Goal: Task Accomplishment & Management: Use online tool/utility

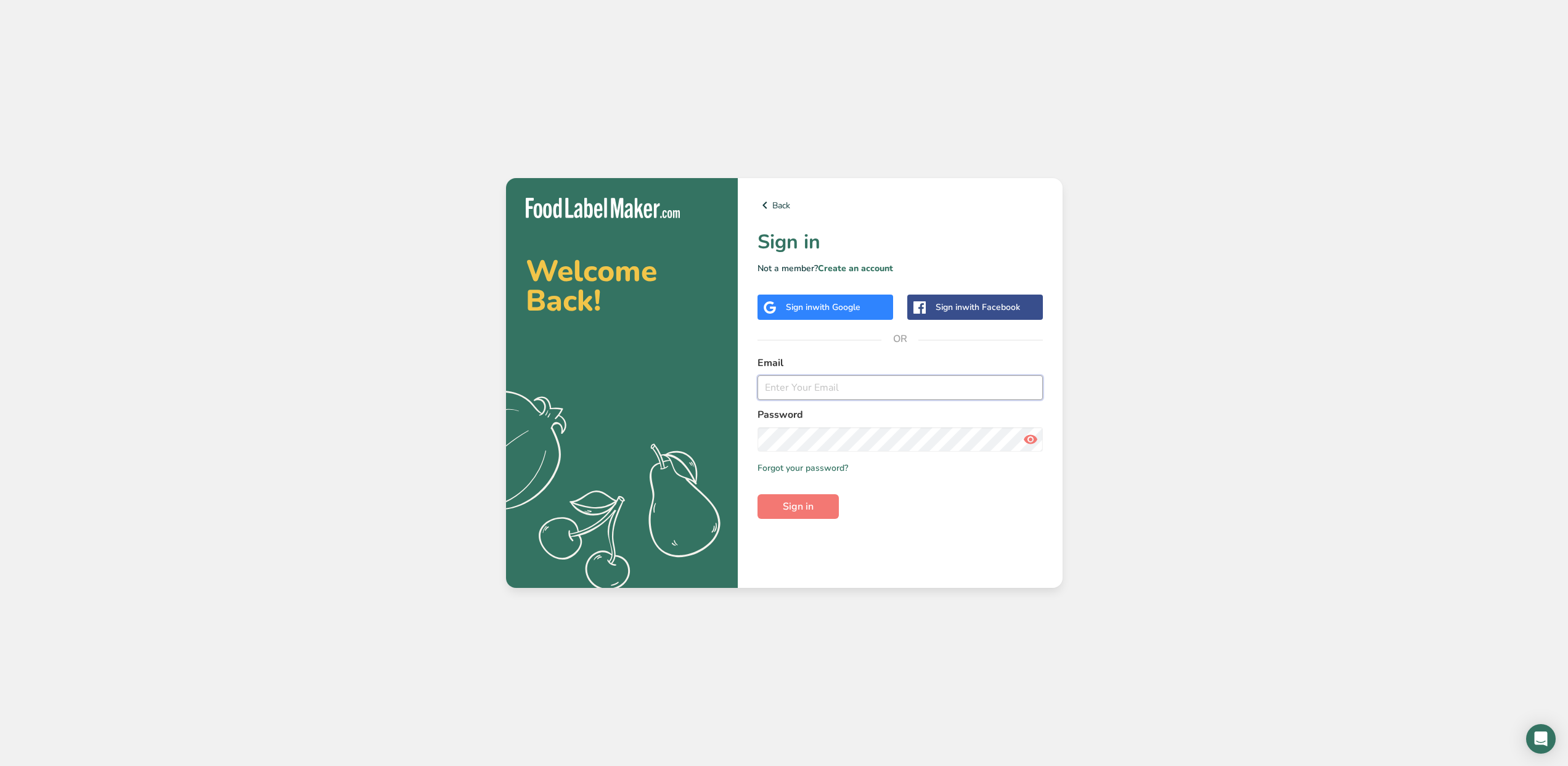
type input "louanne@jackedupjill.com"
click at [792, 505] on span "Sign in" at bounding box center [798, 506] width 31 height 15
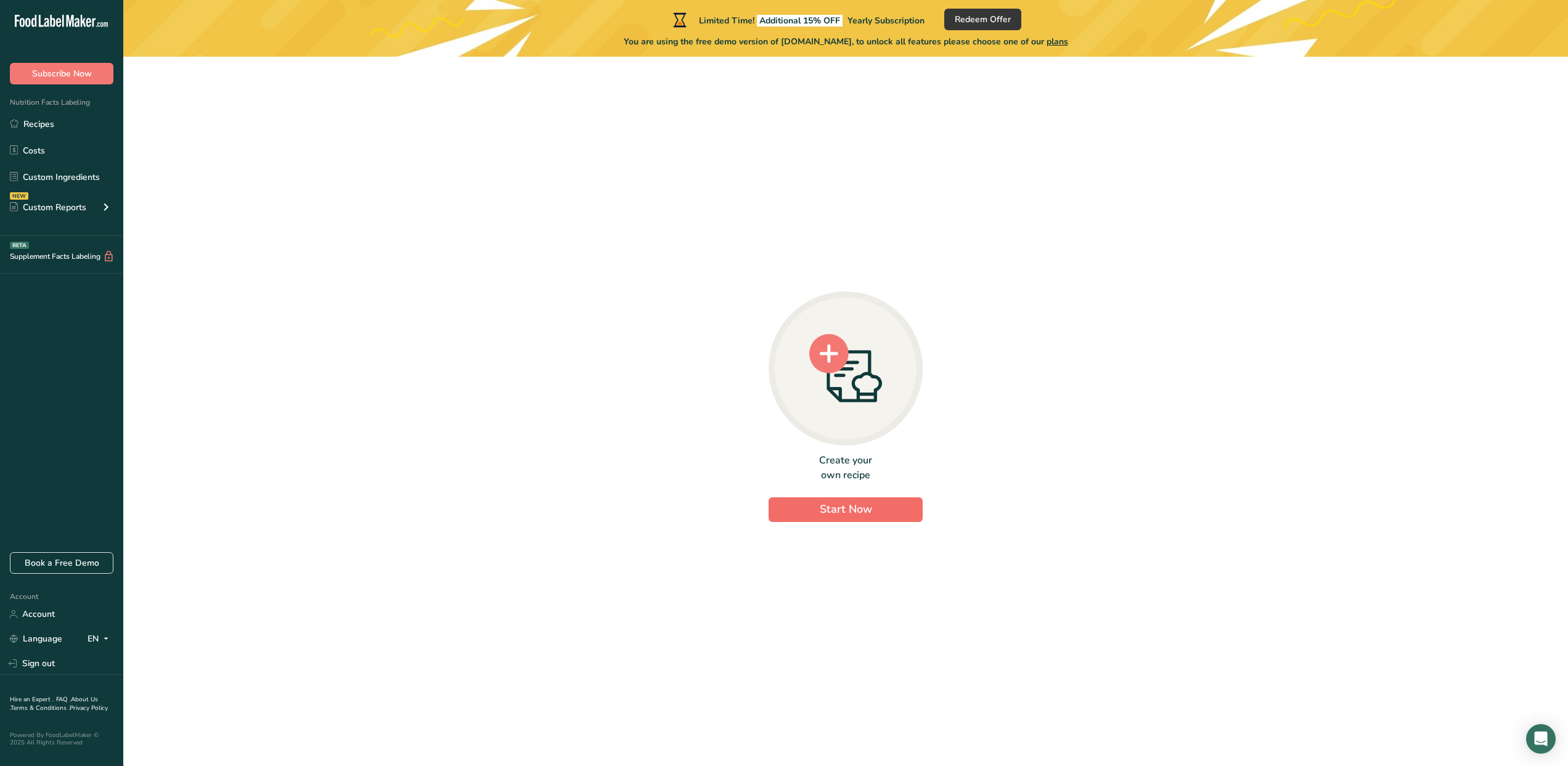
click at [851, 506] on span "Start Now" at bounding box center [846, 509] width 52 height 15
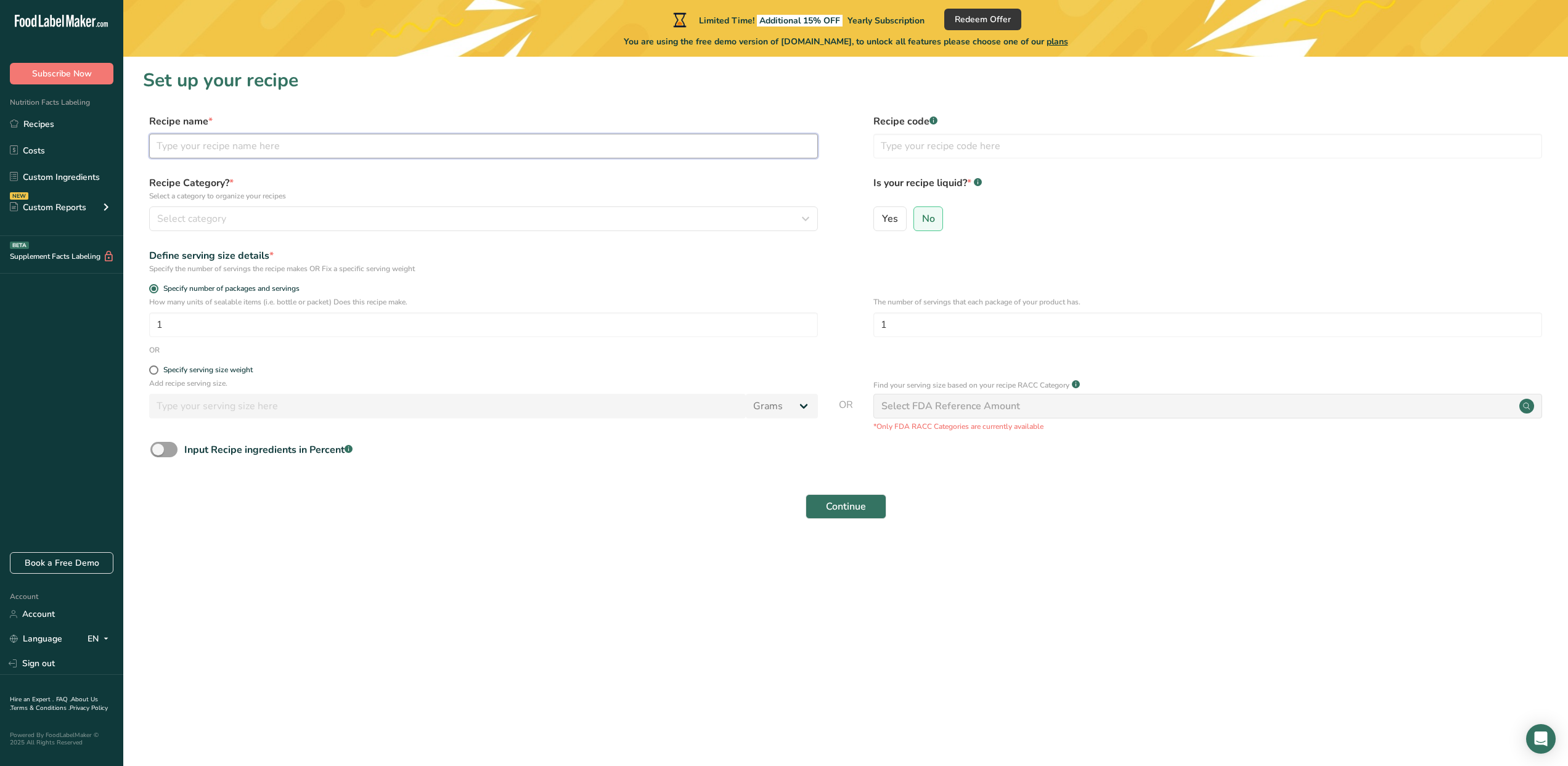
click at [279, 147] on input "text" at bounding box center [484, 146] width 669 height 25
type input "Coffee"
click at [279, 218] on div "Select category" at bounding box center [479, 219] width 645 height 15
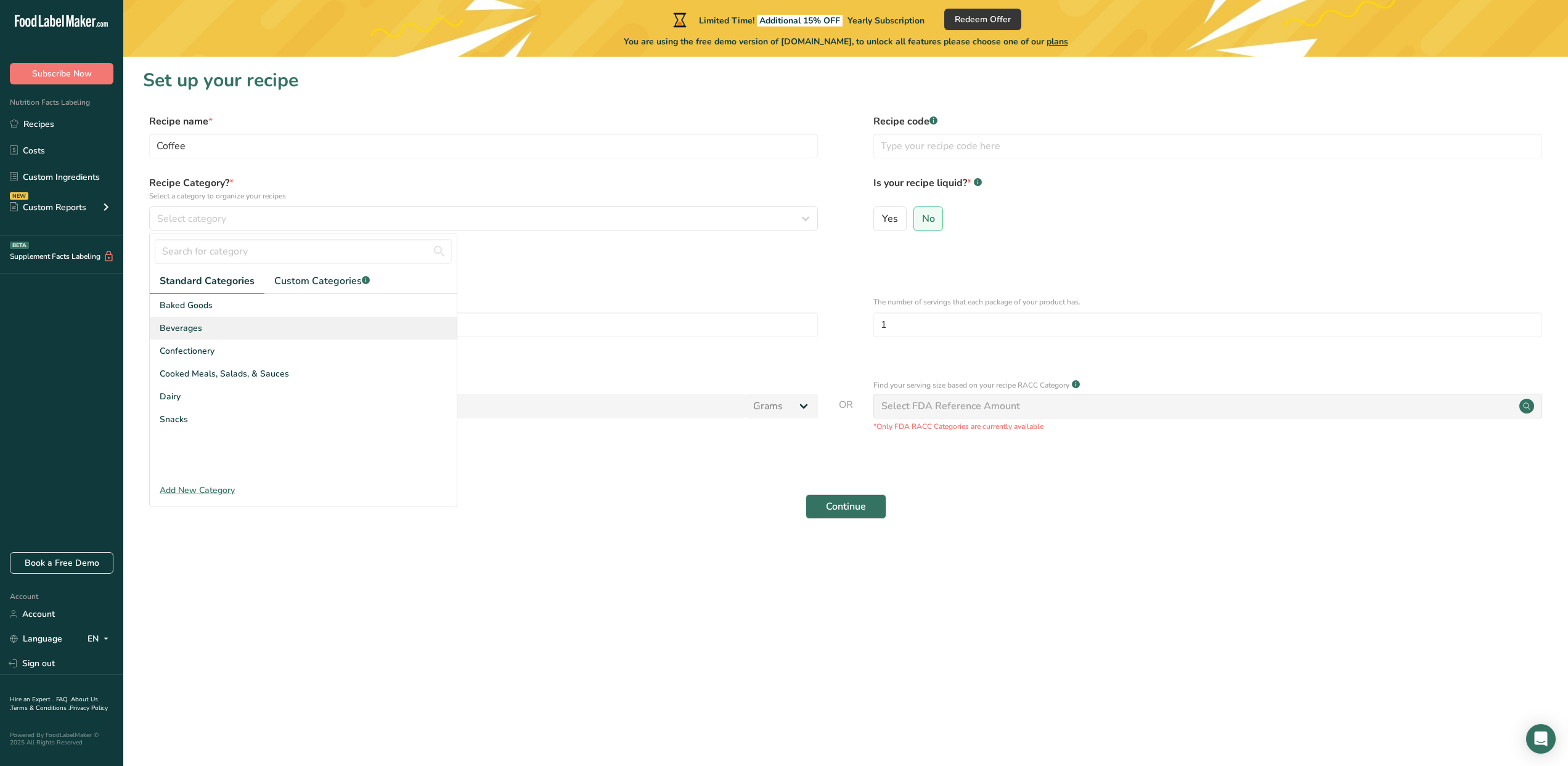
click at [211, 338] on div "Beverages" at bounding box center [303, 328] width 307 height 23
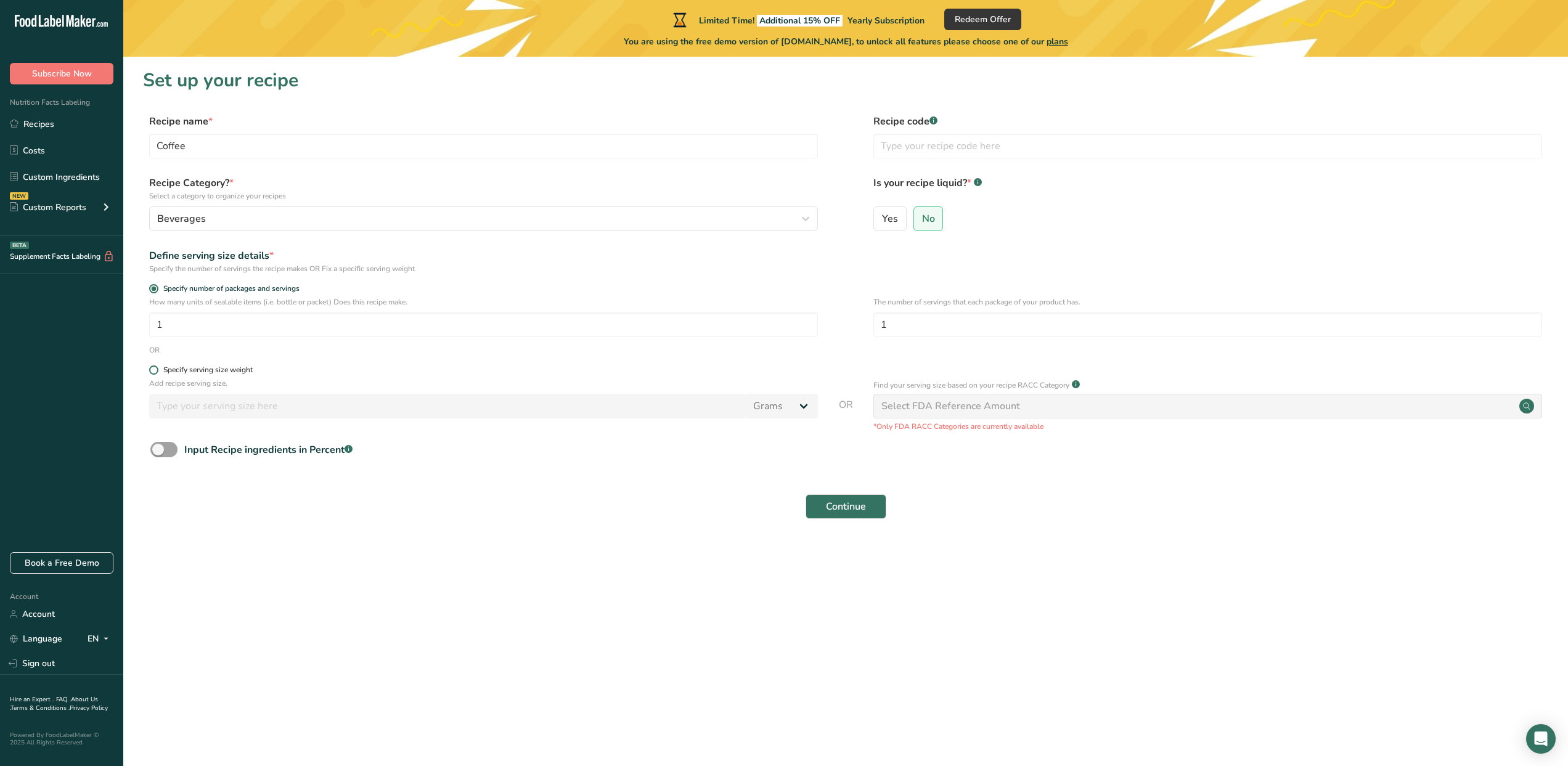
click at [177, 367] on div "Specify serving size weight" at bounding box center [208, 369] width 89 height 9
click at [157, 367] on input "Specify serving size weight" at bounding box center [153, 369] width 8 height 8
radio input "true"
radio input "false"
click at [226, 410] on input "number" at bounding box center [448, 406] width 596 height 25
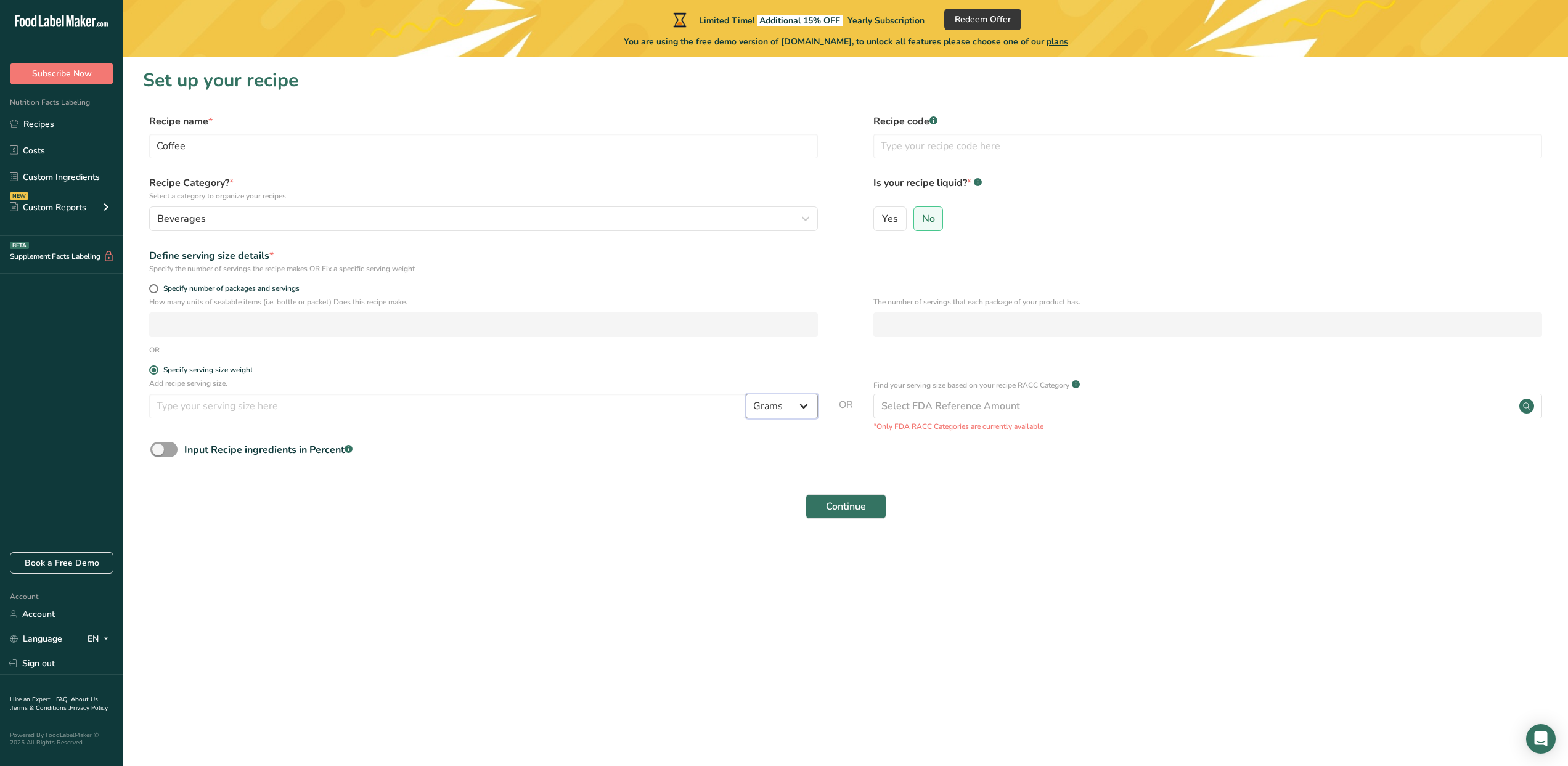
select select "21"
select select "22"
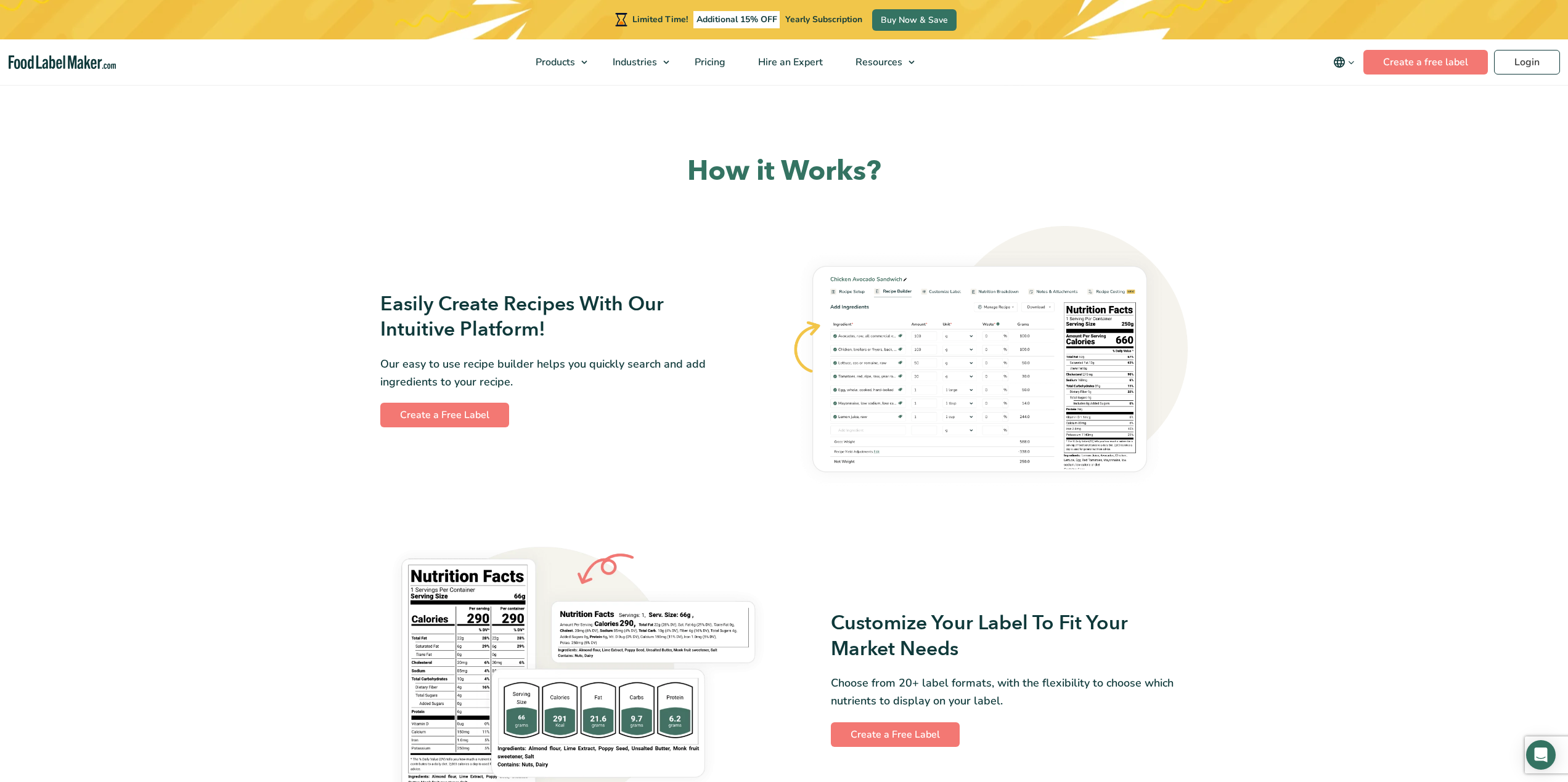
scroll to position [566, 0]
click at [474, 412] on link "Create a Free Label" at bounding box center [445, 415] width 129 height 25
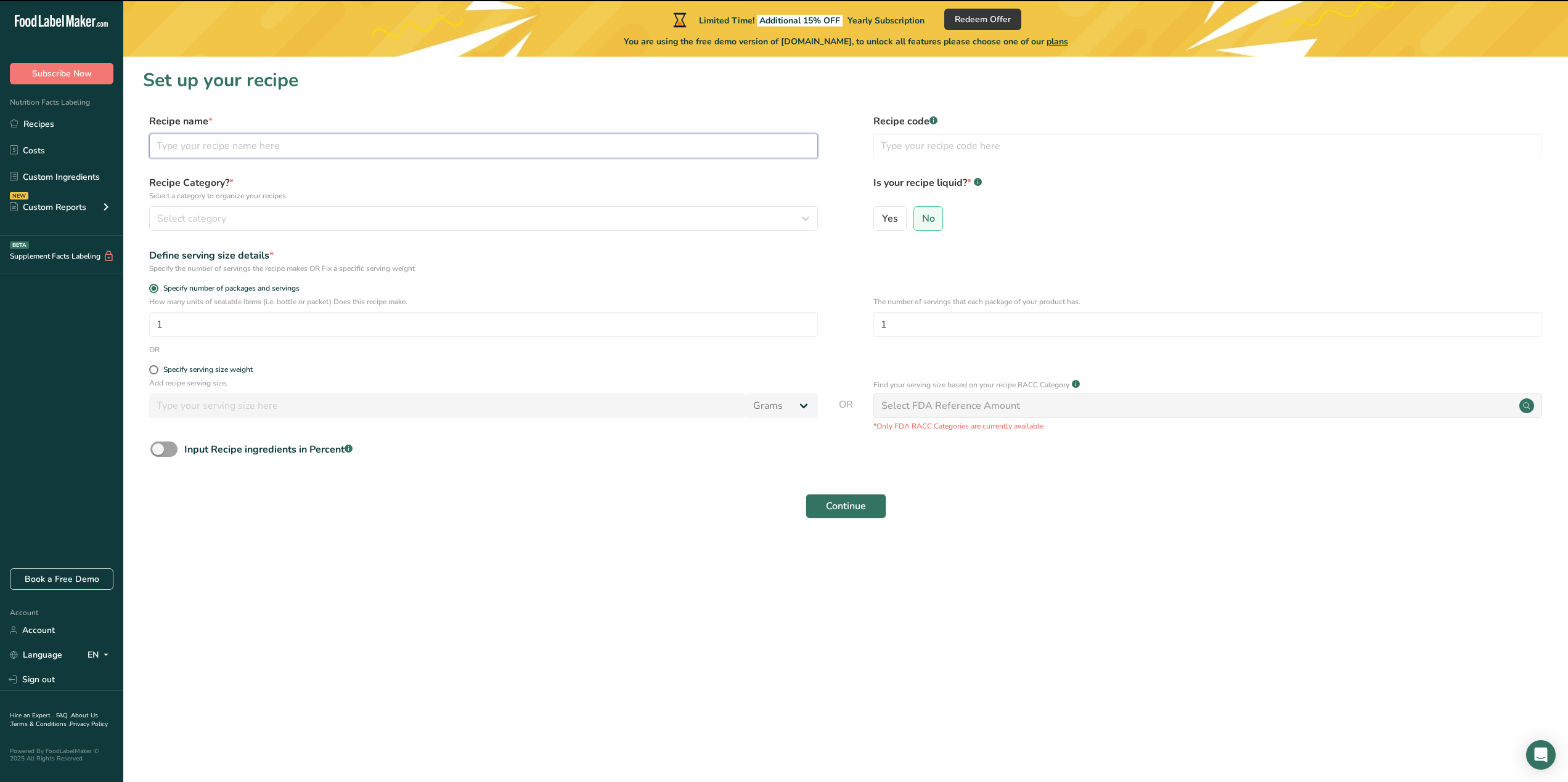
click at [233, 150] on input "text" at bounding box center [484, 146] width 669 height 25
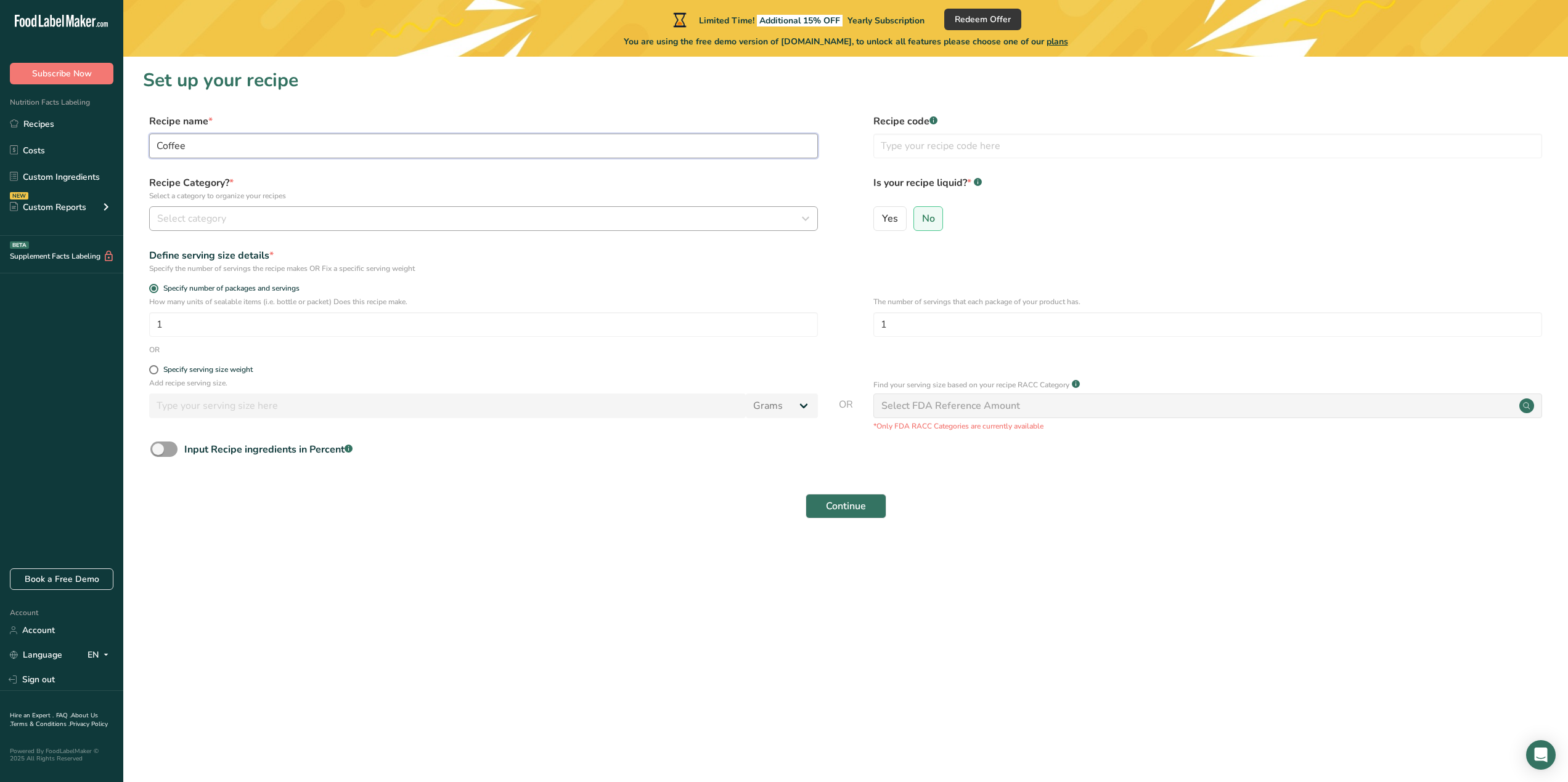
type input "Coffee"
click at [239, 214] on div "Select category" at bounding box center [479, 219] width 645 height 15
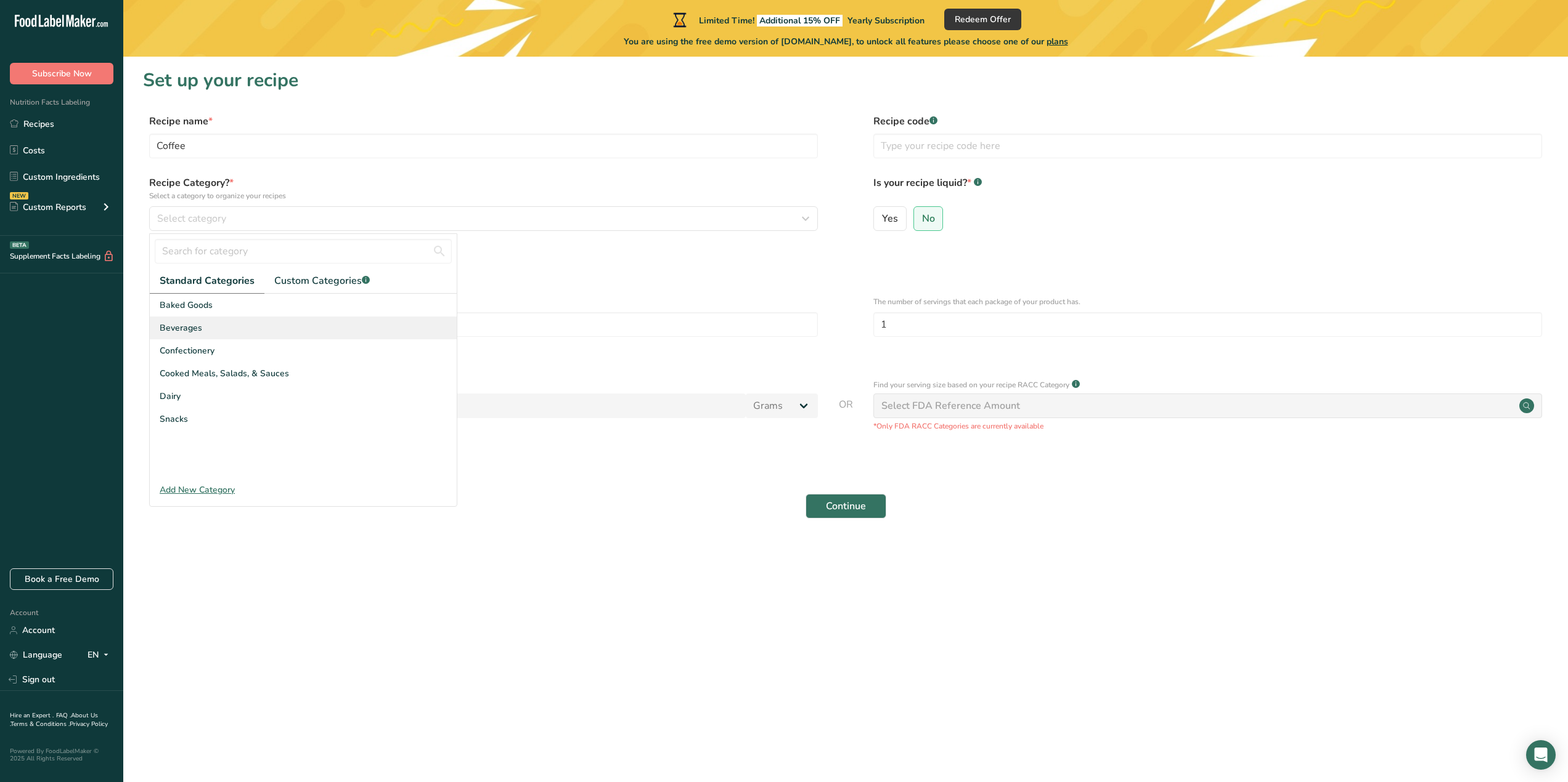
click at [214, 328] on div "Beverages" at bounding box center [303, 328] width 307 height 23
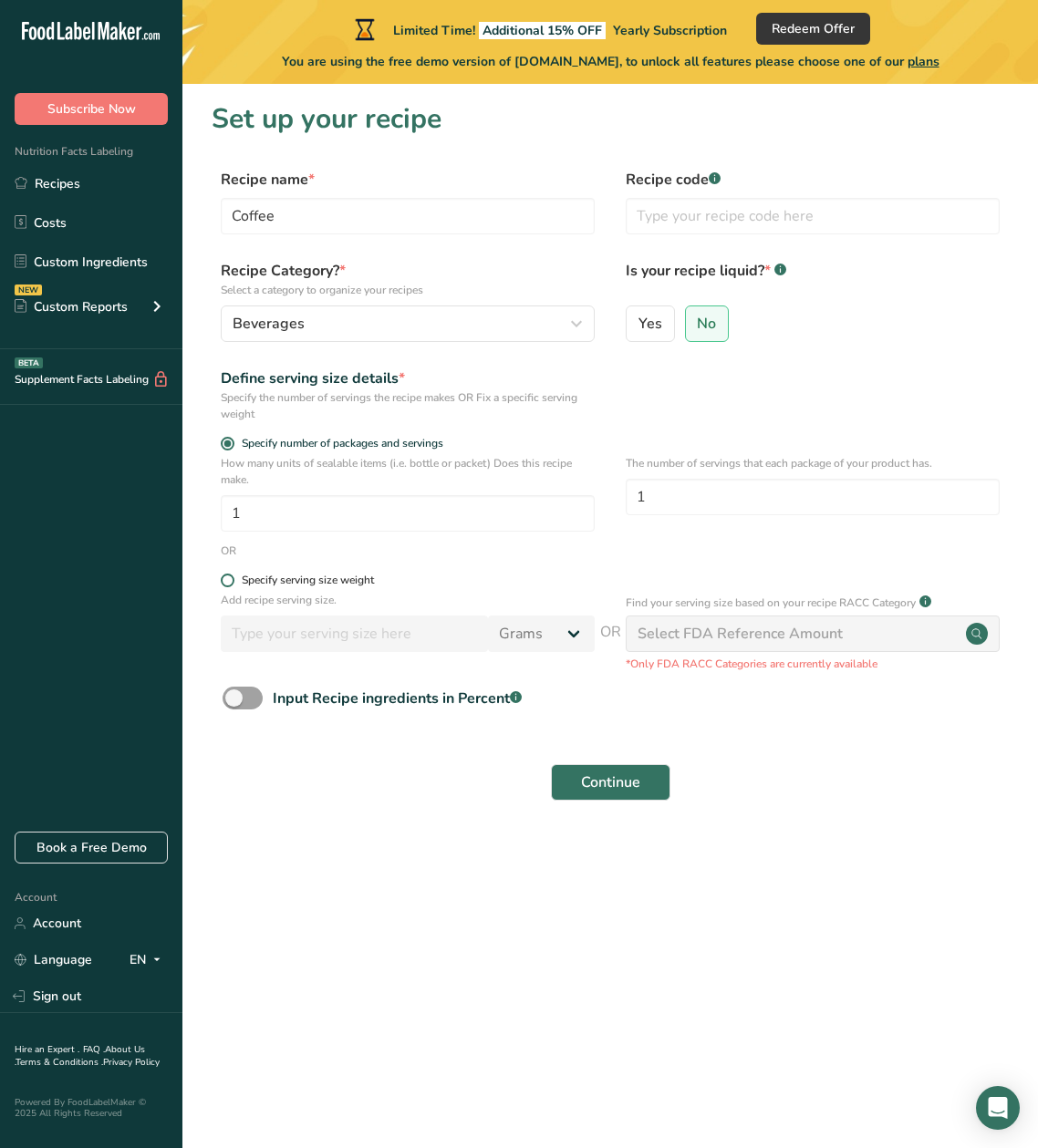
click at [231, 579] on span at bounding box center [228, 580] width 14 height 14
click at [231, 579] on input "Specify serving size weight" at bounding box center [227, 580] width 12 height 12
radio input "true"
radio input "false"
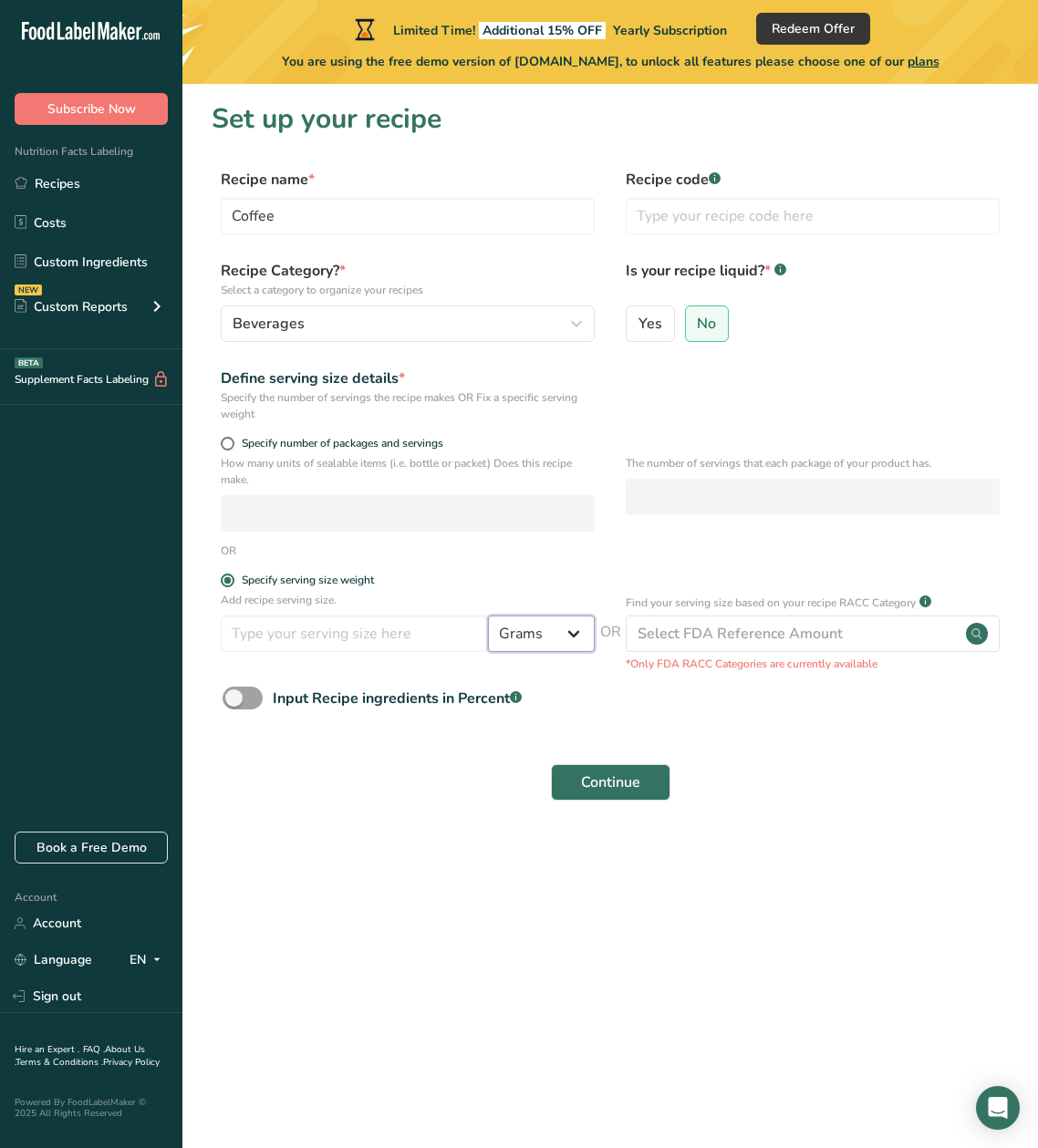
select select "21"
select select "22"
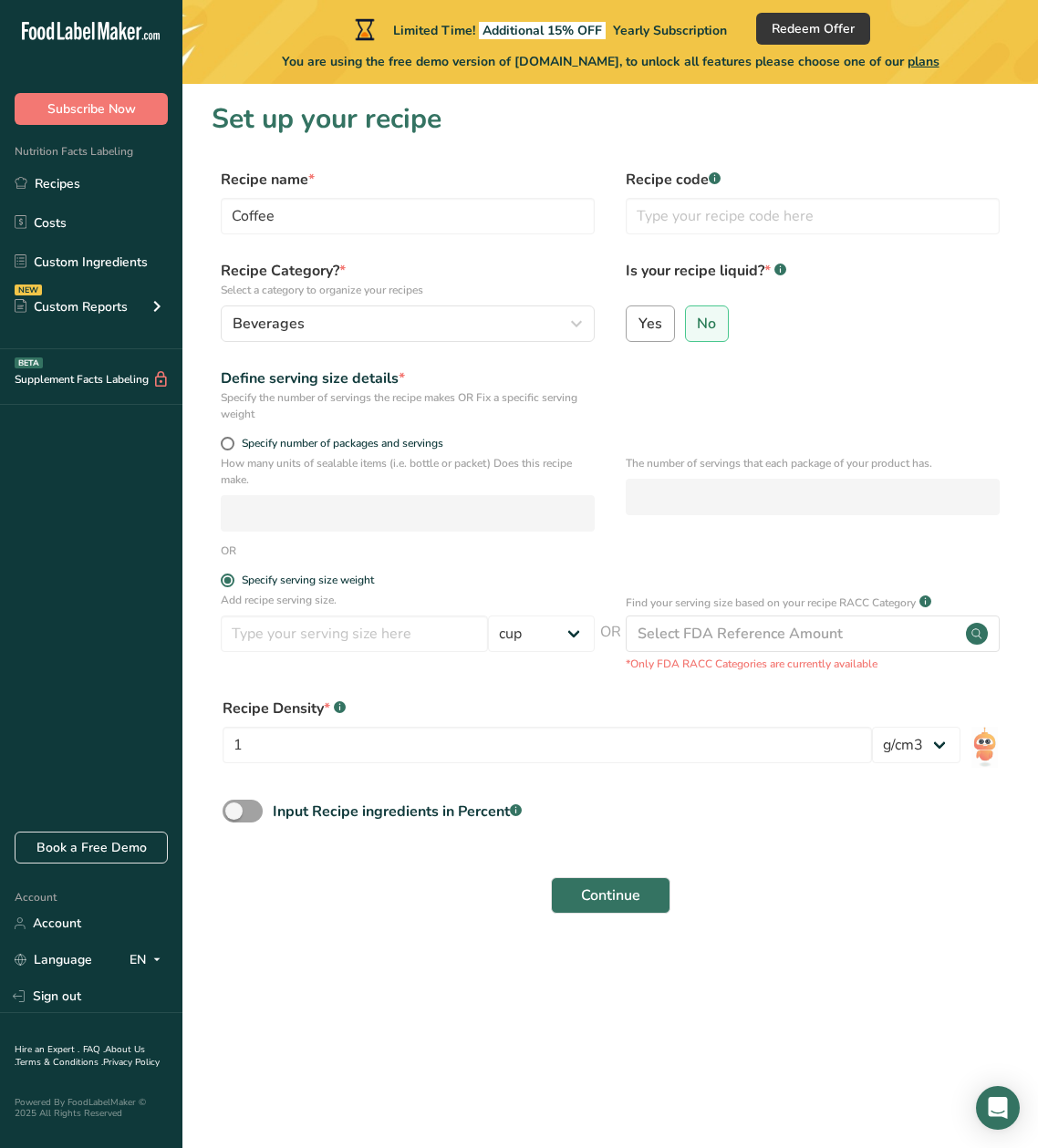
click at [647, 318] on span "Yes" at bounding box center [651, 324] width 24 height 18
click at [639, 318] on input "Yes" at bounding box center [632, 323] width 12 height 12
radio input "true"
radio input "false"
click at [399, 630] on input "number" at bounding box center [354, 634] width 267 height 37
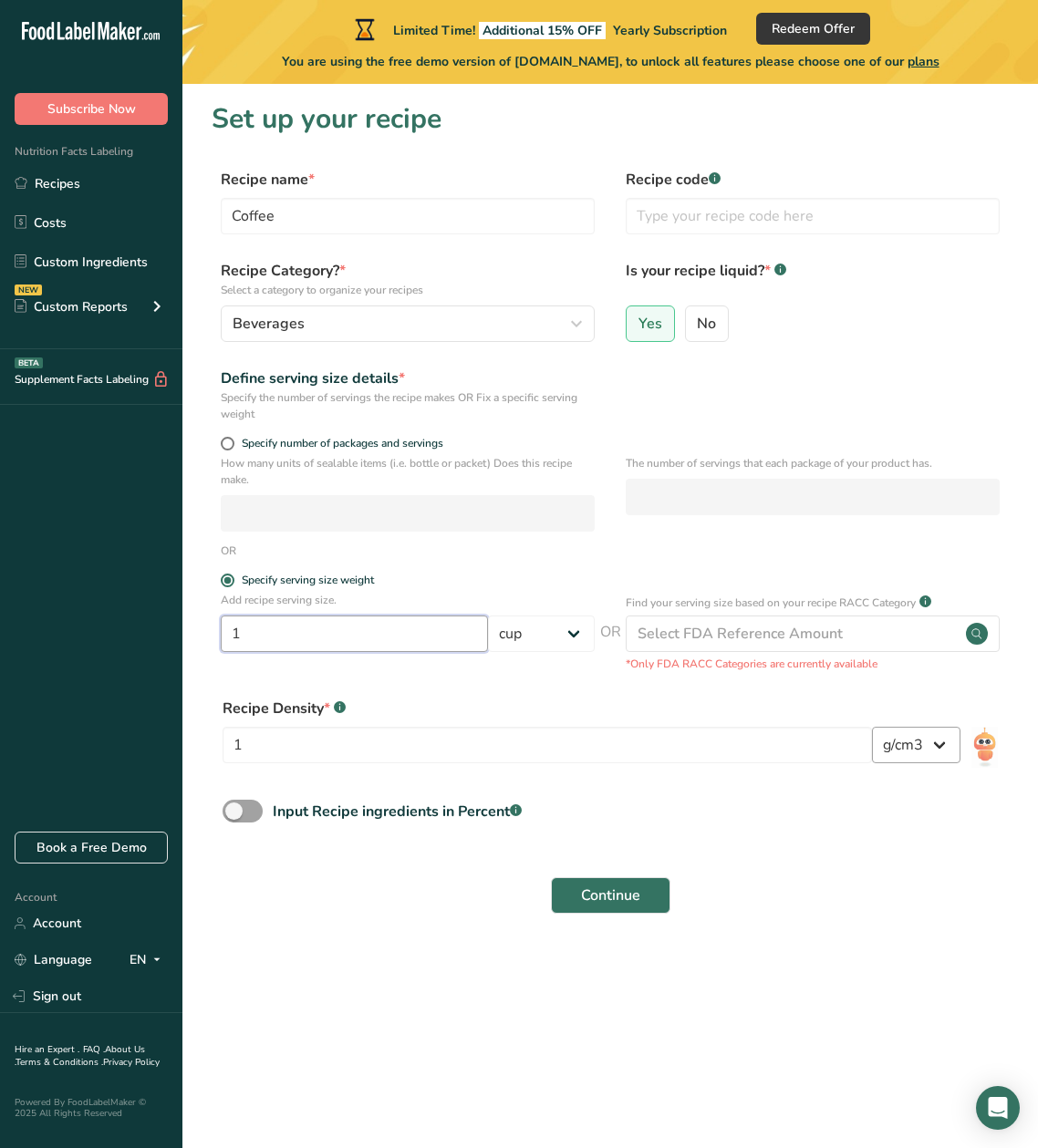
type input "1"
click at [613, 898] on span "Continue" at bounding box center [610, 896] width 60 height 22
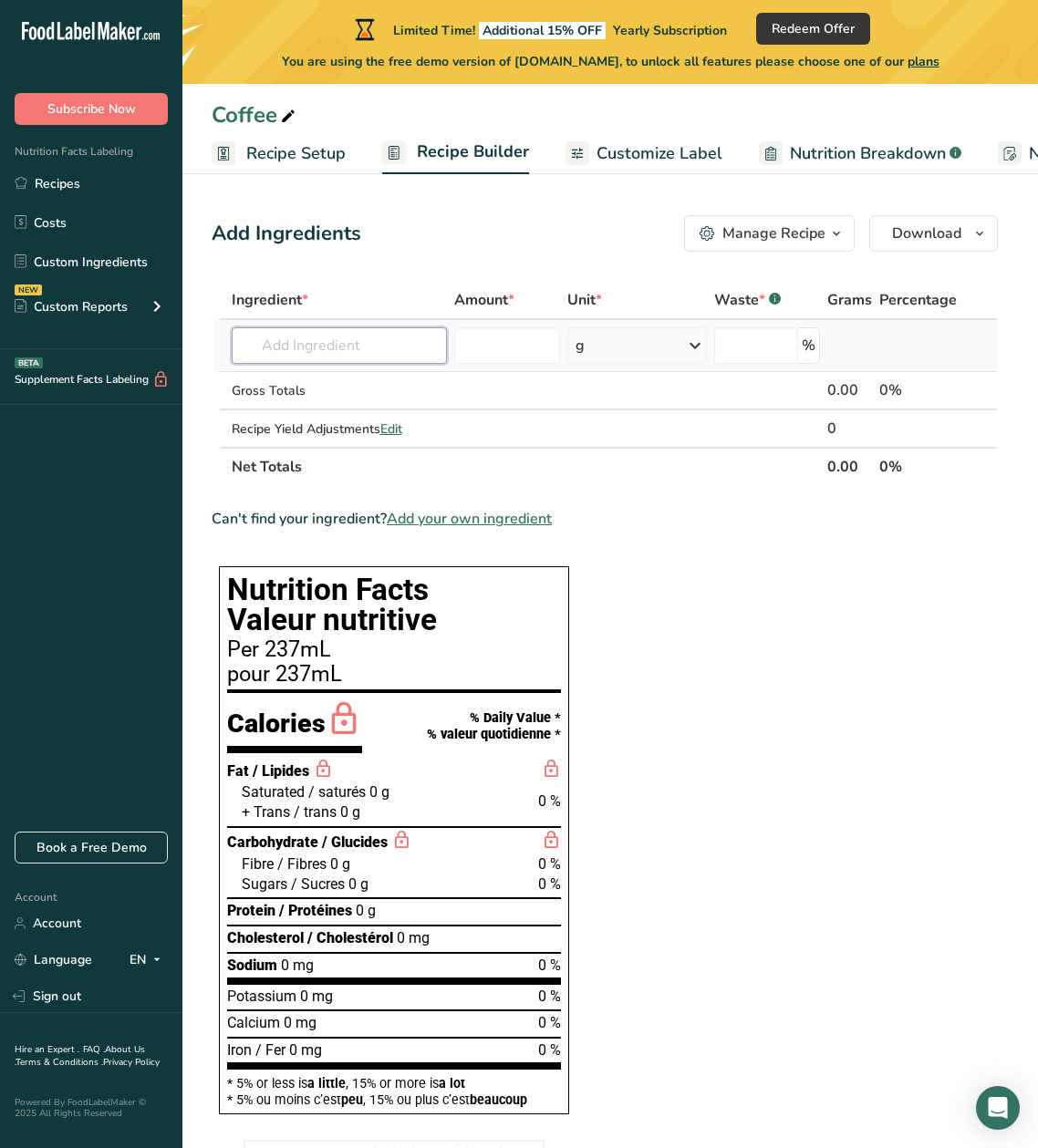
click at [343, 351] on input "text" at bounding box center [339, 346] width 216 height 37
type input "a"
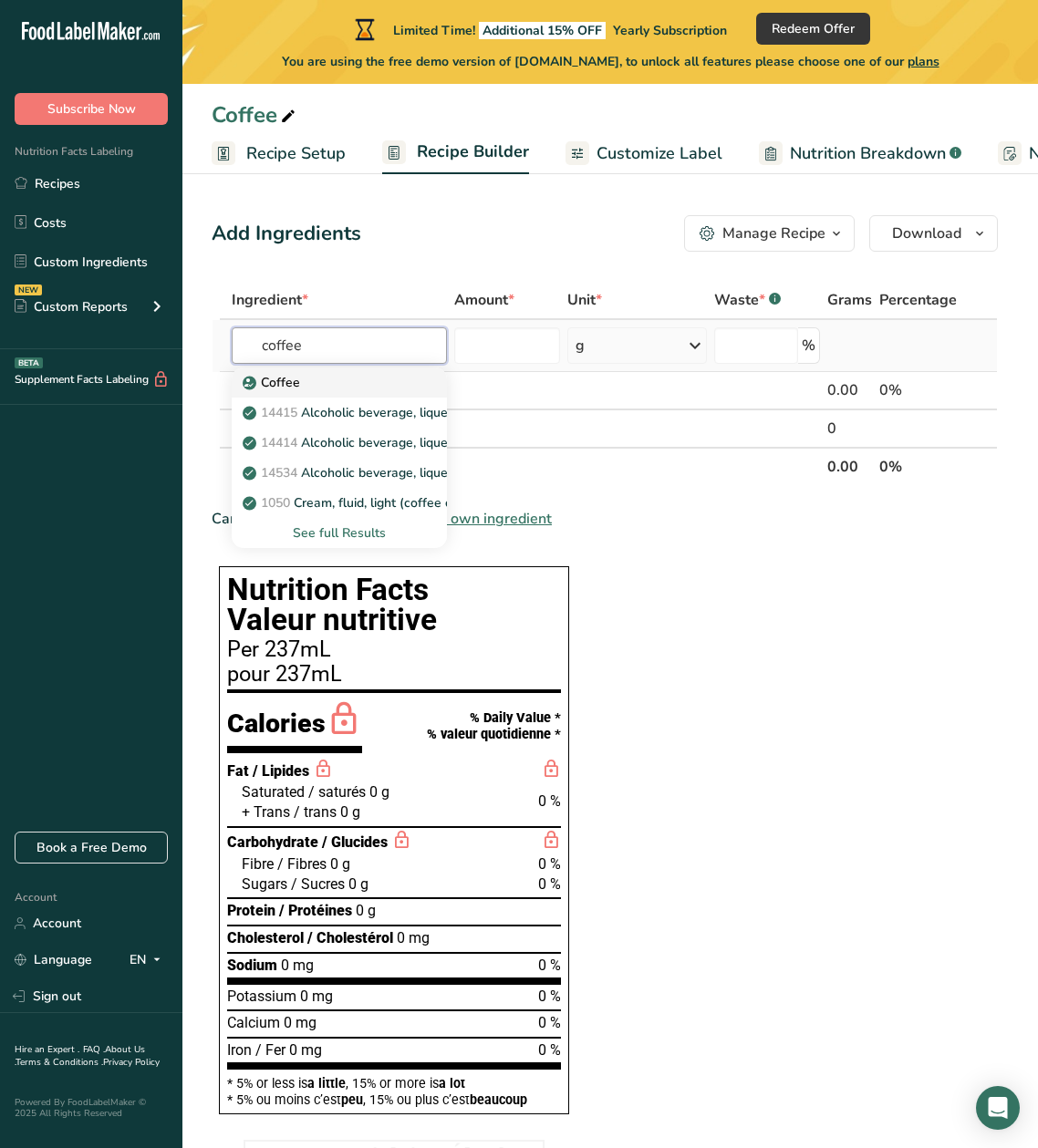
type input "coffee"
click at [318, 381] on div "Coffee" at bounding box center [324, 383] width 157 height 19
type input "Coffee"
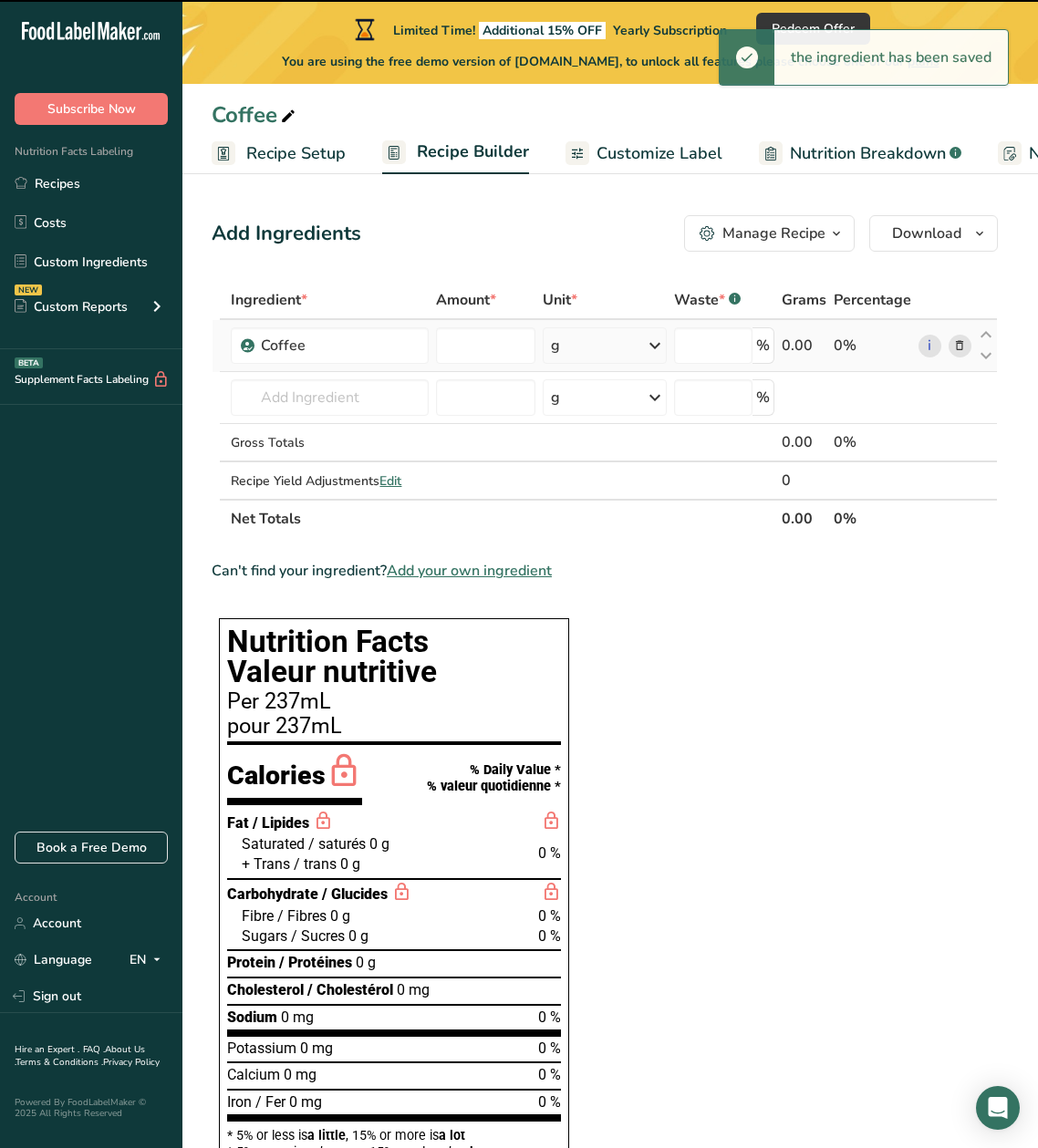
type input "0"
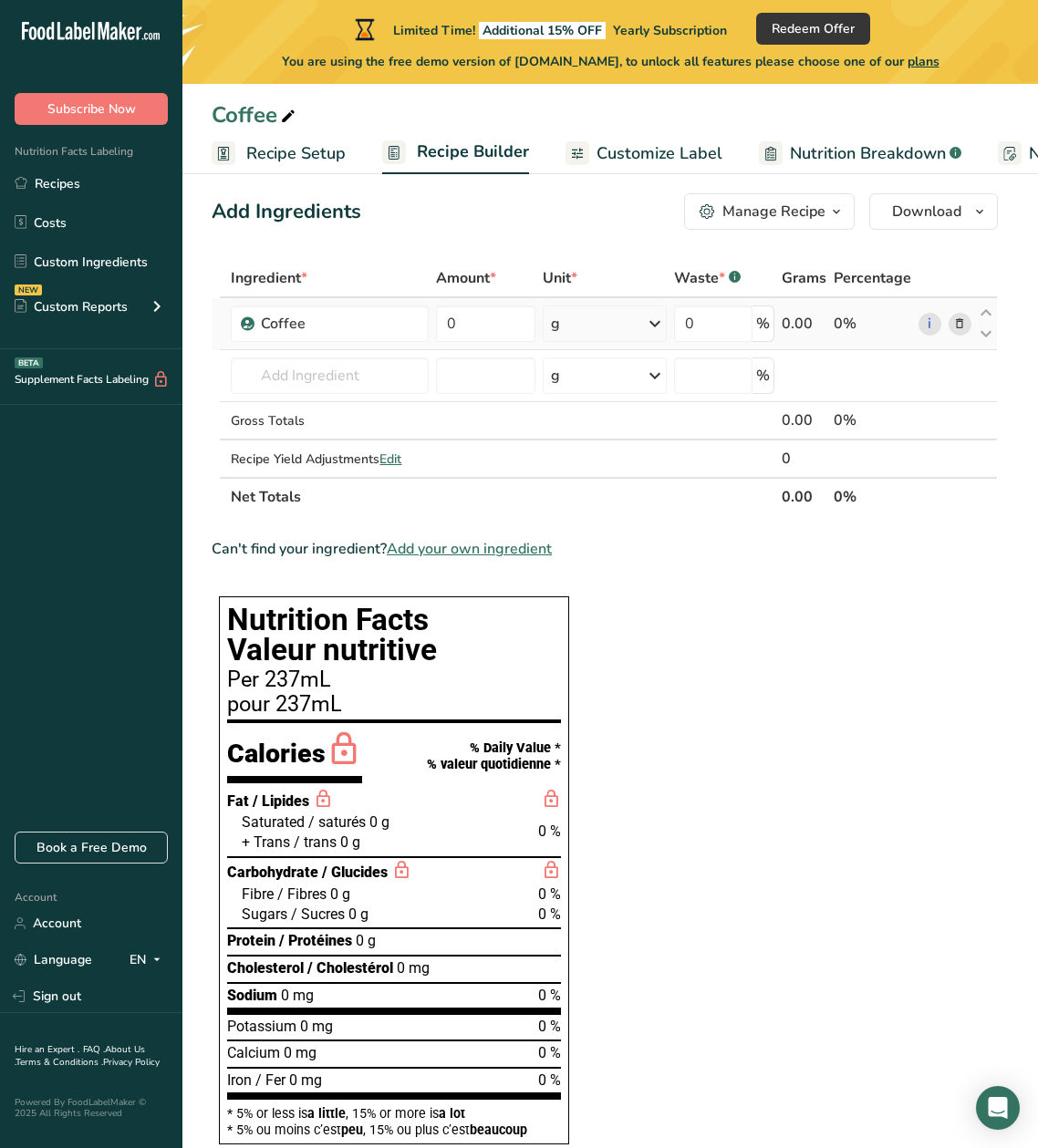
click at [646, 320] on icon at bounding box center [655, 324] width 22 height 33
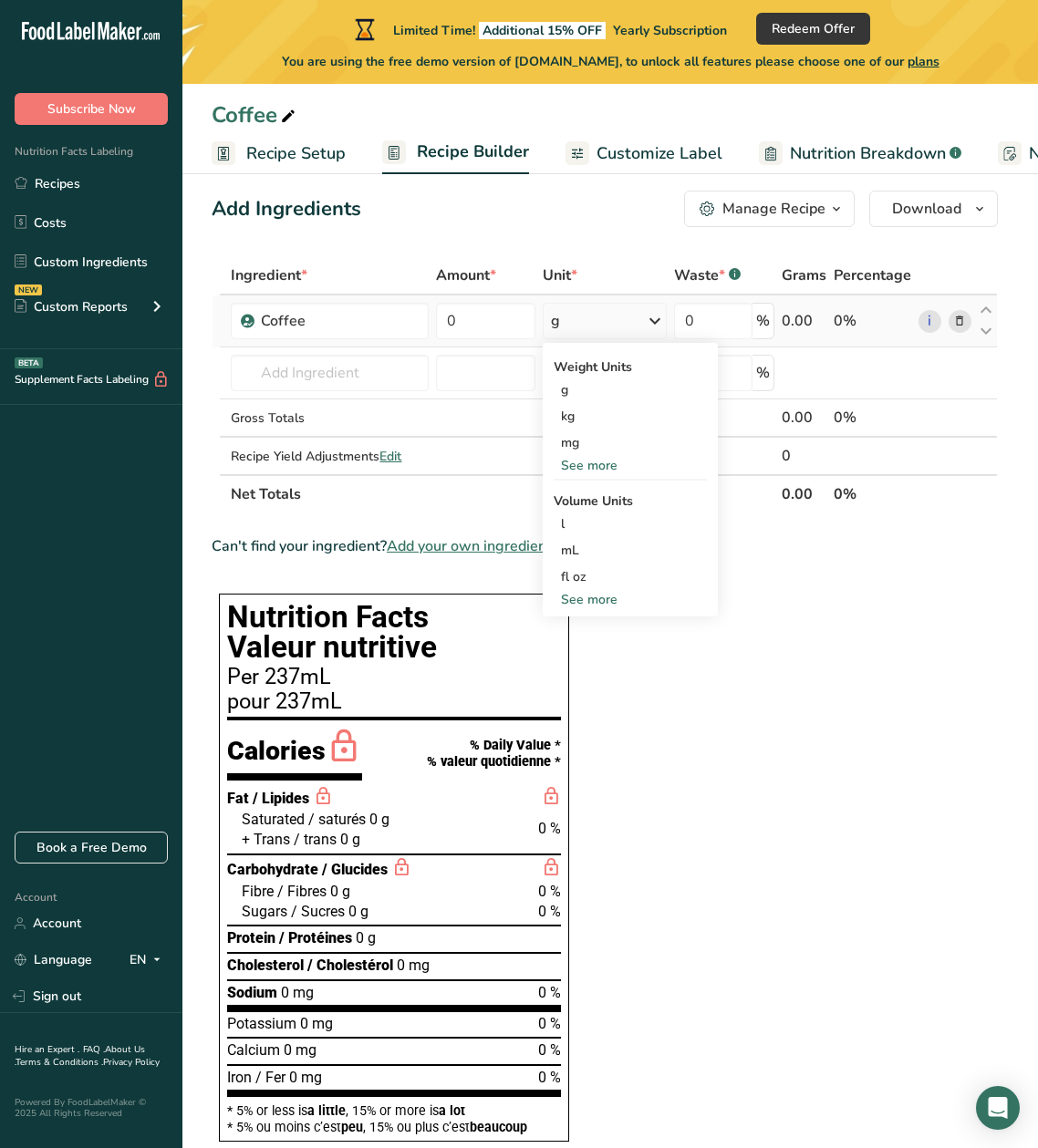
scroll to position [24, 0]
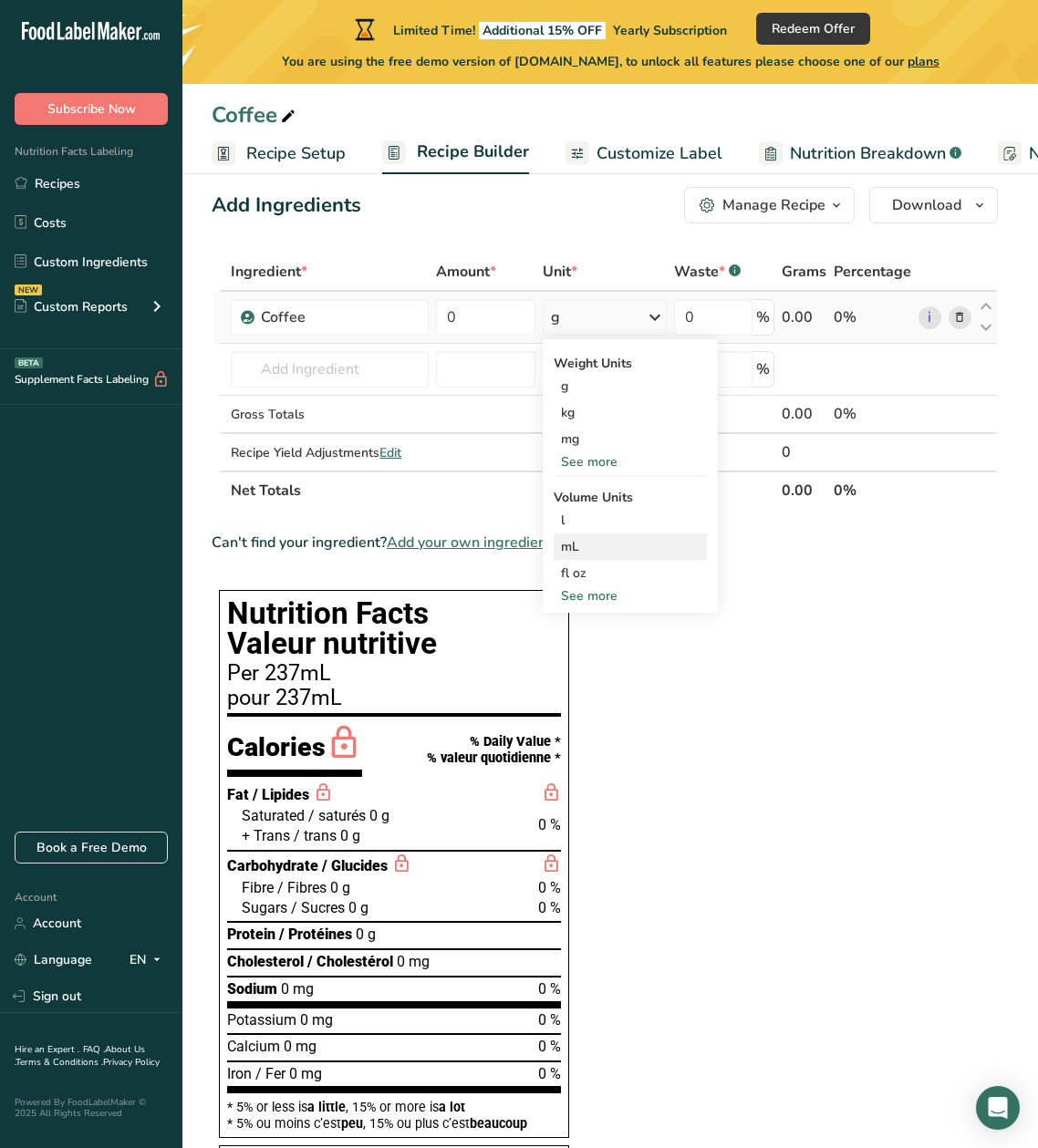
click at [599, 555] on div "mL Volume units require a density conversion. If you know your ingredient's den…" at bounding box center [630, 547] width 153 height 27
click at [590, 544] on div "mL" at bounding box center [630, 545] width 139 height 19
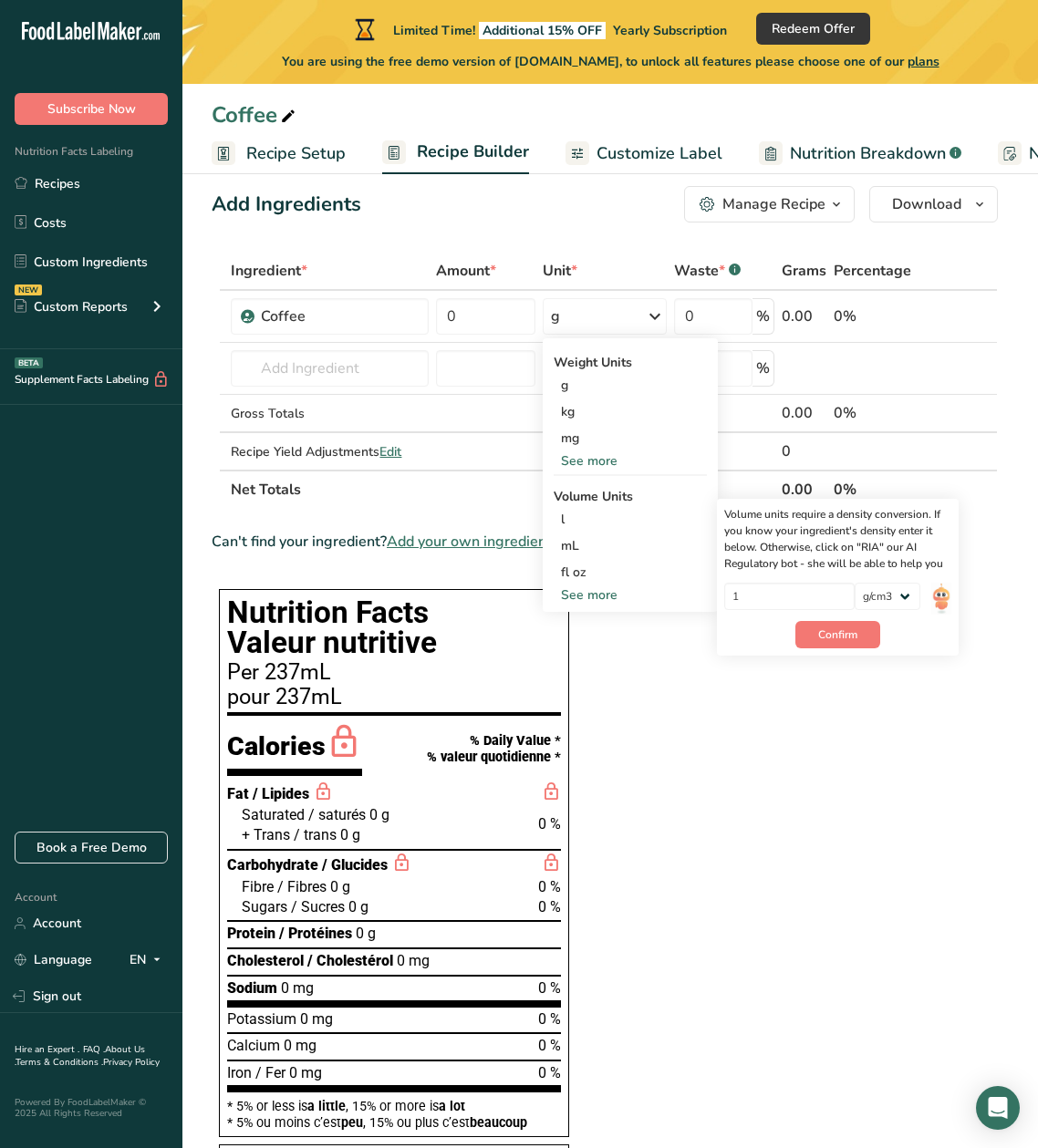
click at [846, 697] on section "Ingredient * Amount * Unit * Waste * .a-a{fill:#347362;}.b-a{fill:#fff;} Grams …" at bounding box center [605, 1041] width 787 height 1578
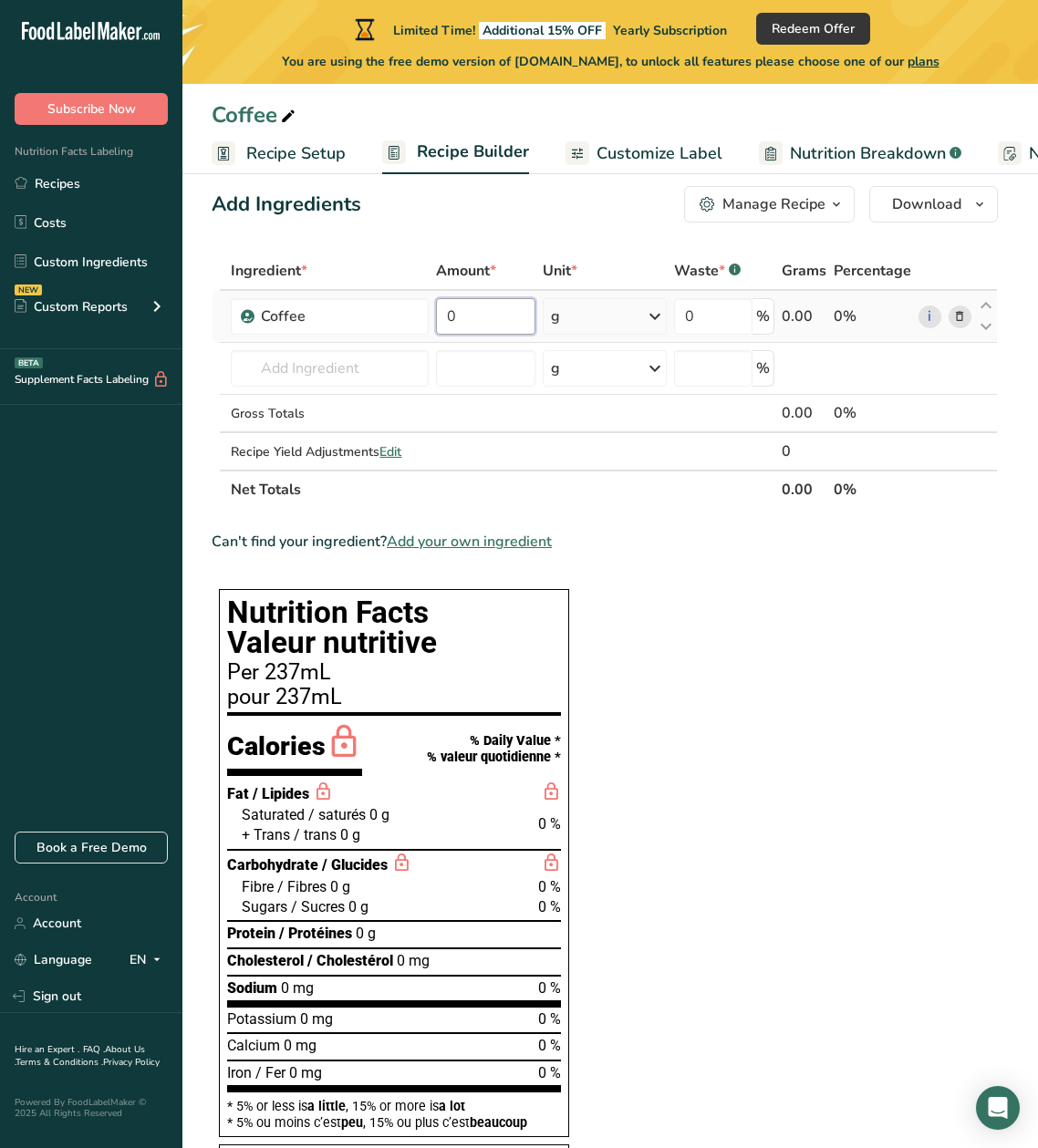
click at [472, 317] on input "0" at bounding box center [485, 317] width 98 height 37
type input "30"
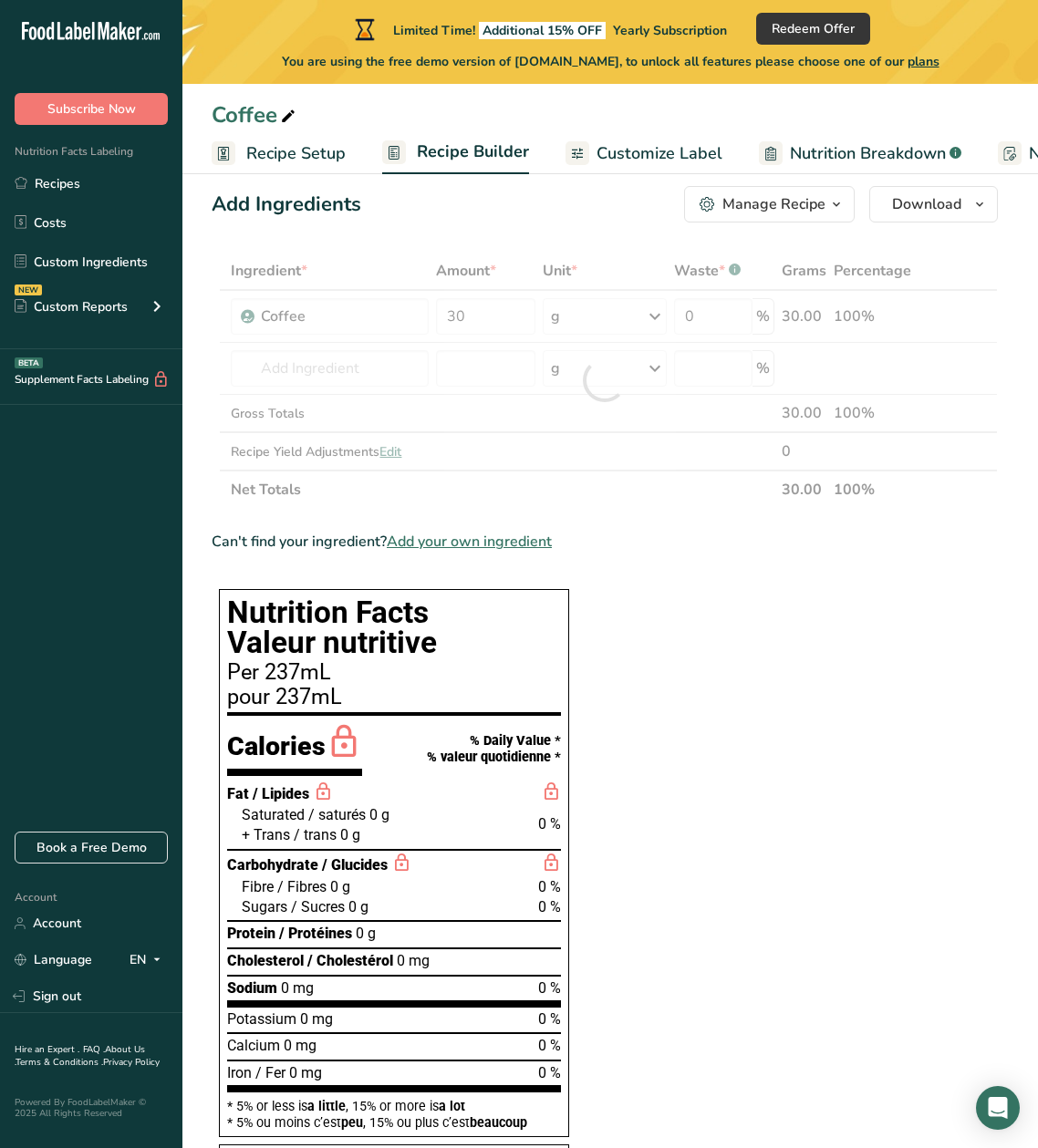
click at [723, 642] on section "Ingredient * Amount * Unit * Waste * .a-a{fill:#347362;}.b-a{fill:#fff;} Grams …" at bounding box center [605, 1041] width 787 height 1578
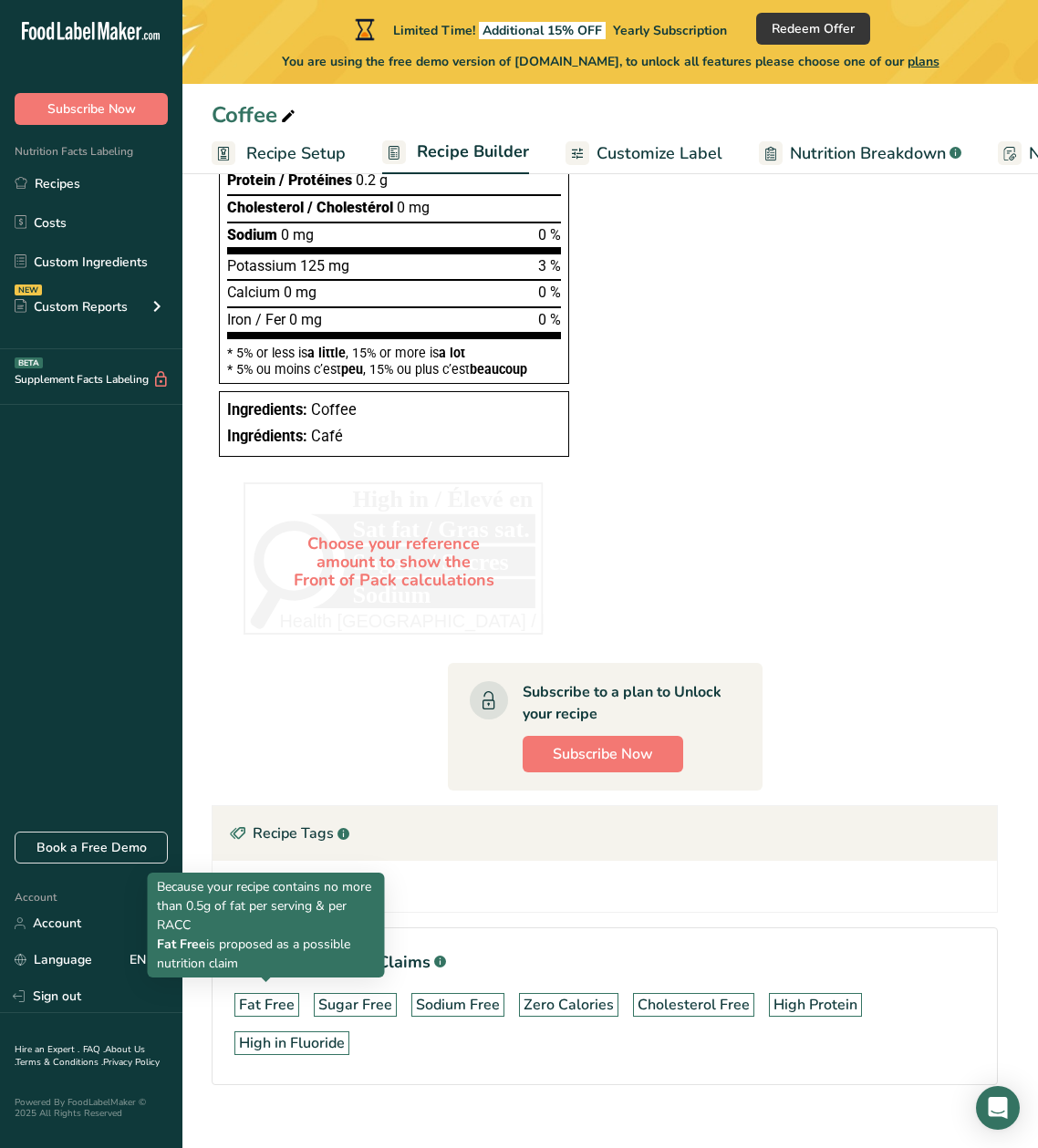
scroll to position [784, 0]
click at [277, 998] on div "Fat Free" at bounding box center [266, 1005] width 56 height 22
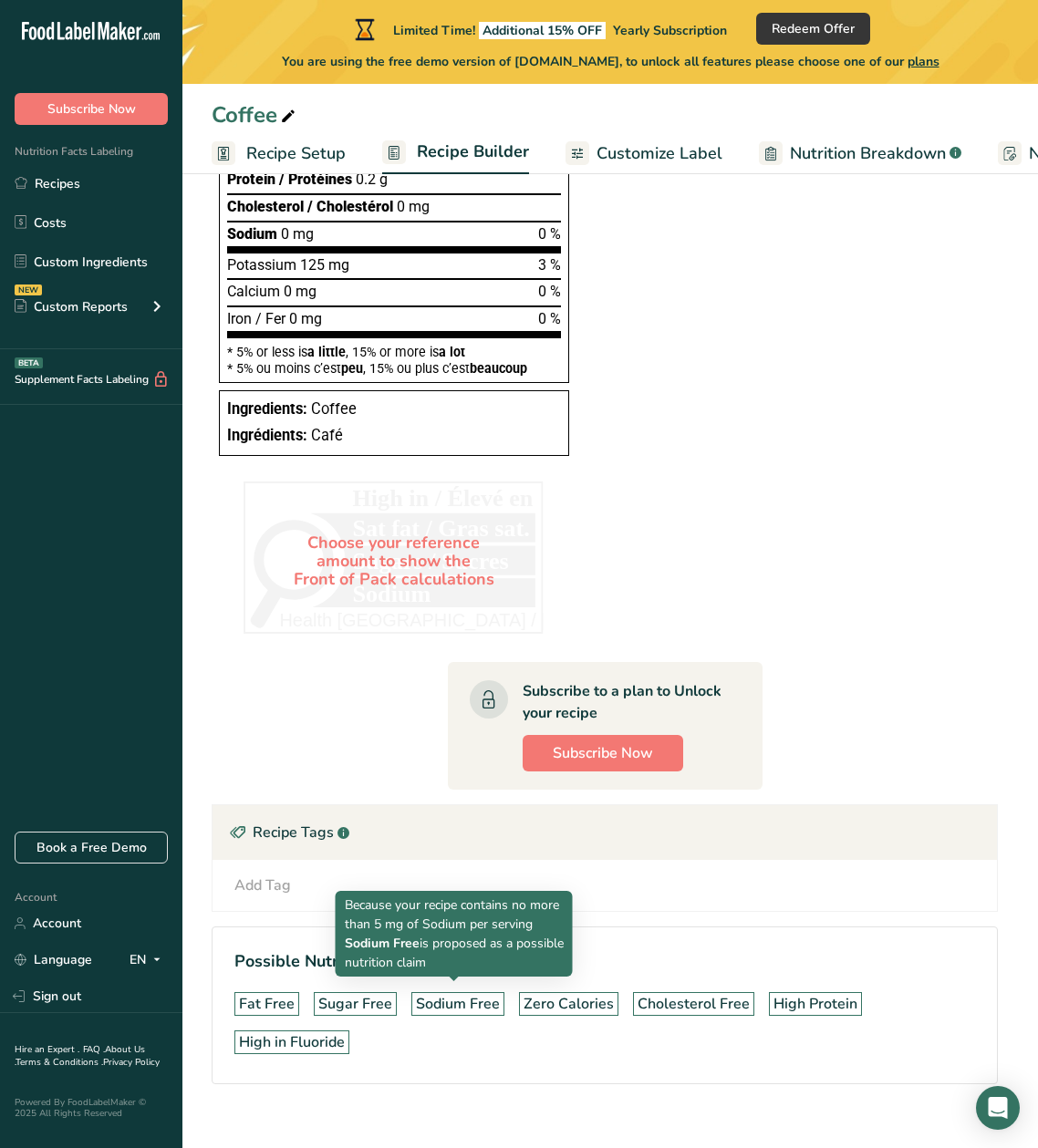
click at [453, 995] on div "Sodium Free" at bounding box center [457, 1005] width 84 height 22
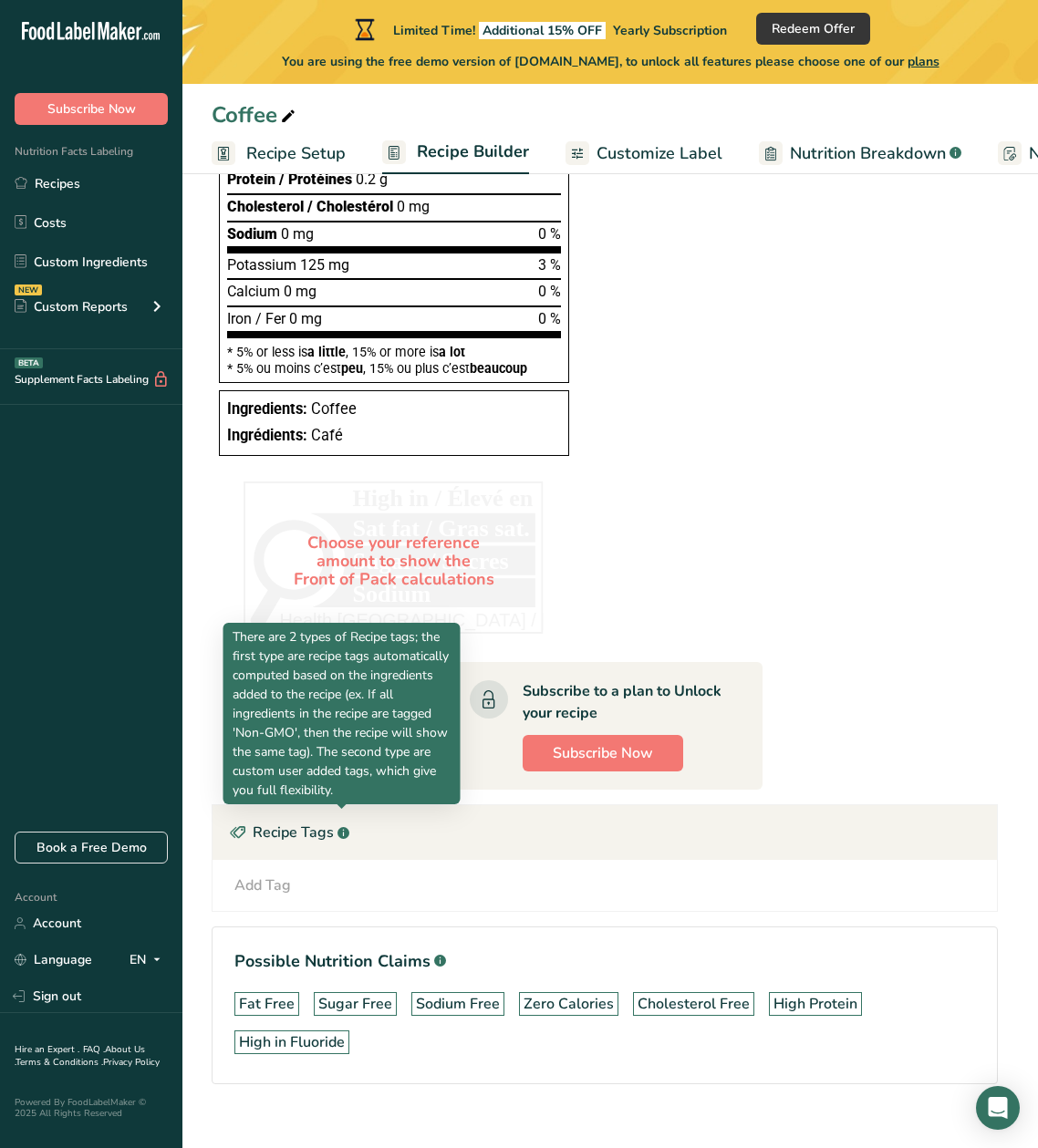
click at [339, 828] on rect at bounding box center [343, 833] width 12 height 12
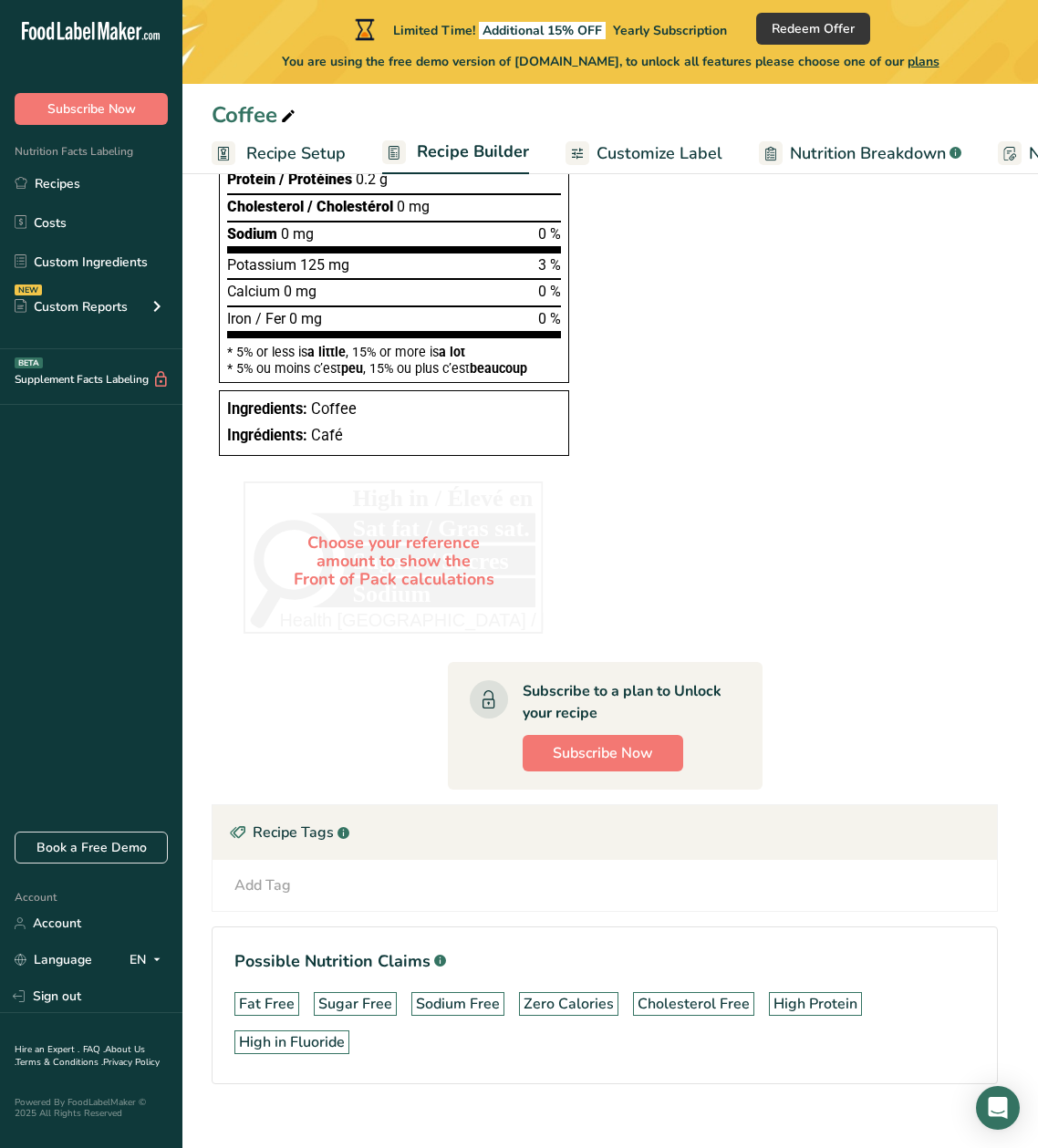
click at [302, 825] on div "Recipe Tags .a-a{fill:#347362;}.b-a{fill:#fff;}" at bounding box center [605, 833] width 785 height 55
click at [242, 875] on div "Add Tag" at bounding box center [262, 886] width 57 height 22
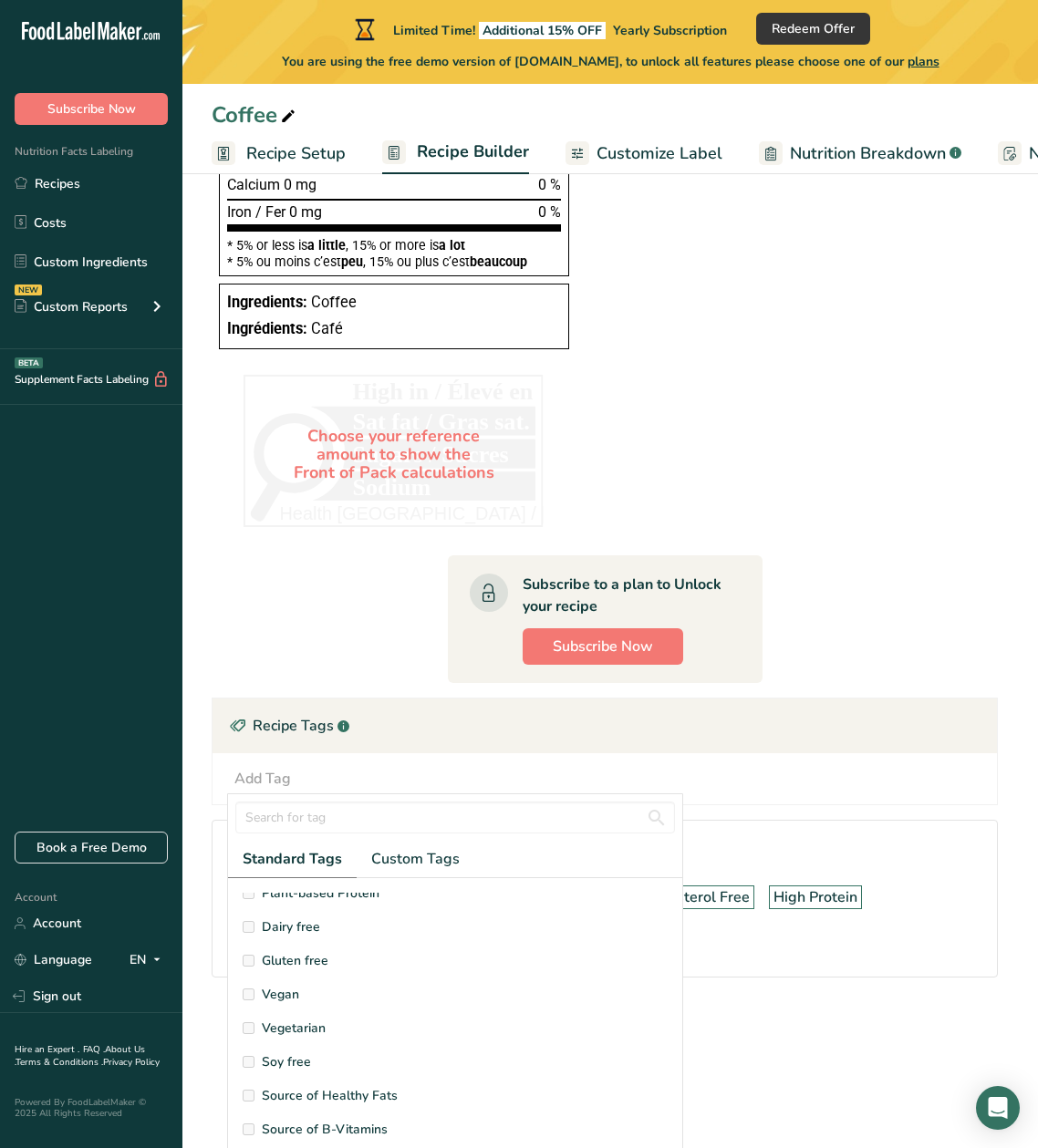
scroll to position [119, 0]
click at [254, 908] on label "Dairy free" at bounding box center [454, 918] width 425 height 19
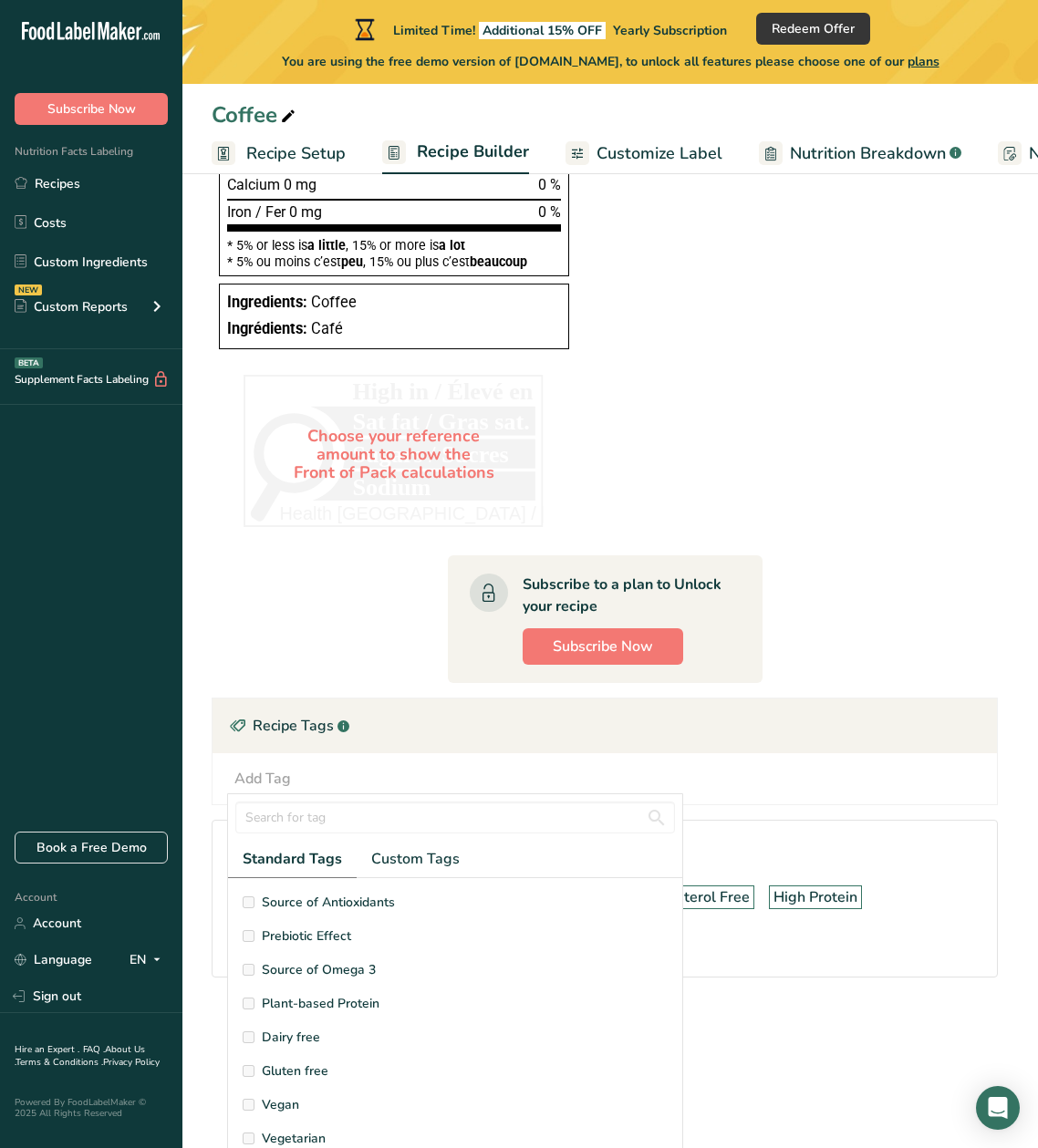
scroll to position [0, 0]
click at [283, 1028] on span "Dairy free" at bounding box center [291, 1037] width 59 height 19
click at [469, 802] on input "text" at bounding box center [454, 818] width 440 height 32
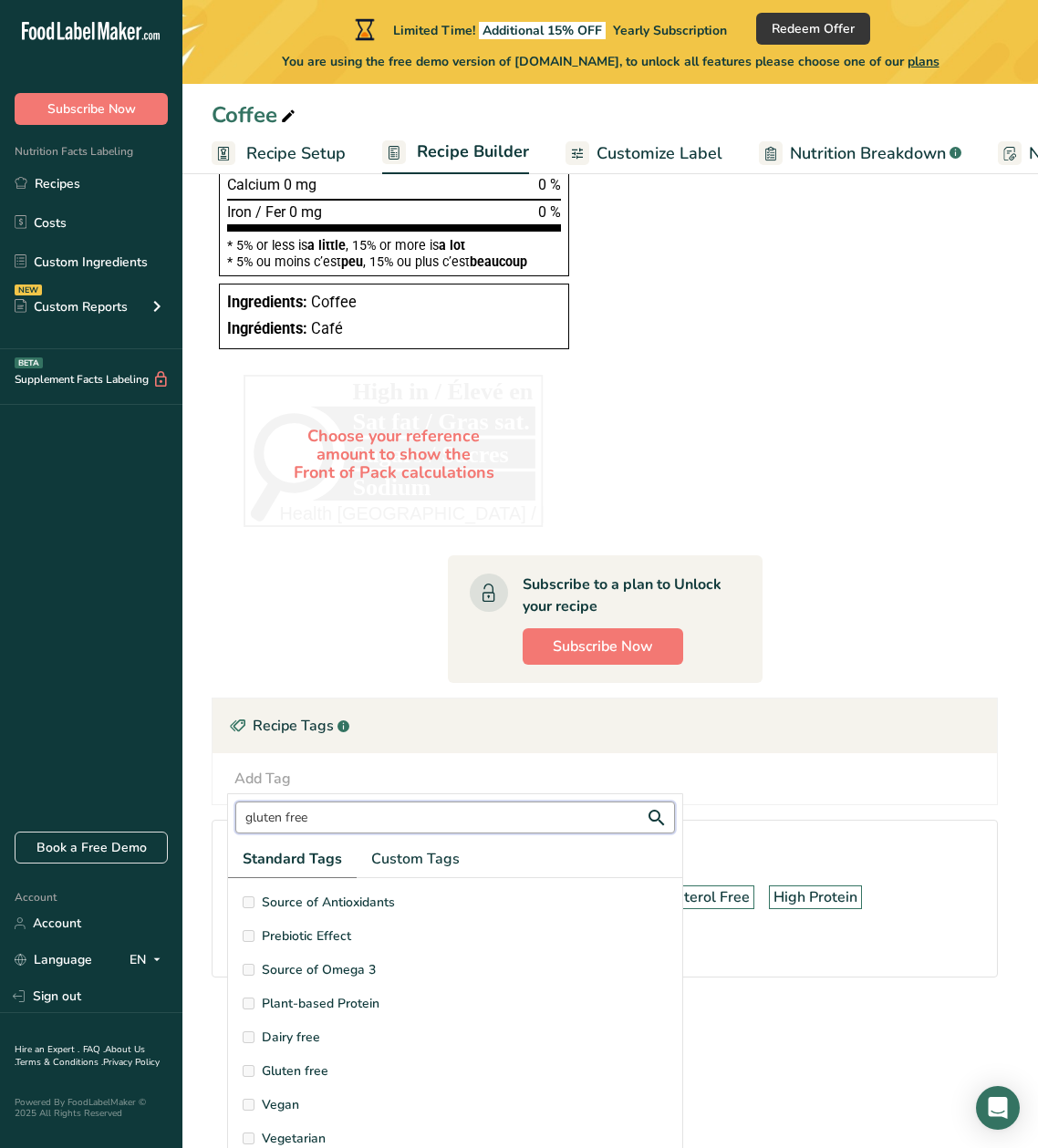
type input "gluten free"
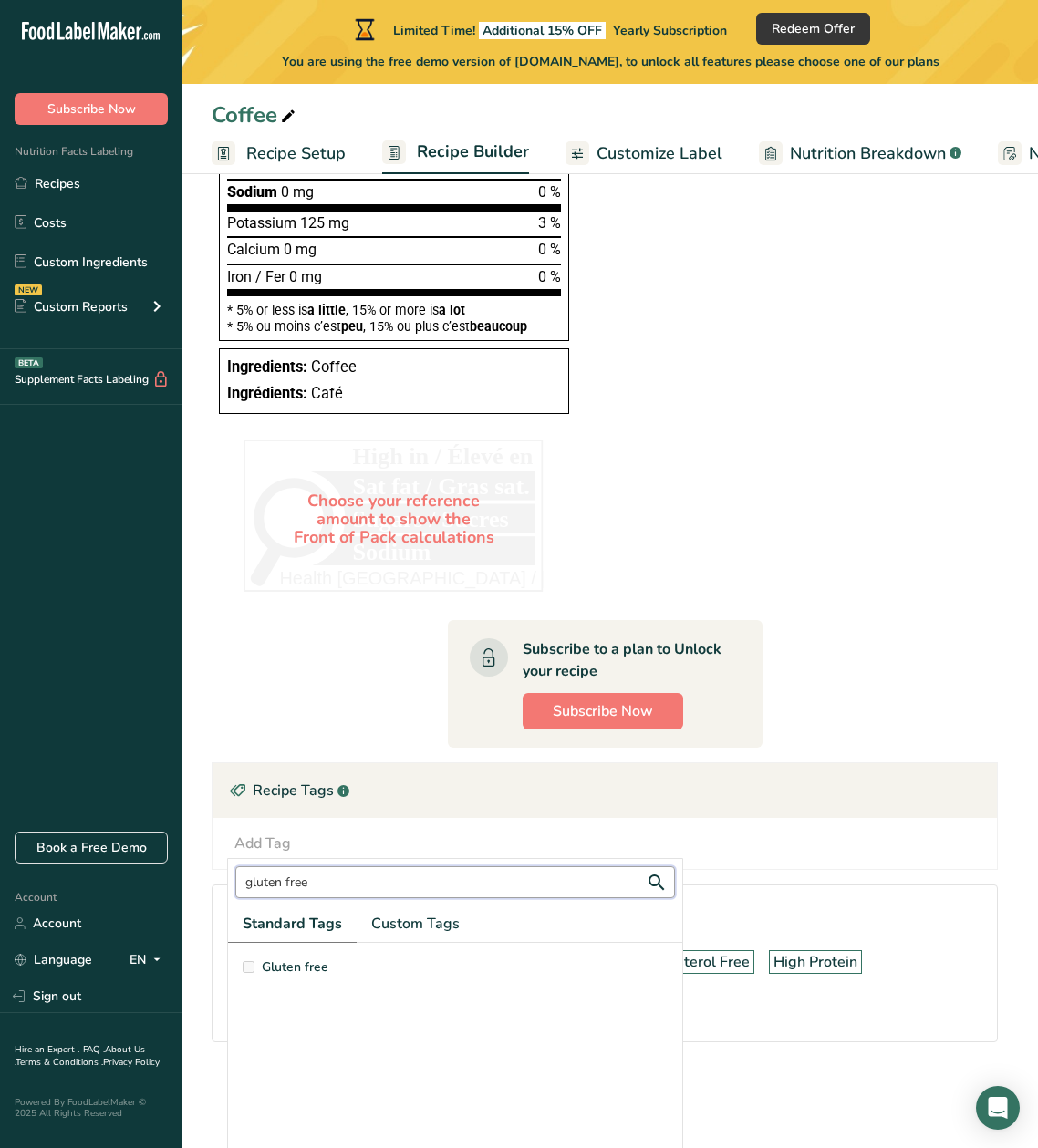
scroll to position [34, 0]
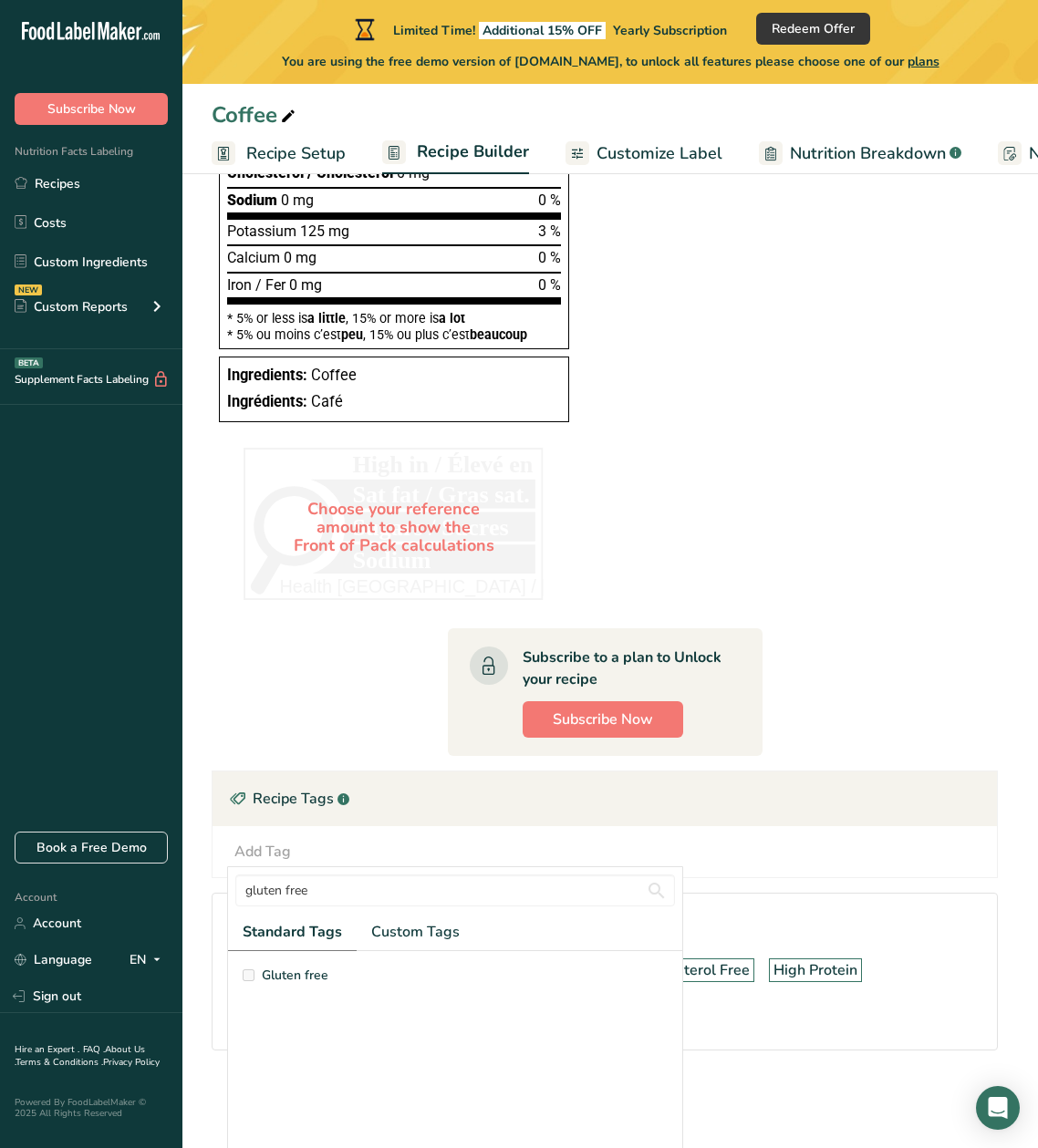
click at [307, 841] on div "Add Tag gluten free Standard Tags Custom Tags Gluten free Add new tag" at bounding box center [605, 852] width 755 height 22
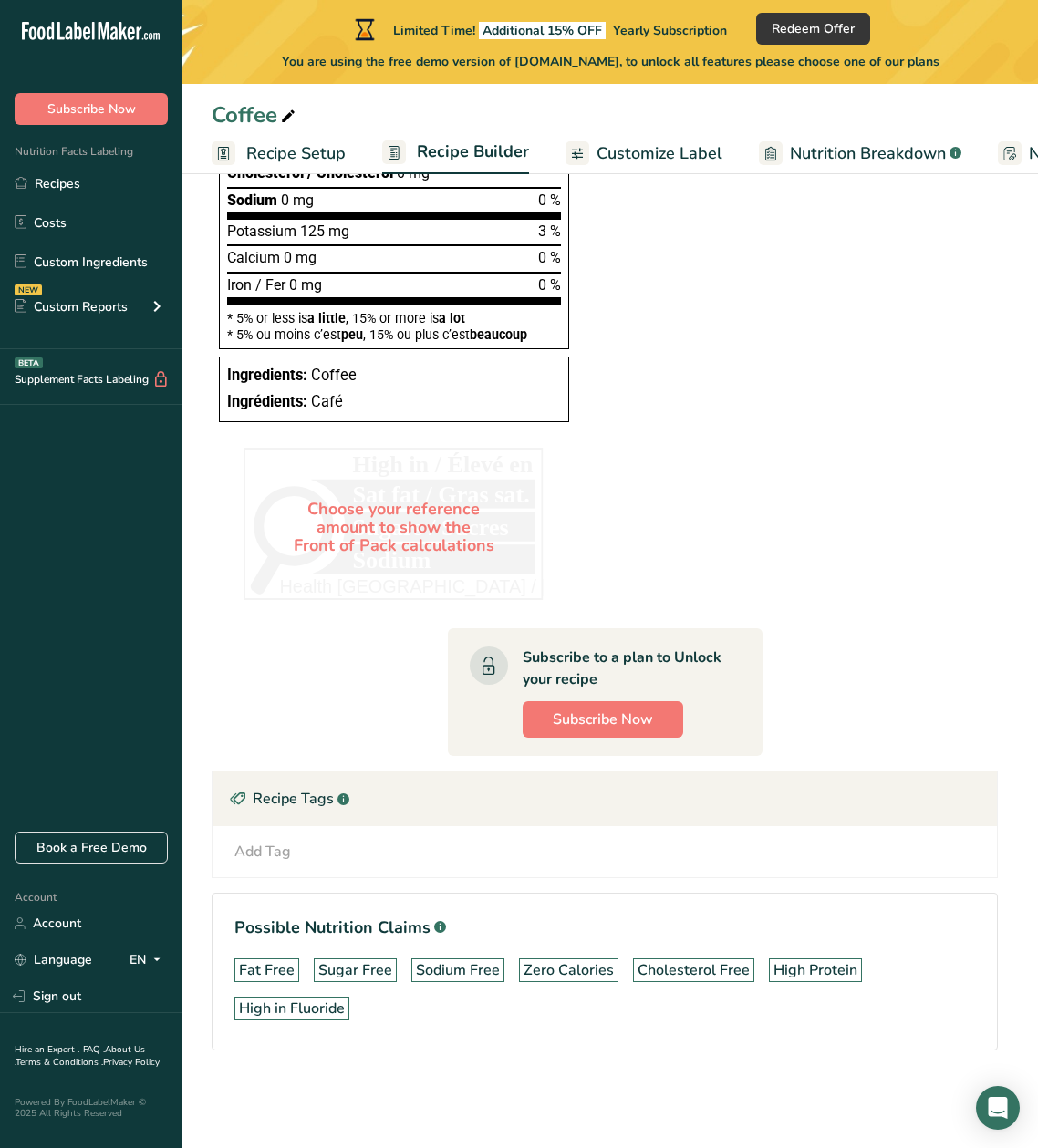
scroll to position [0, 0]
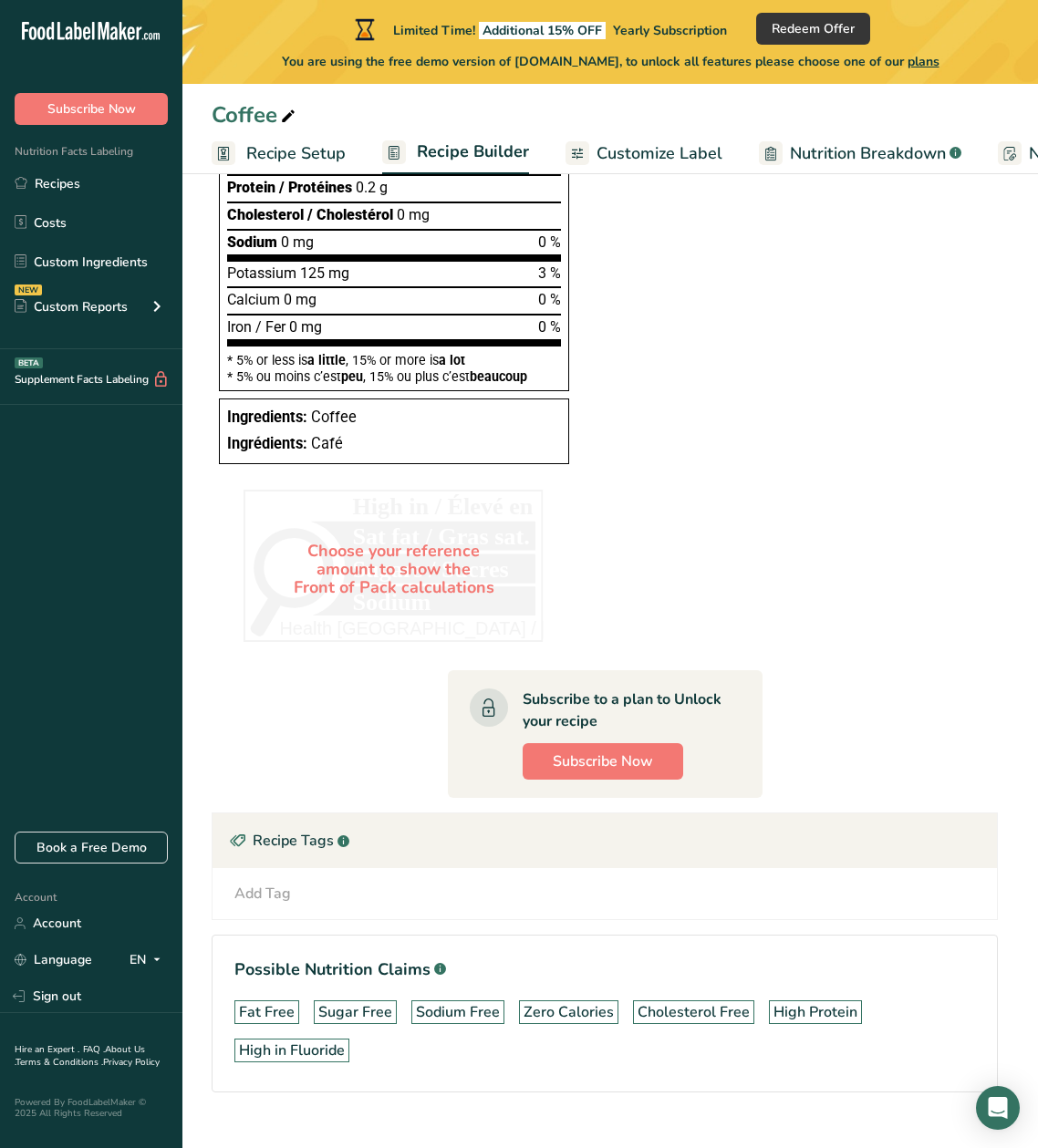
click at [265, 889] on div "Add Tag" at bounding box center [262, 894] width 57 height 22
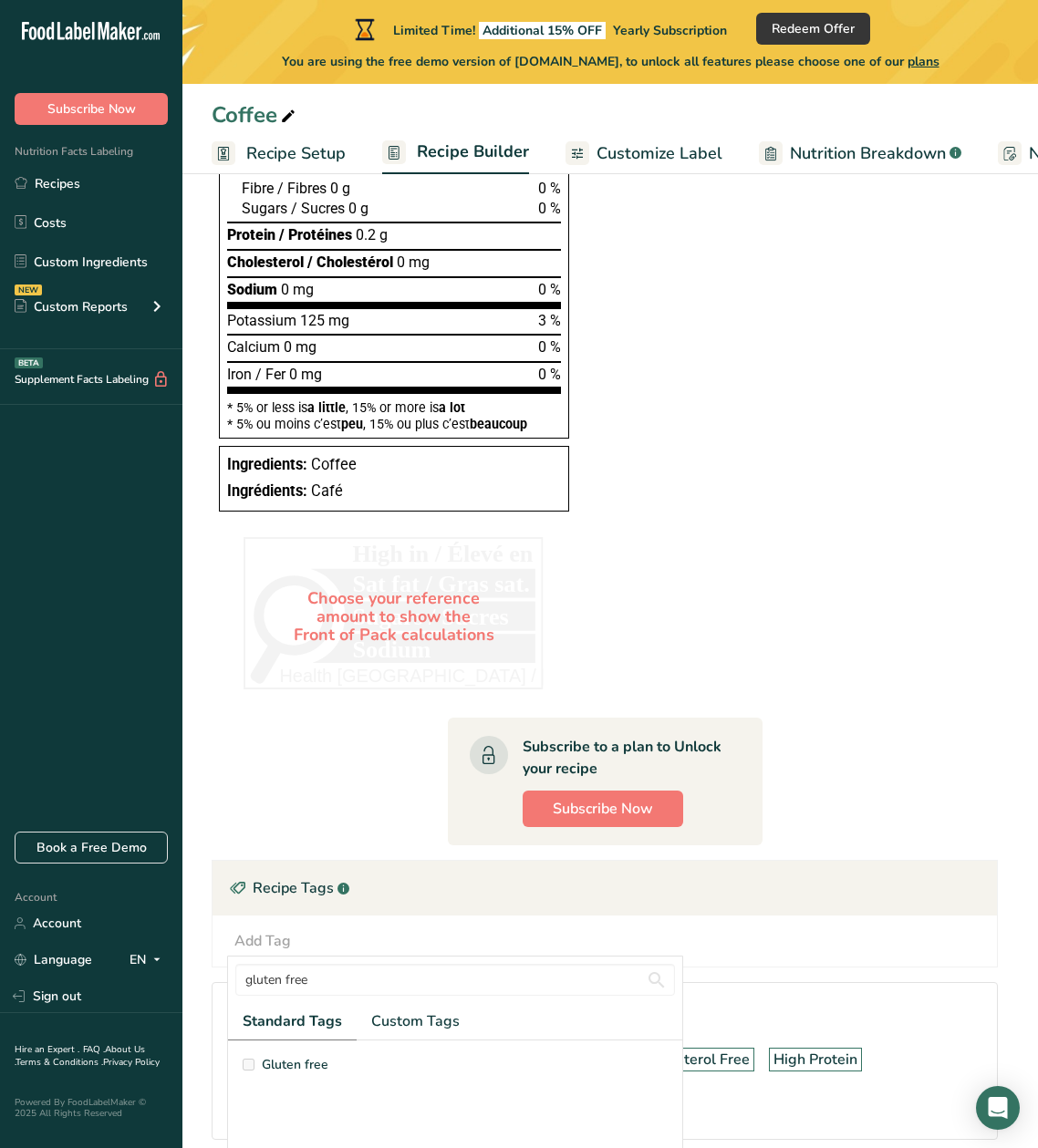
scroll to position [706, 0]
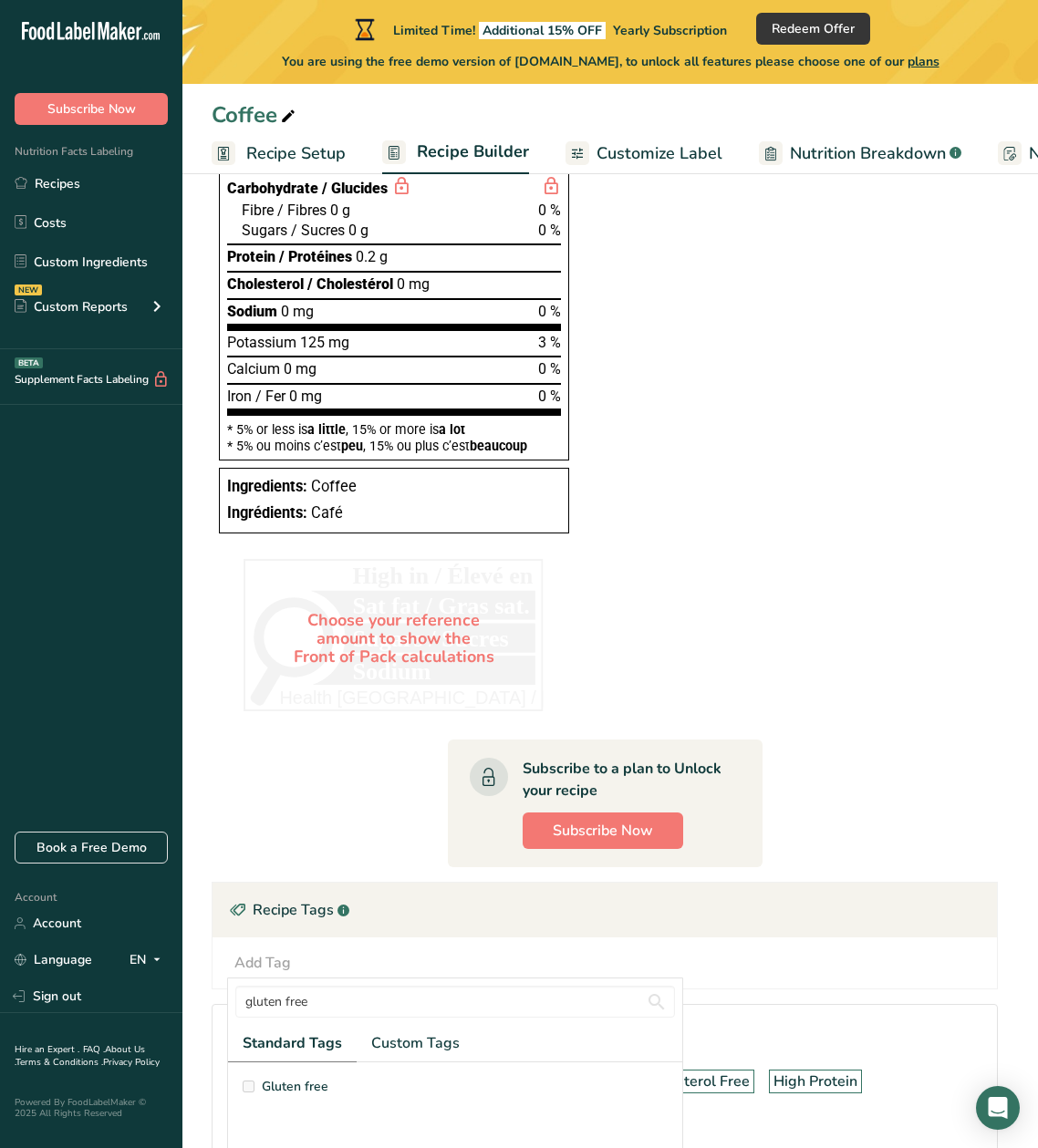
click at [265, 889] on div "Recipe Tags .a-a{fill:#347362;}.b-a{fill:#fff;}" at bounding box center [605, 910] width 785 height 55
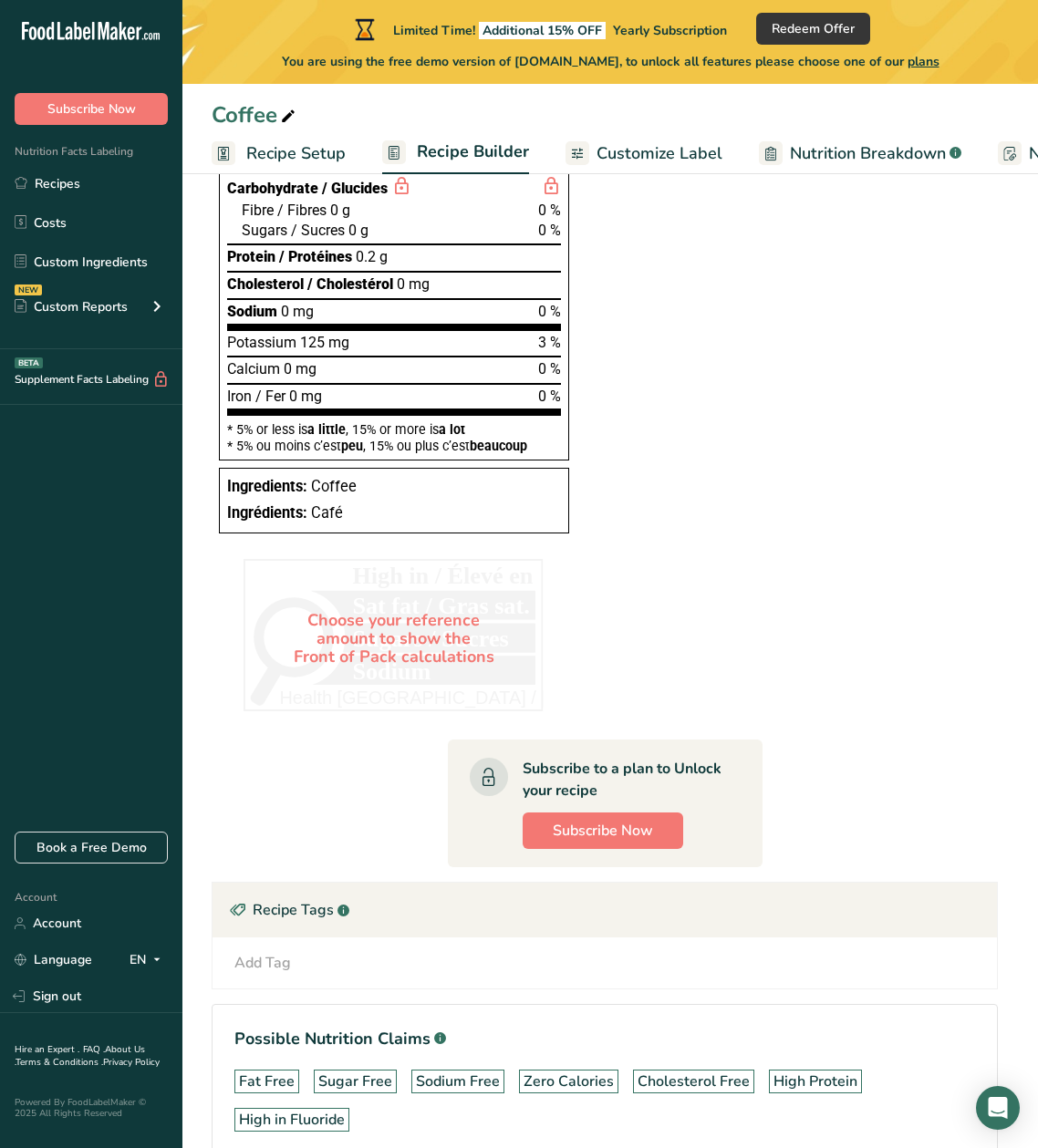
click at [271, 953] on div "Add Tag" at bounding box center [262, 964] width 57 height 22
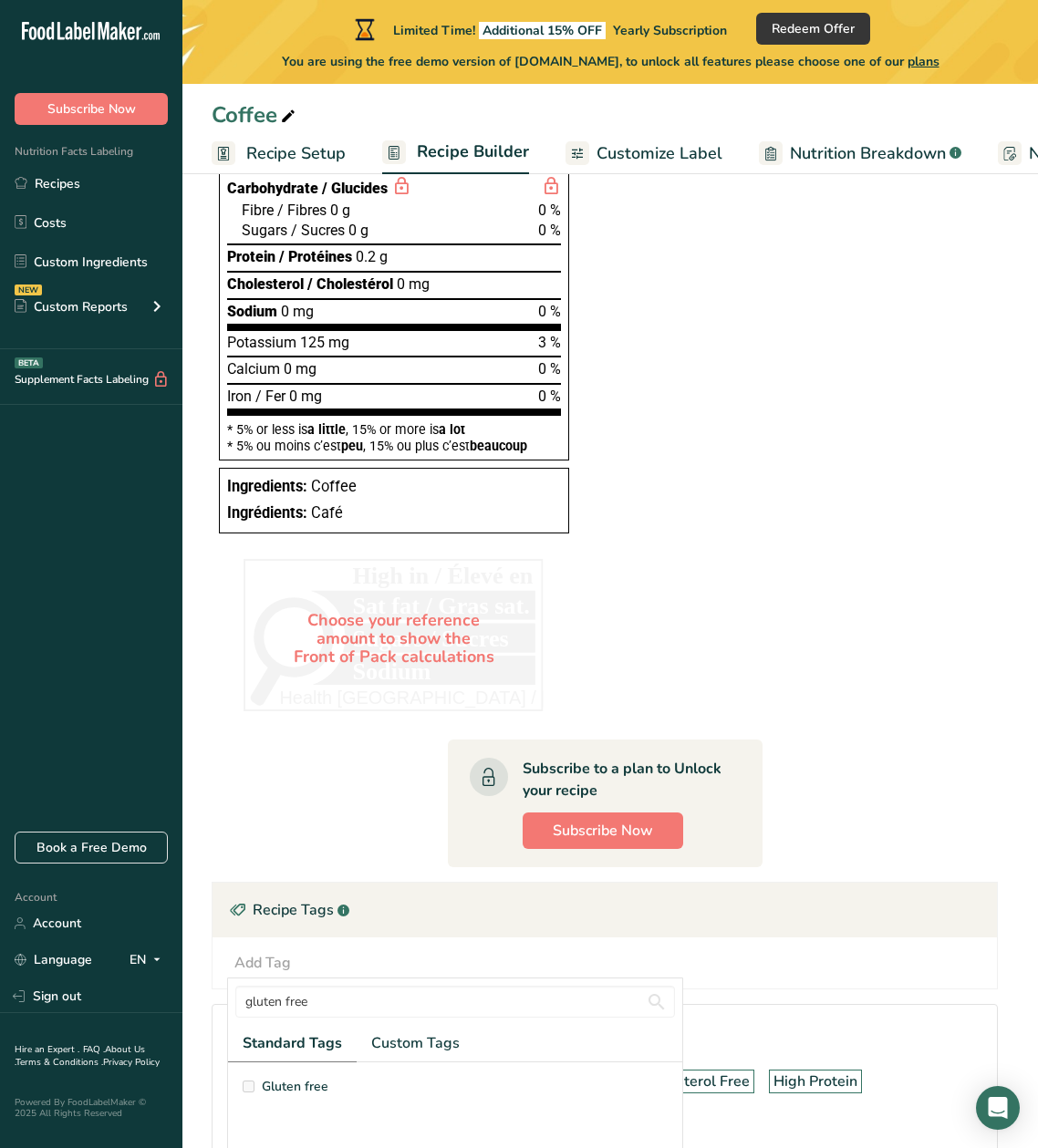
click at [269, 956] on div "Add Tag" at bounding box center [262, 964] width 57 height 22
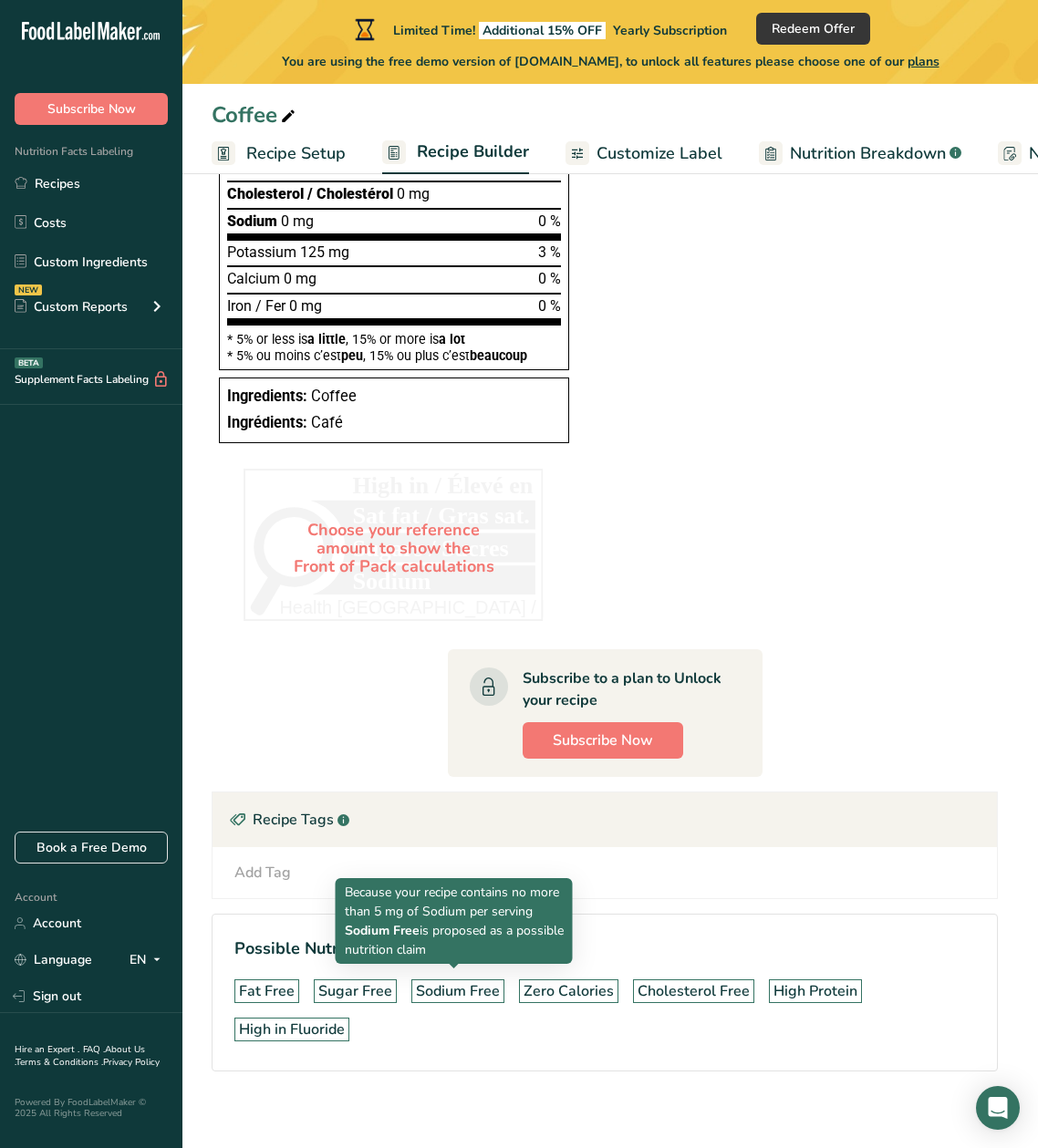
scroll to position [797, 1]
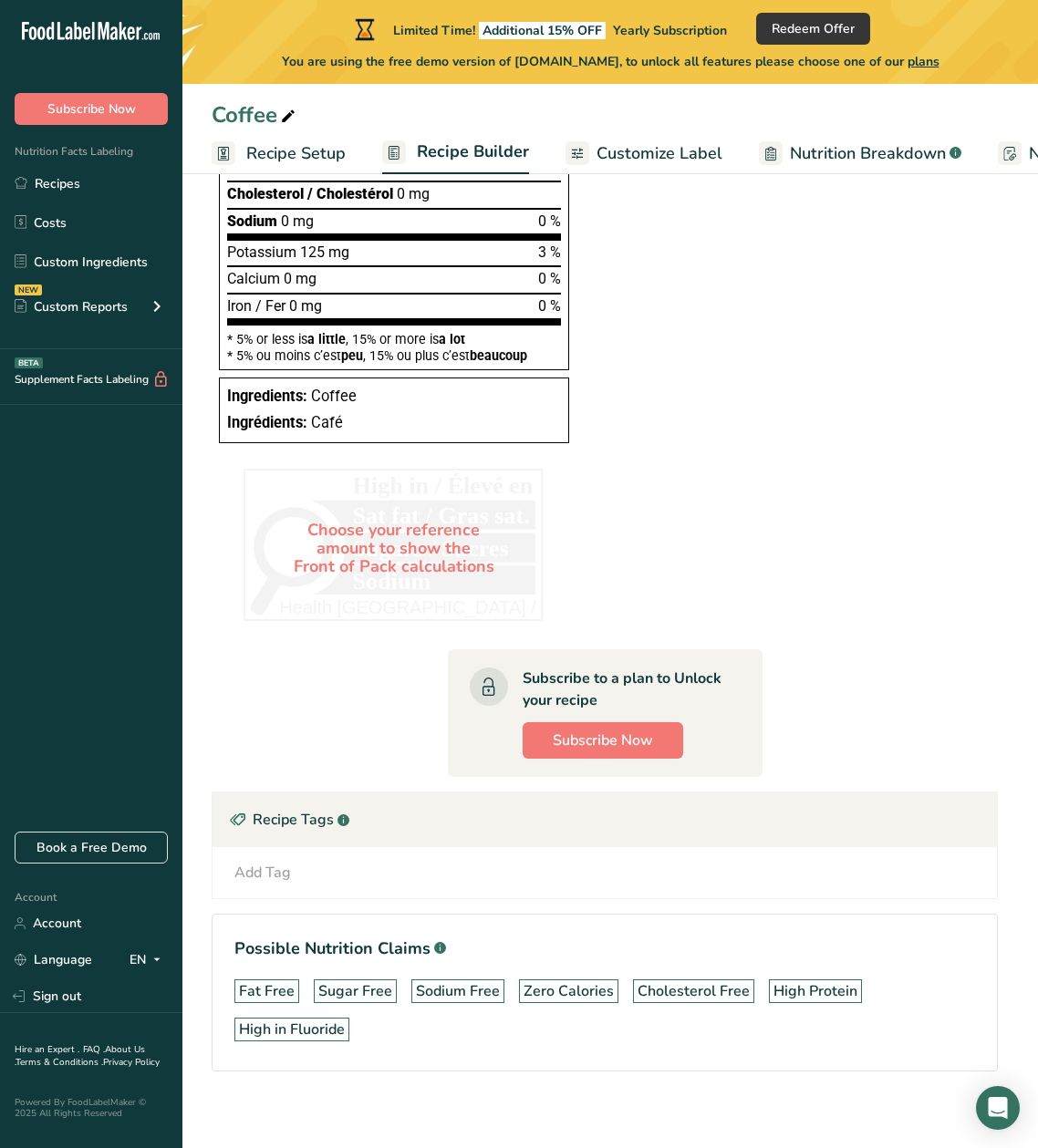
click at [257, 864] on div "Add Tag" at bounding box center [262, 873] width 57 height 22
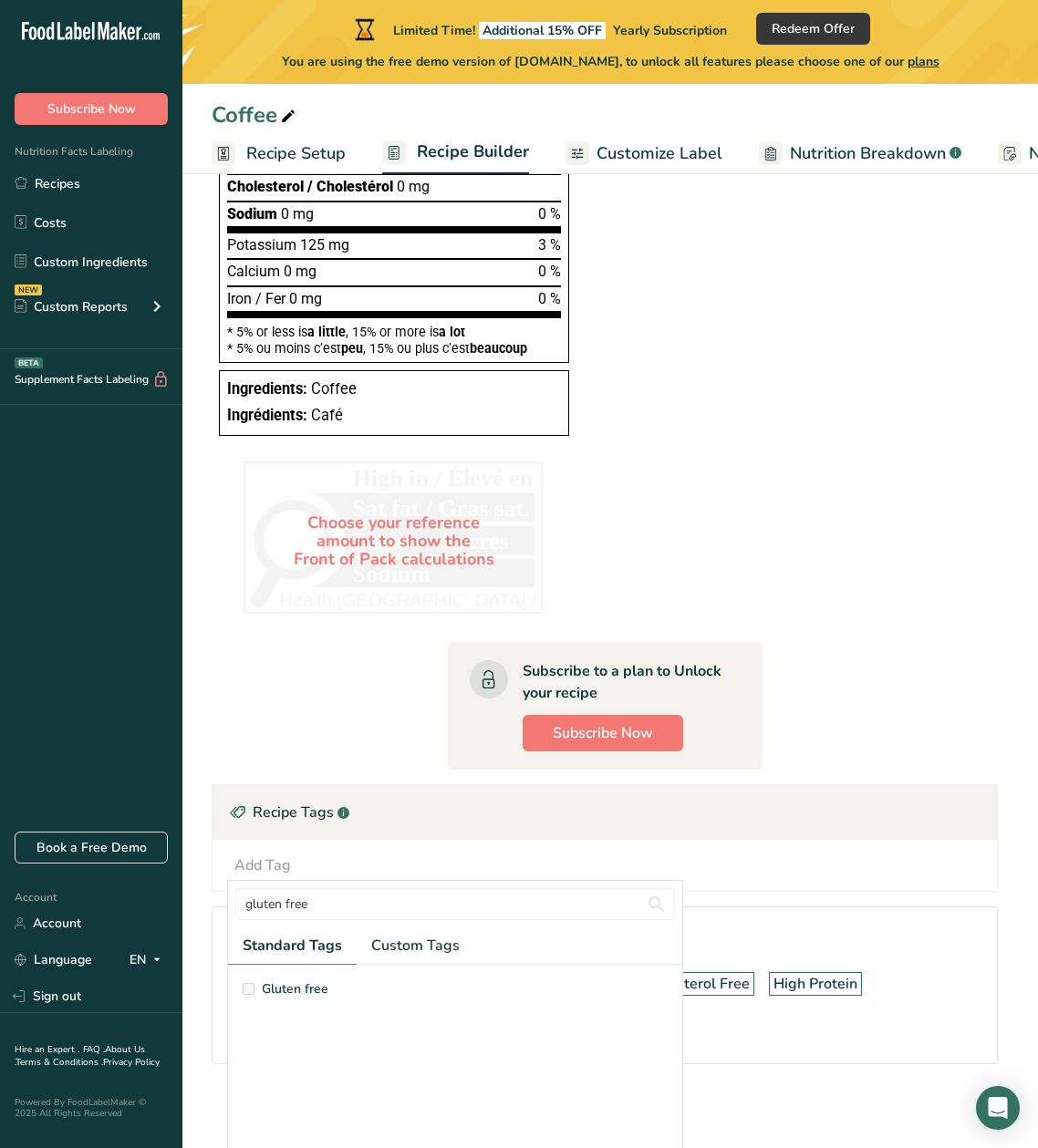
click at [352, 738] on section "Ingredient * Amount * Unit * Waste * .a-a{fill:#347362;}.b-a{fill:#fff;} Grams …" at bounding box center [605, 284] width 787 height 1616
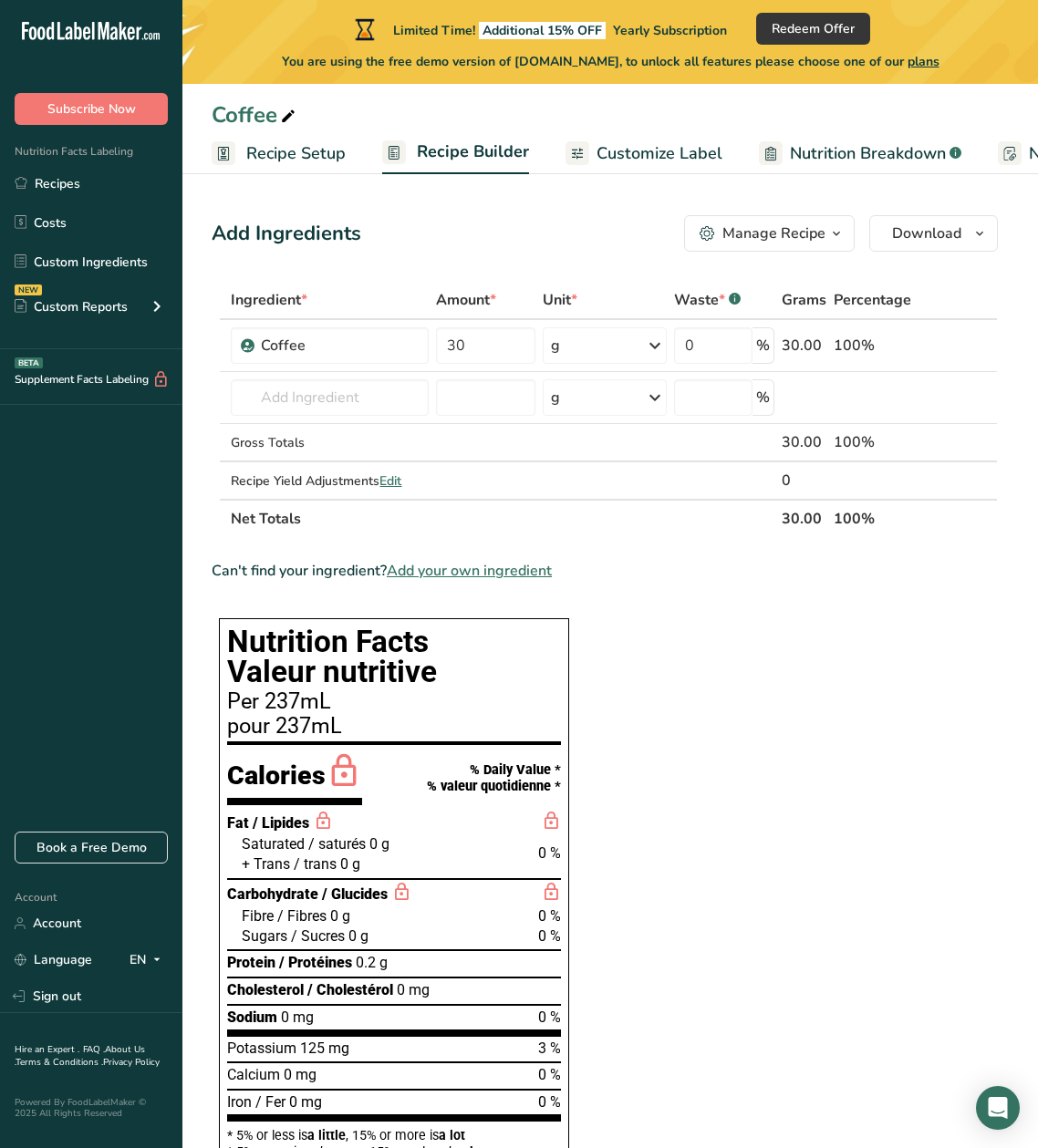
scroll to position [0, 0]
drag, startPoint x: 631, startPoint y: 545, endPoint x: 576, endPoint y: 496, distance: 73.7
click at [630, 541] on section "Ingredient * Amount * Unit * Waste * .a-a{fill:#347362;}.b-a{fill:#fff;} Grams …" at bounding box center [605, 1088] width 787 height 1616
click at [264, 348] on div "Coffee" at bounding box center [339, 346] width 157 height 22
click at [264, 347] on div "Coffee" at bounding box center [339, 346] width 157 height 22
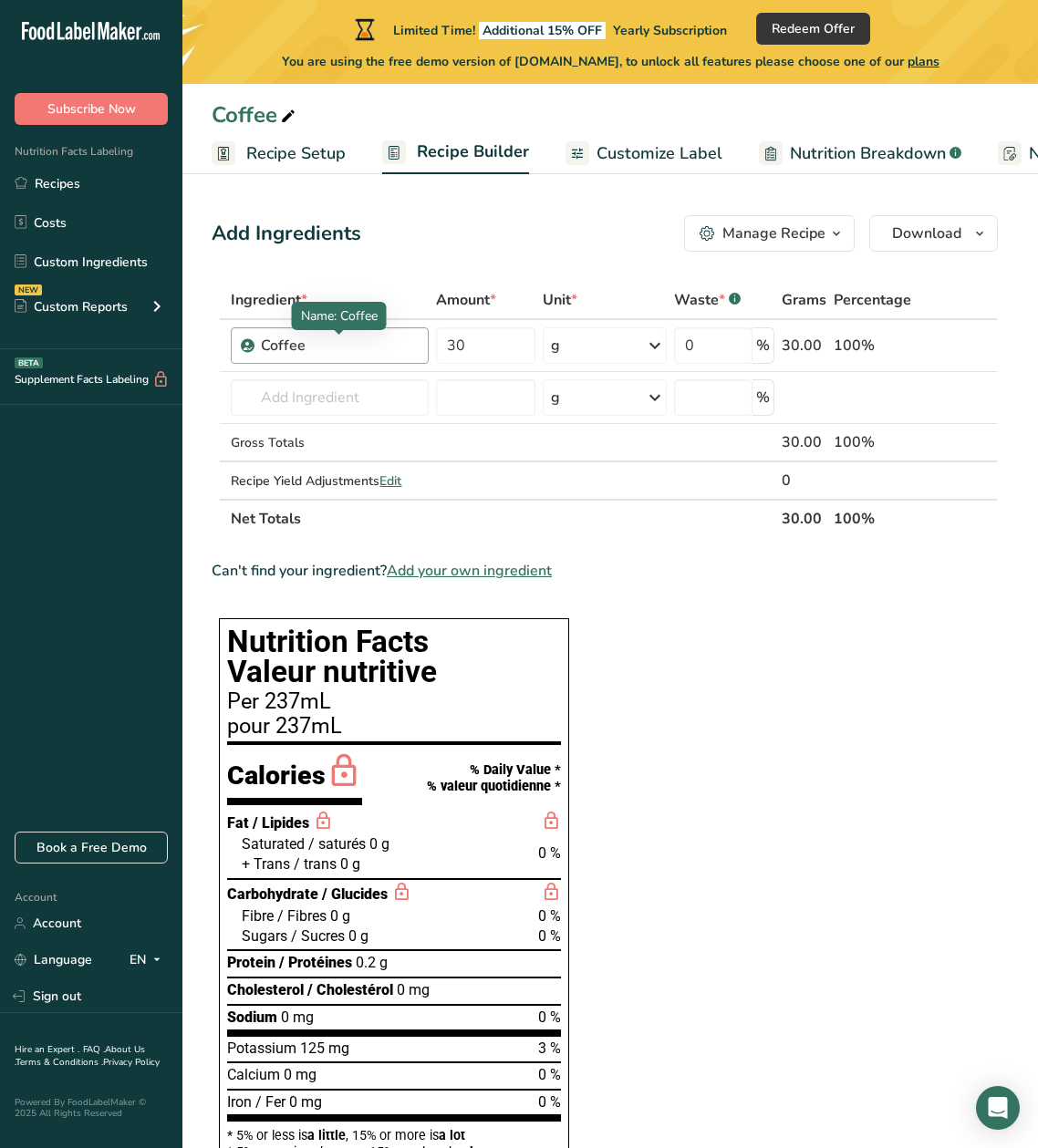
click at [315, 348] on div "Coffee" at bounding box center [339, 346] width 157 height 22
click at [304, 348] on div "Coffee" at bounding box center [339, 346] width 157 height 22
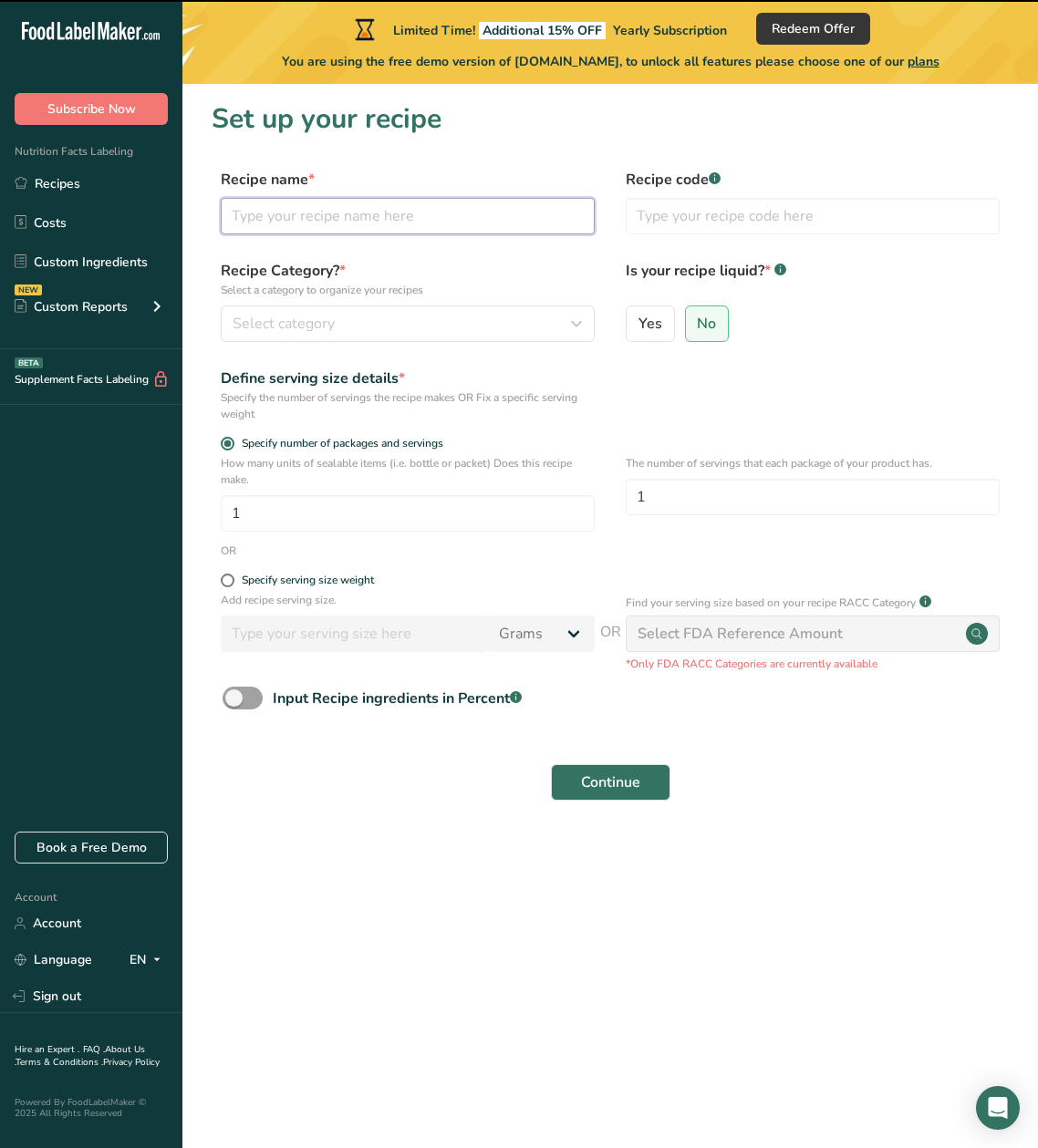
click at [271, 219] on input "text" at bounding box center [408, 217] width 374 height 37
type input "Coffee"
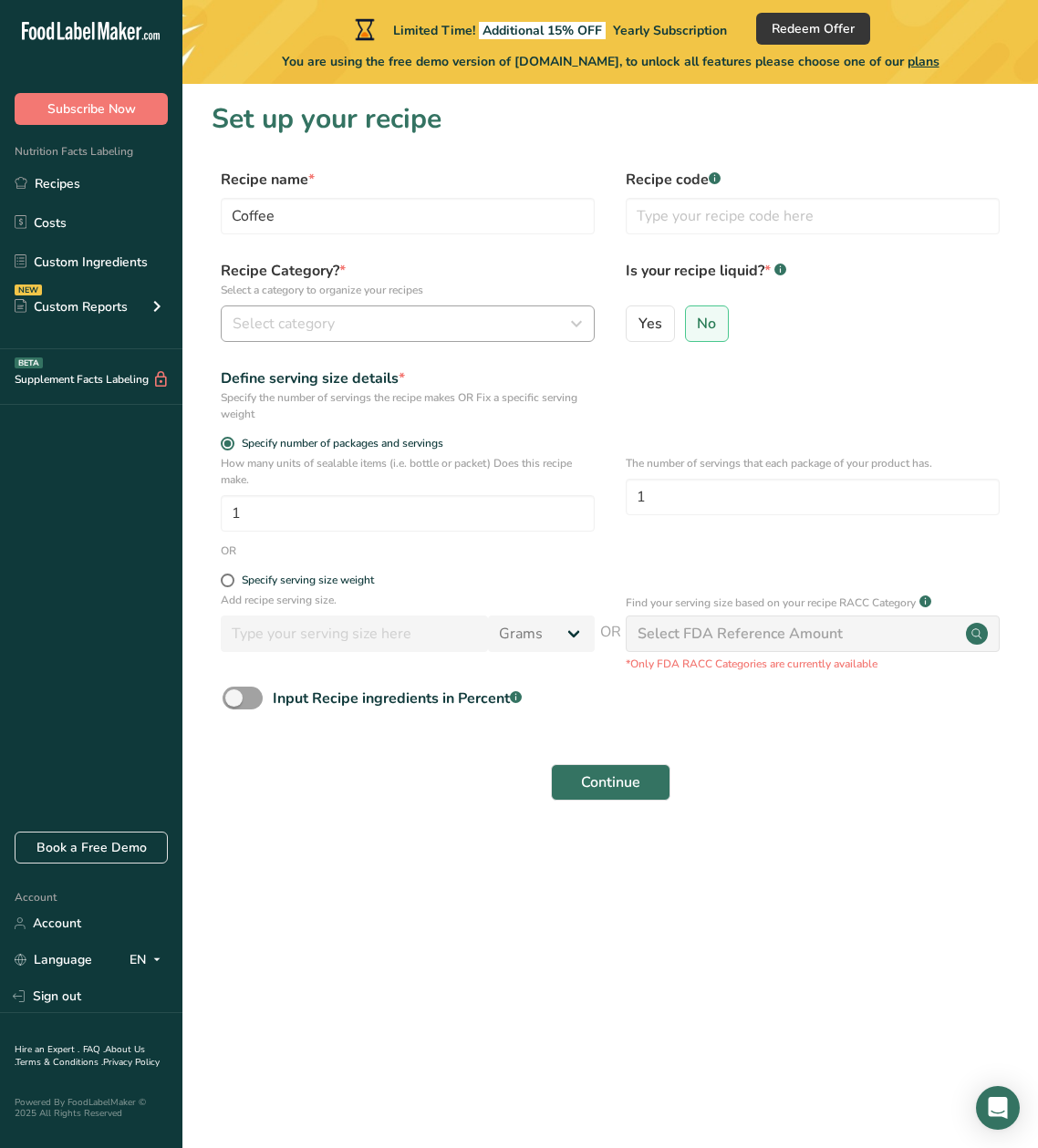
click at [292, 330] on span "Select category" at bounding box center [283, 324] width 102 height 22
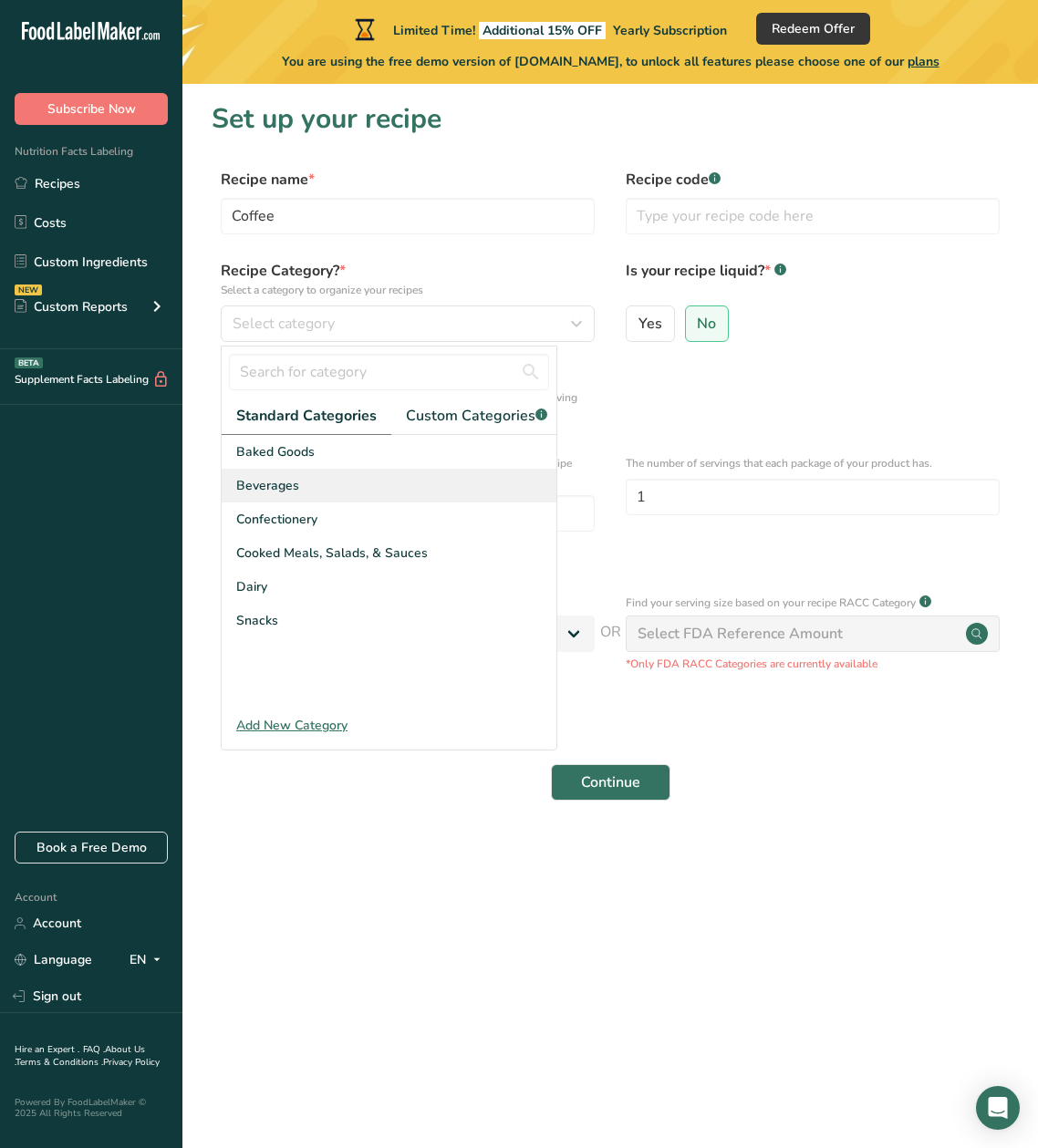
click at [284, 484] on span "Beverages" at bounding box center [267, 485] width 63 height 19
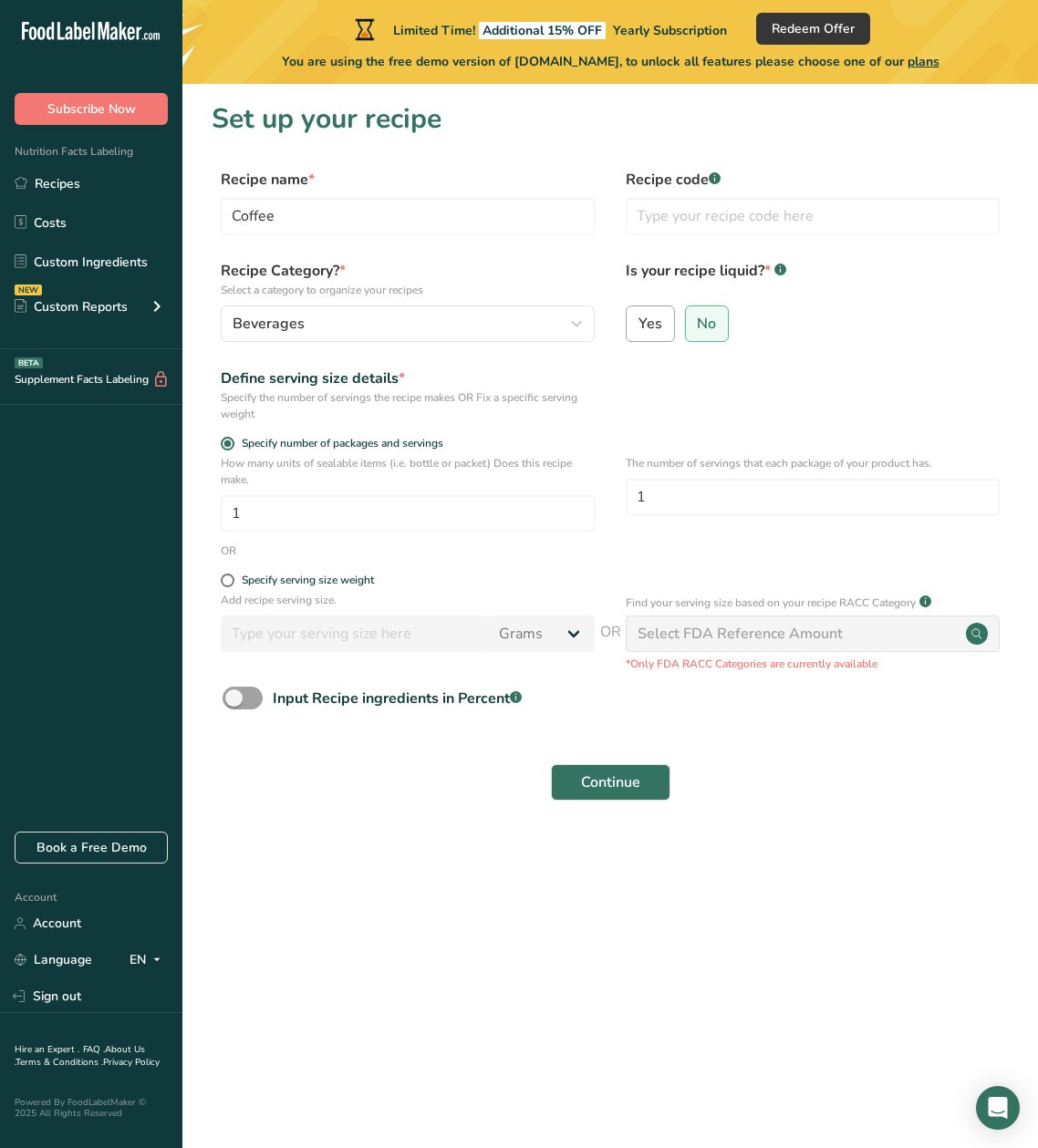
click at [663, 323] on label "Yes" at bounding box center [651, 324] width 50 height 37
click at [639, 323] on input "Yes" at bounding box center [632, 323] width 12 height 12
radio input "true"
radio input "false"
select select "22"
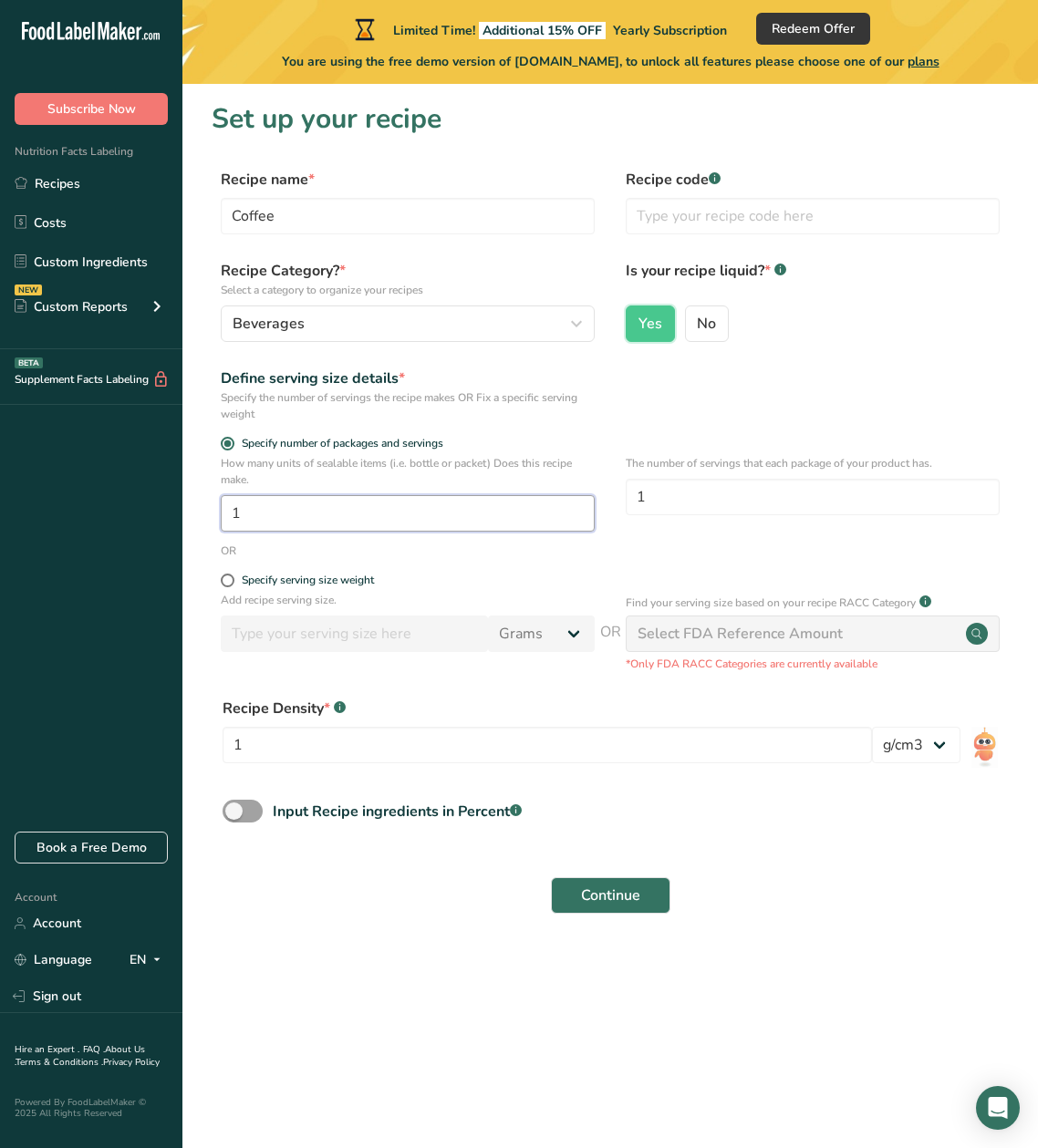
click at [255, 517] on input "1" at bounding box center [408, 514] width 374 height 37
type input "32"
click at [820, 866] on div "Continue" at bounding box center [610, 896] width 798 height 59
click at [229, 577] on span at bounding box center [228, 580] width 14 height 14
click at [229, 577] on input "Specify serving size weight" at bounding box center [227, 580] width 12 height 12
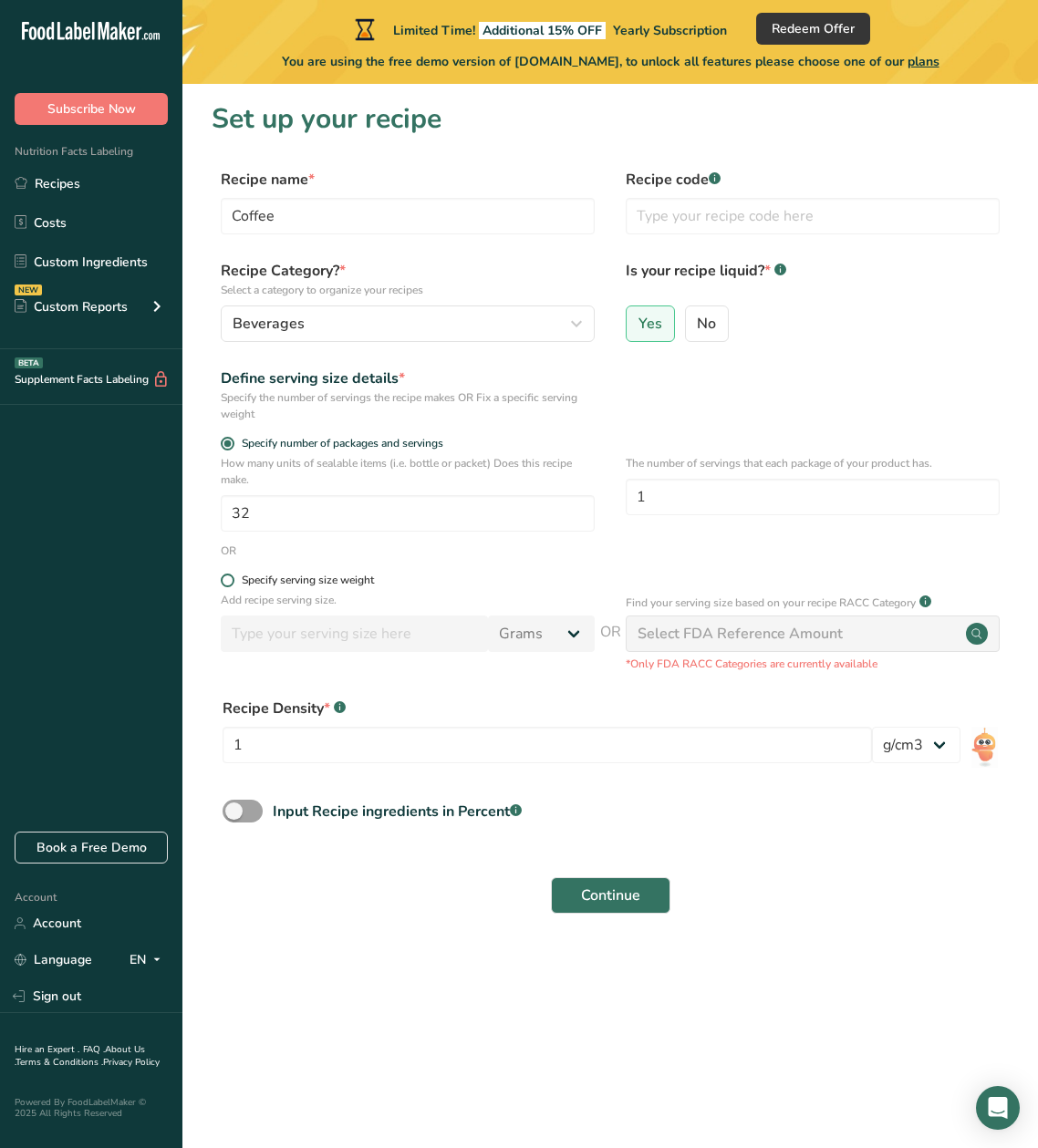
radio input "true"
radio input "false"
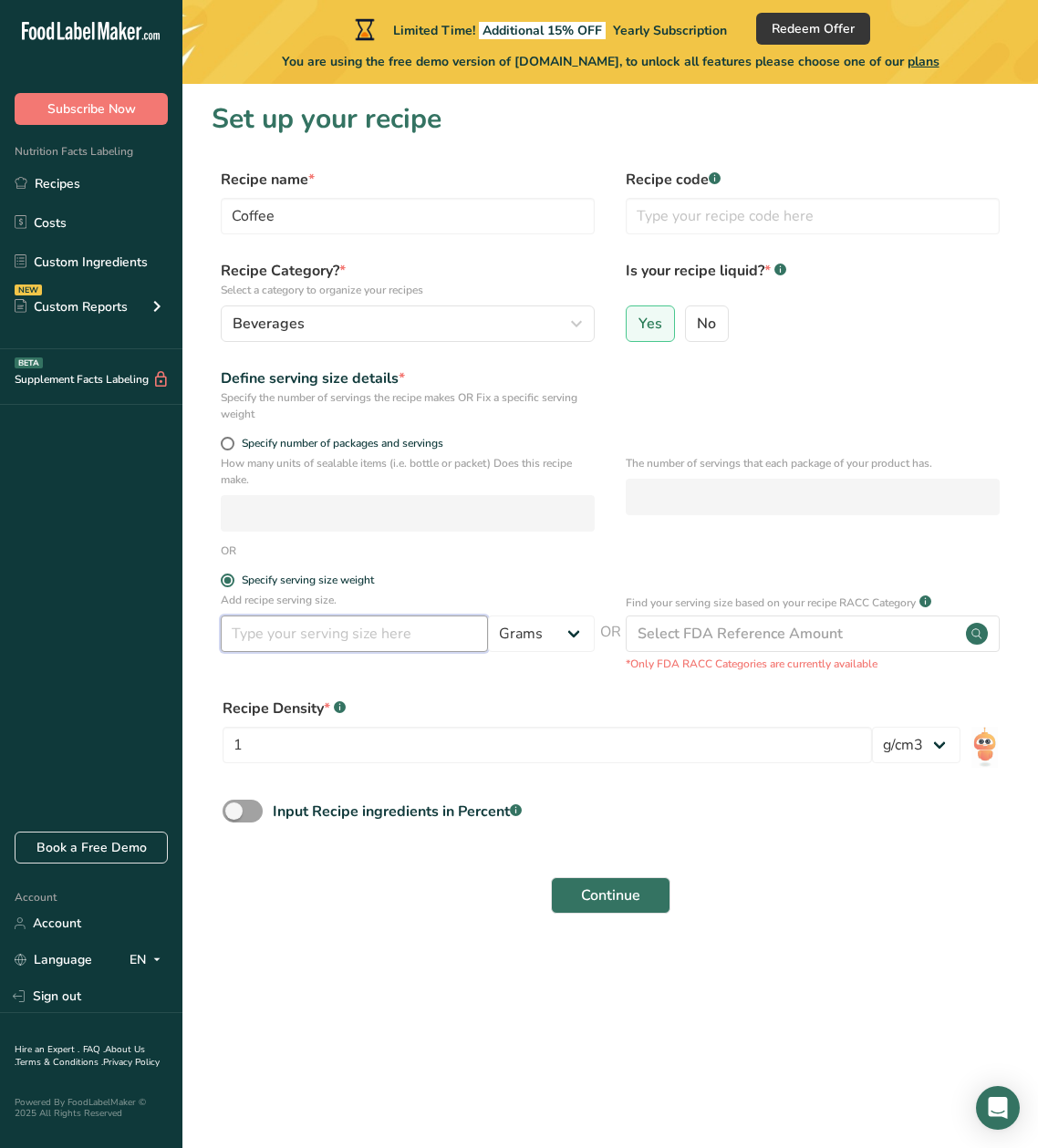
click at [241, 633] on input "number" at bounding box center [354, 634] width 267 height 37
type input "14"
click at [787, 913] on div "Continue" at bounding box center [610, 896] width 798 height 59
click at [608, 901] on span "Continue" at bounding box center [610, 896] width 60 height 22
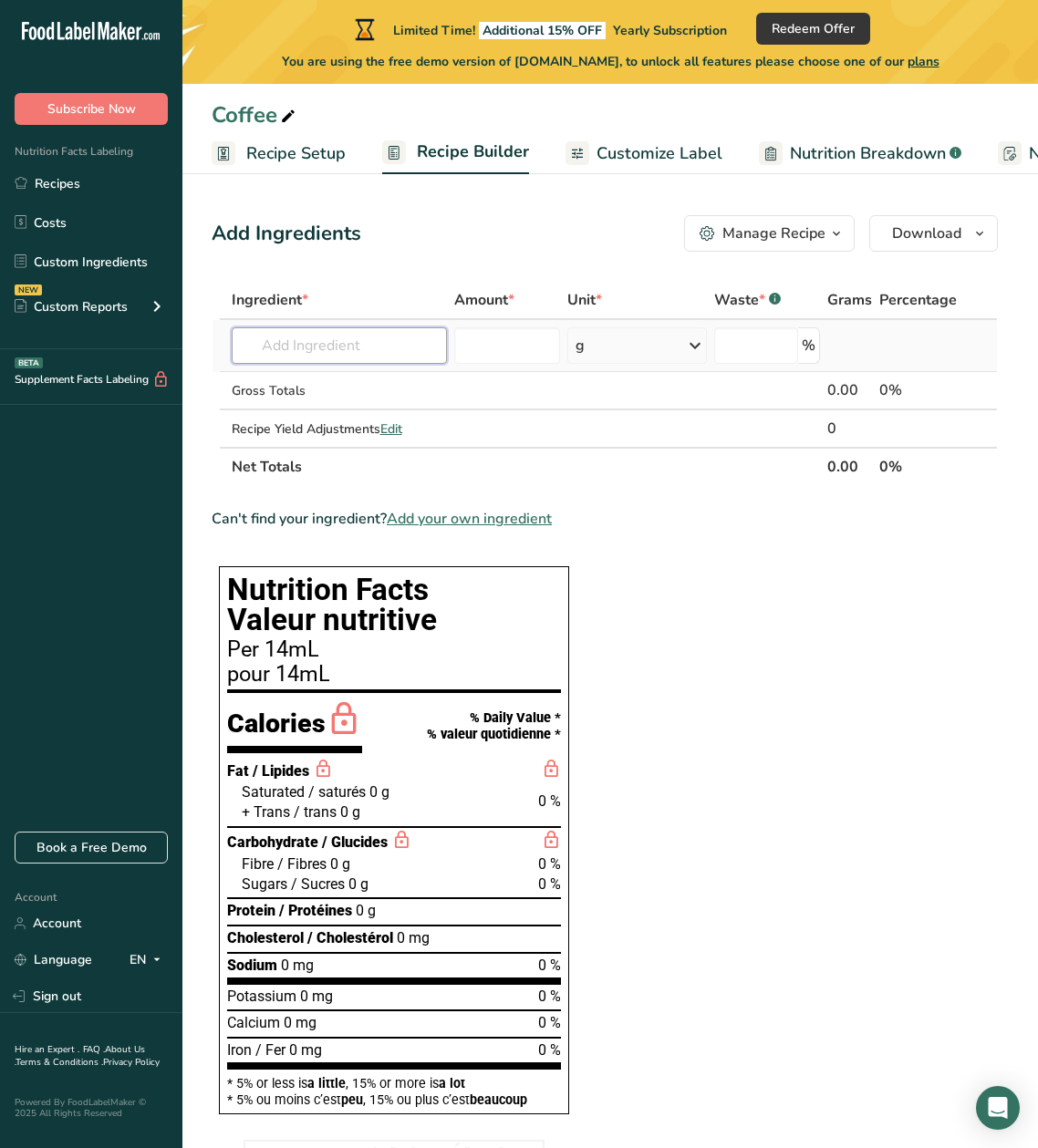
click at [263, 354] on input "text" at bounding box center [339, 346] width 216 height 37
type input "A"
type input "Specialty grade"
click at [280, 409] on div "Add your own ingredient" at bounding box center [339, 412] width 186 height 19
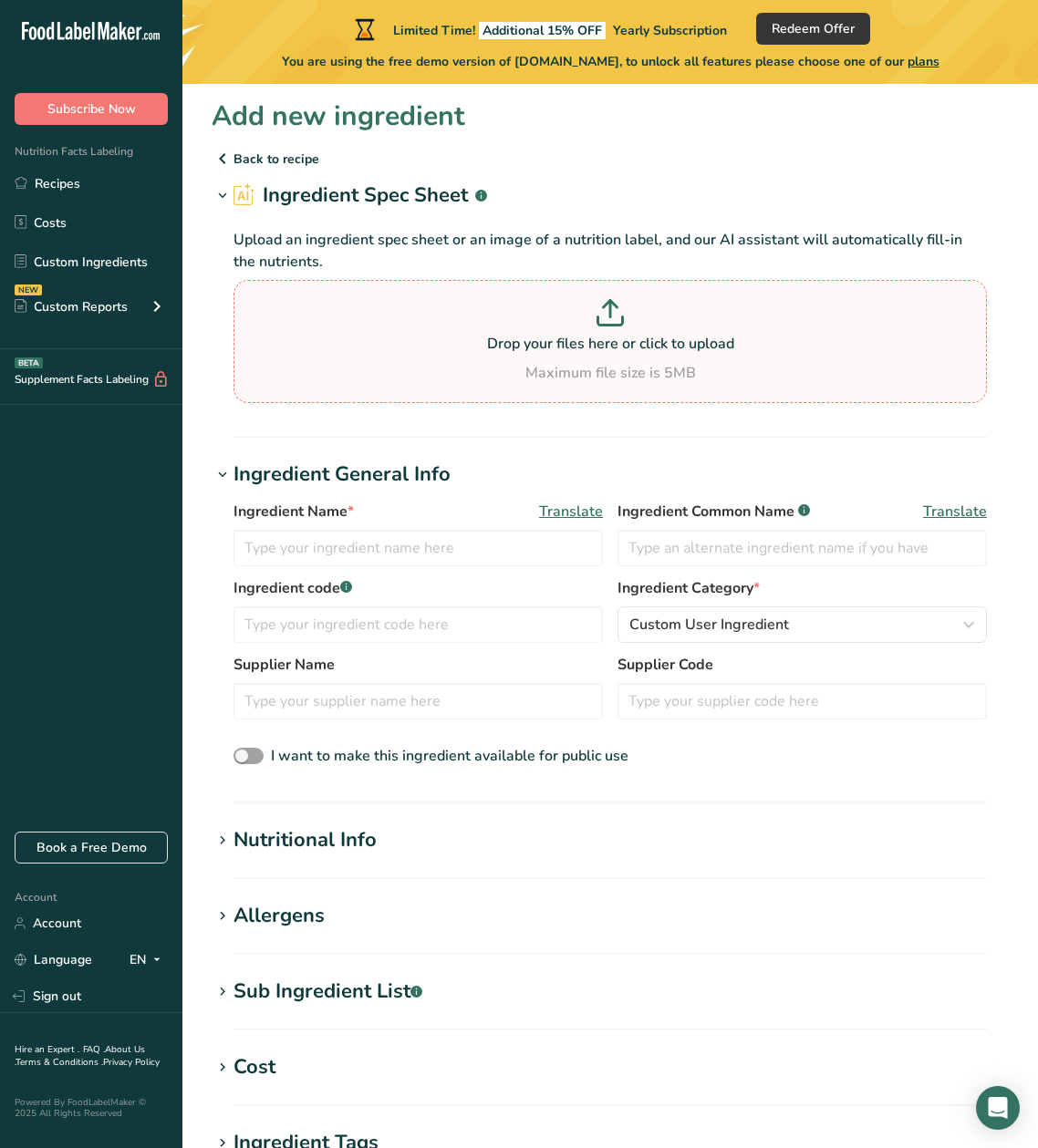
scroll to position [3, 0]
click at [294, 557] on input "text" at bounding box center [418, 549] width 370 height 37
type input "S"
type input "A"
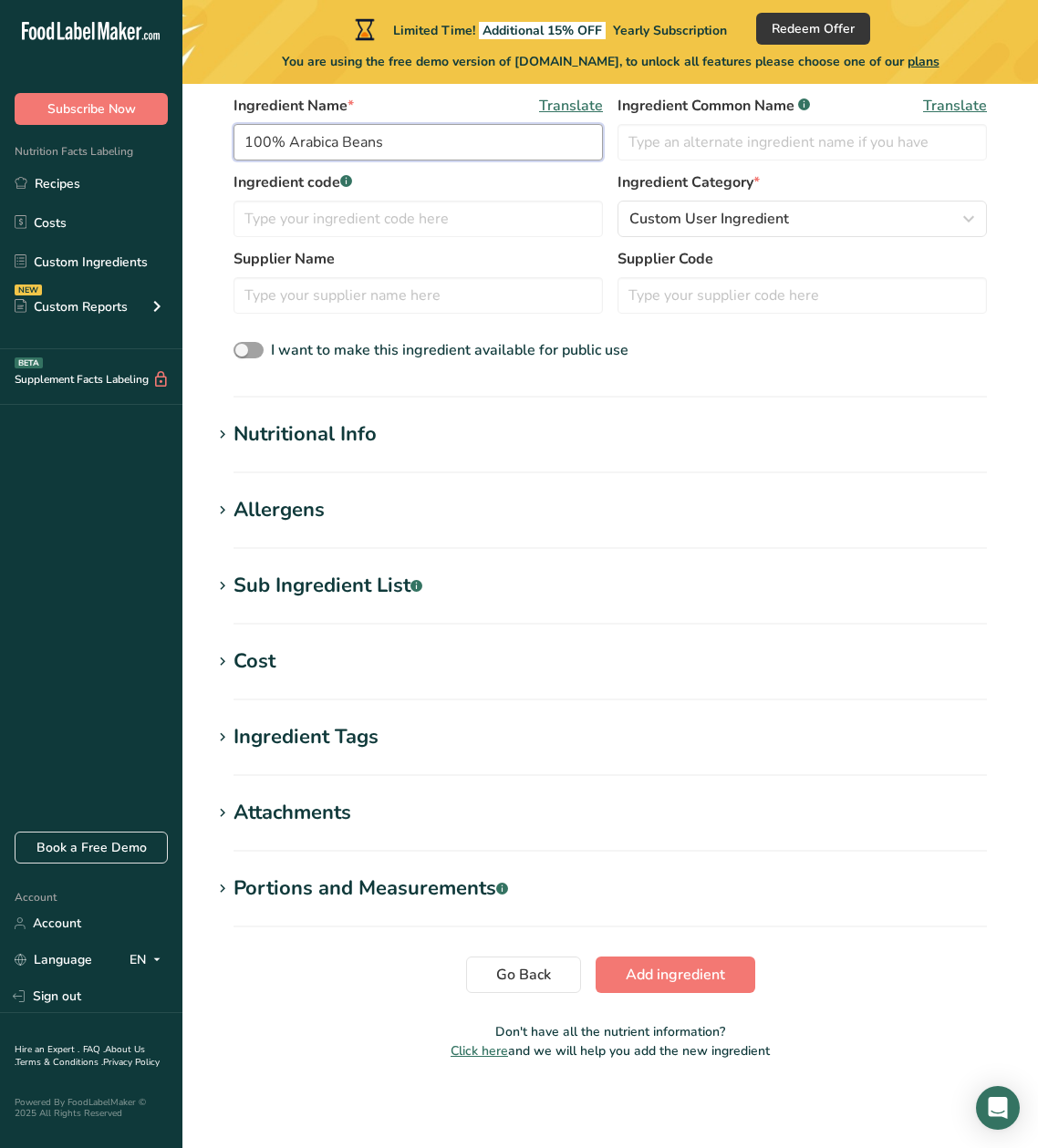
scroll to position [408, 0]
type input "100% Arabica Beans"
click at [674, 974] on span "Add ingredient" at bounding box center [675, 975] width 99 height 22
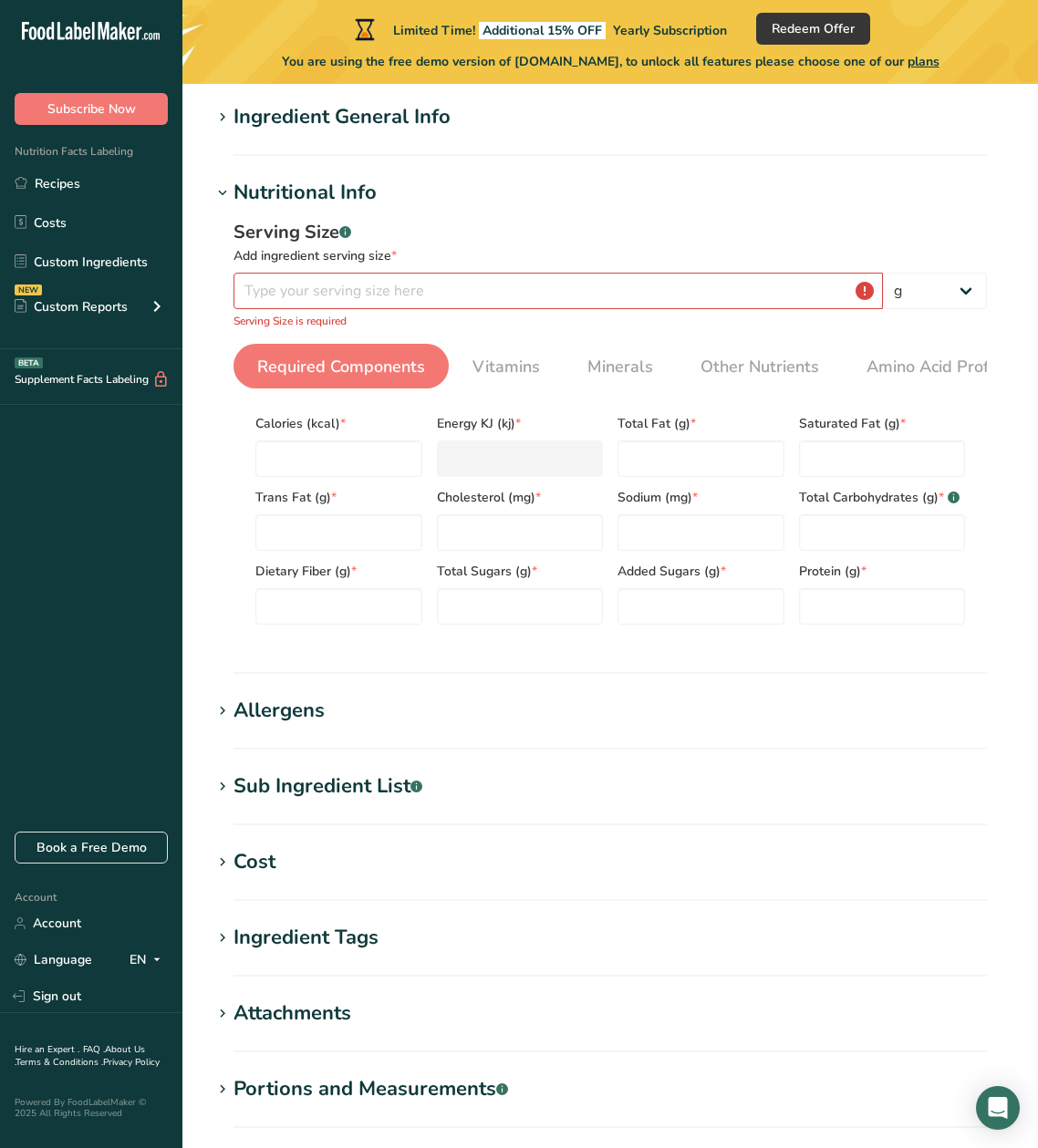
scroll to position [164, 0]
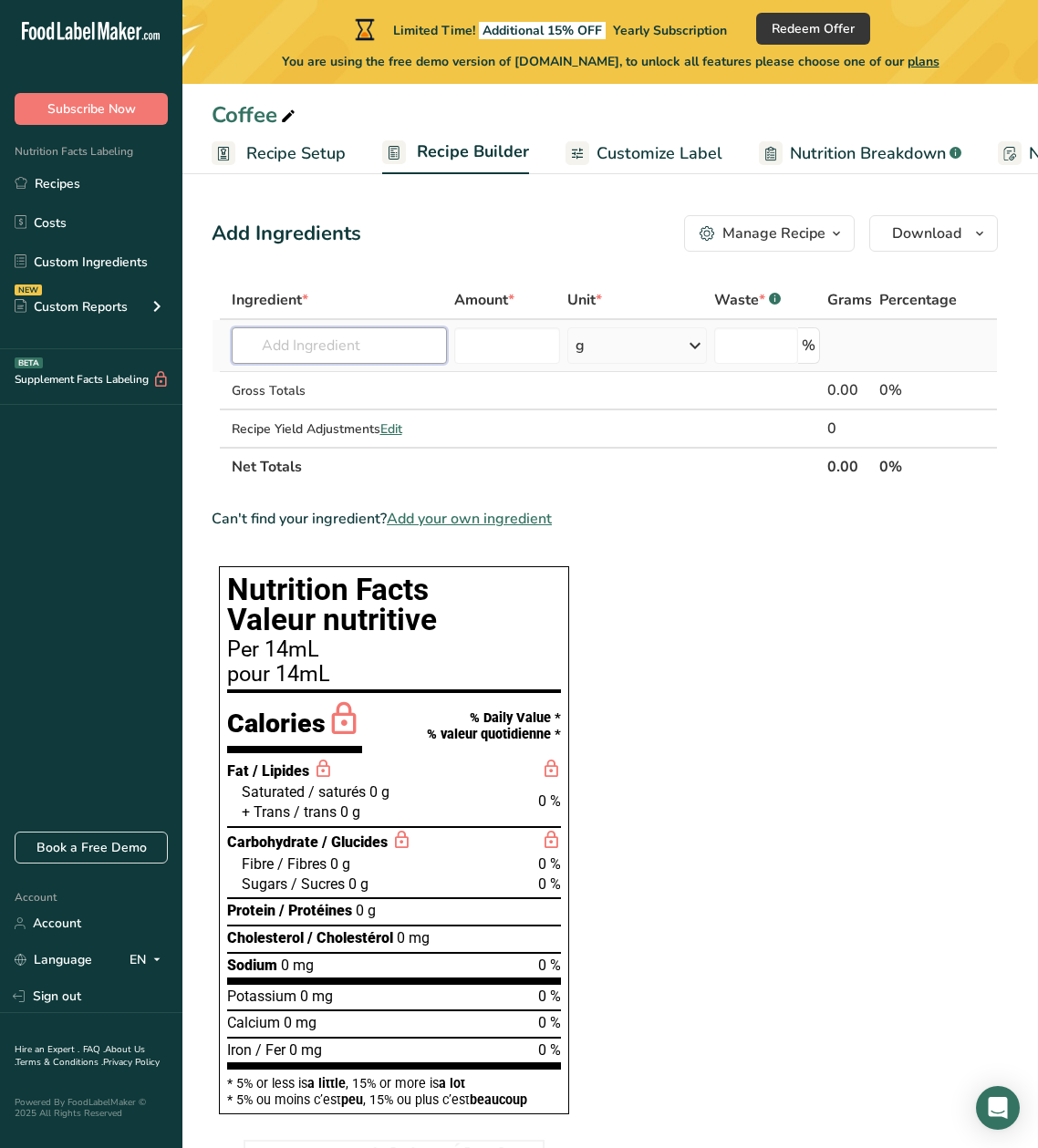
click at [308, 340] on input "text" at bounding box center [339, 346] width 216 height 37
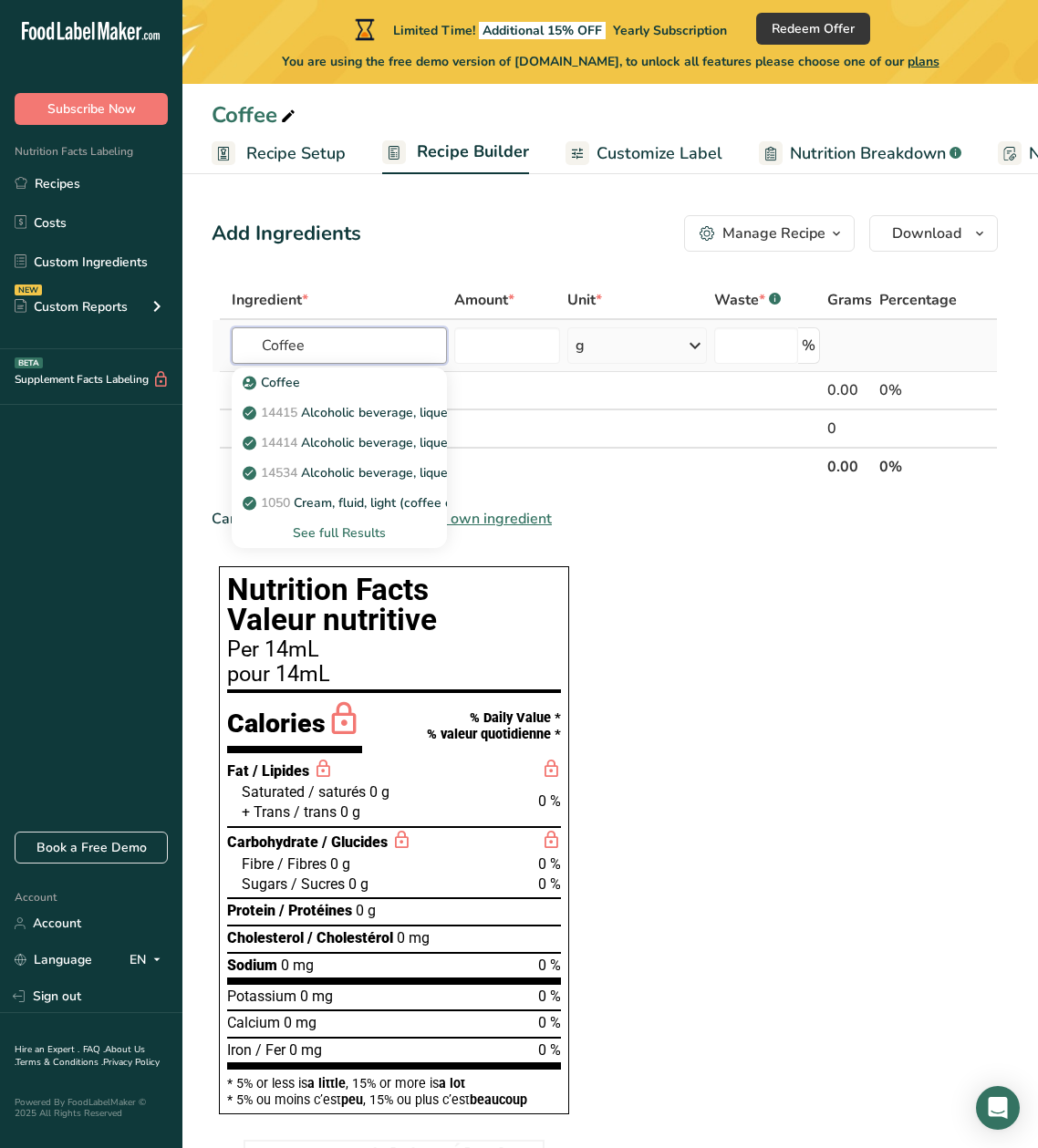
type input "Coffee"
click at [349, 536] on div "See full Results" at bounding box center [339, 533] width 186 height 19
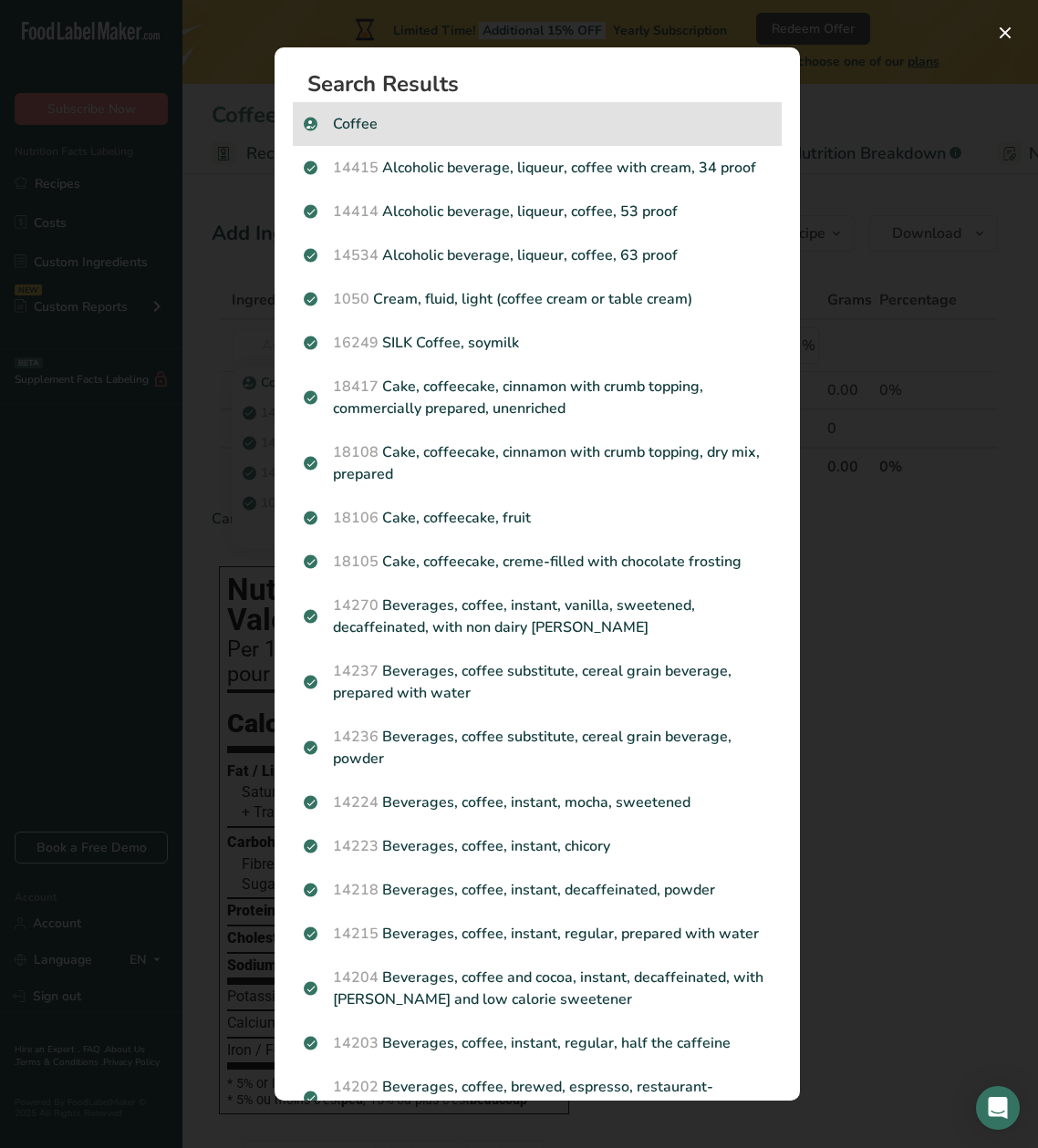
click at [363, 123] on p "Coffee" at bounding box center [537, 124] width 467 height 22
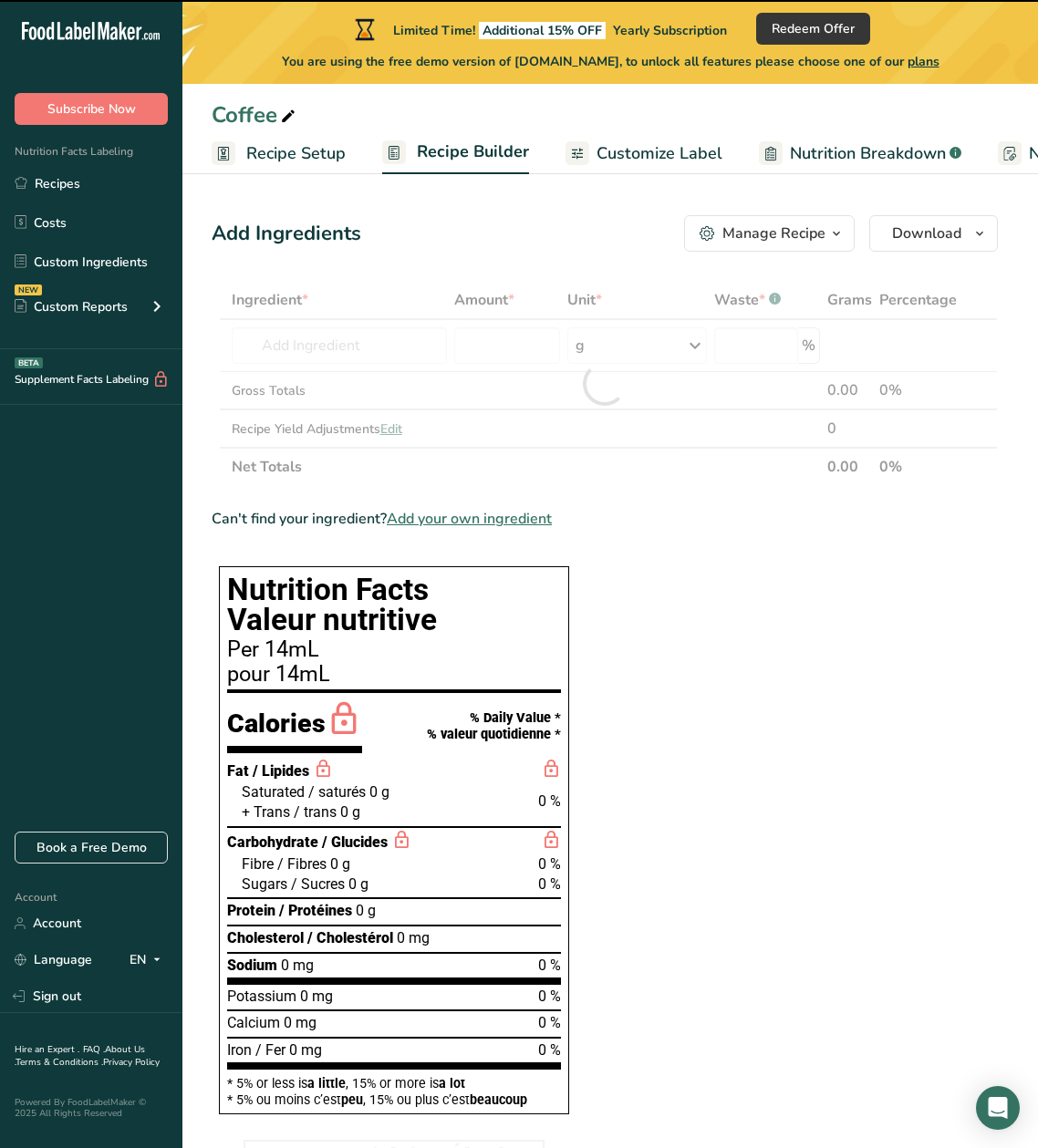
type input "0"
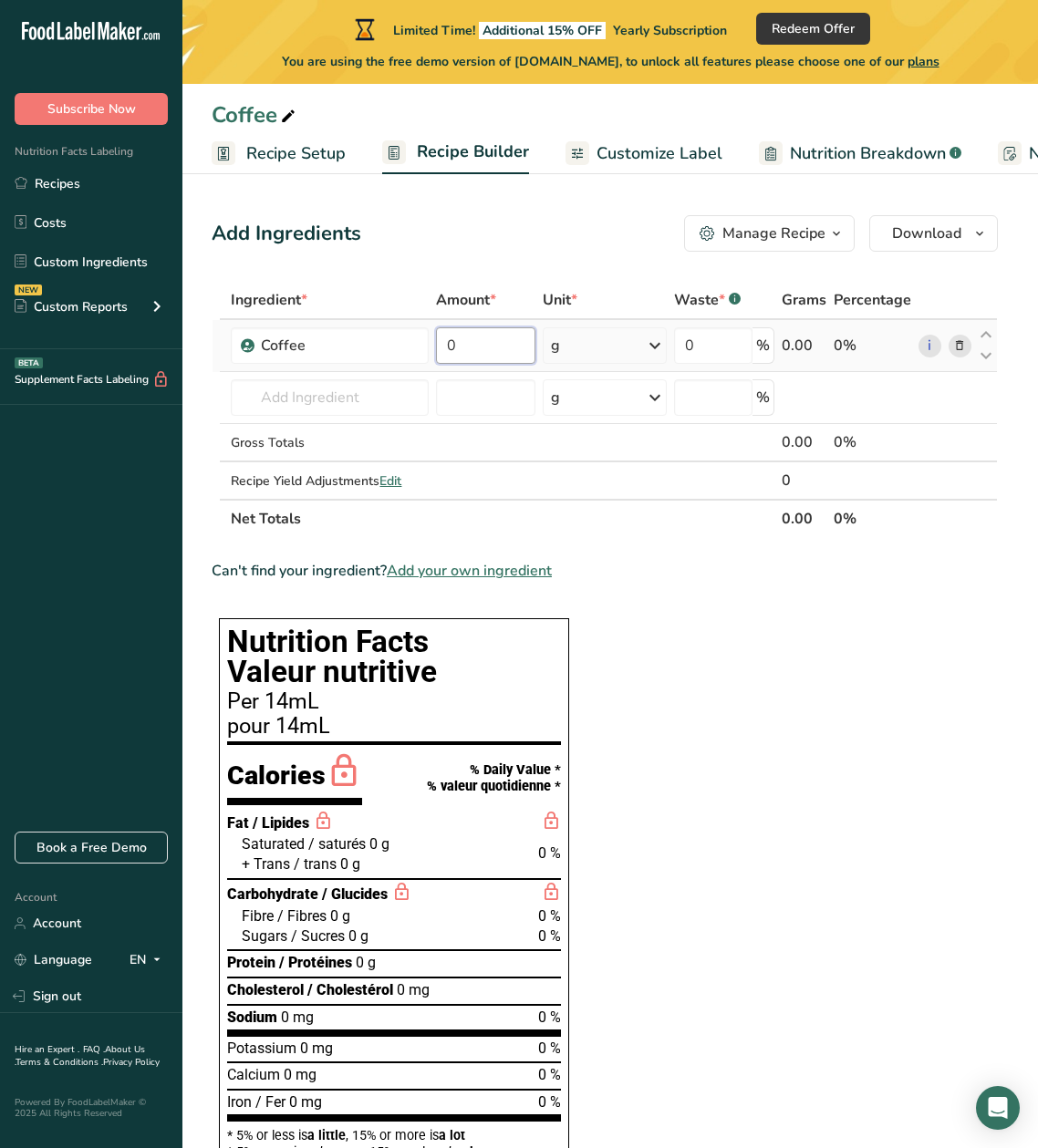
click at [499, 345] on input "0" at bounding box center [485, 346] width 98 height 37
click at [512, 348] on input "14" at bounding box center [485, 346] width 98 height 37
type input "1"
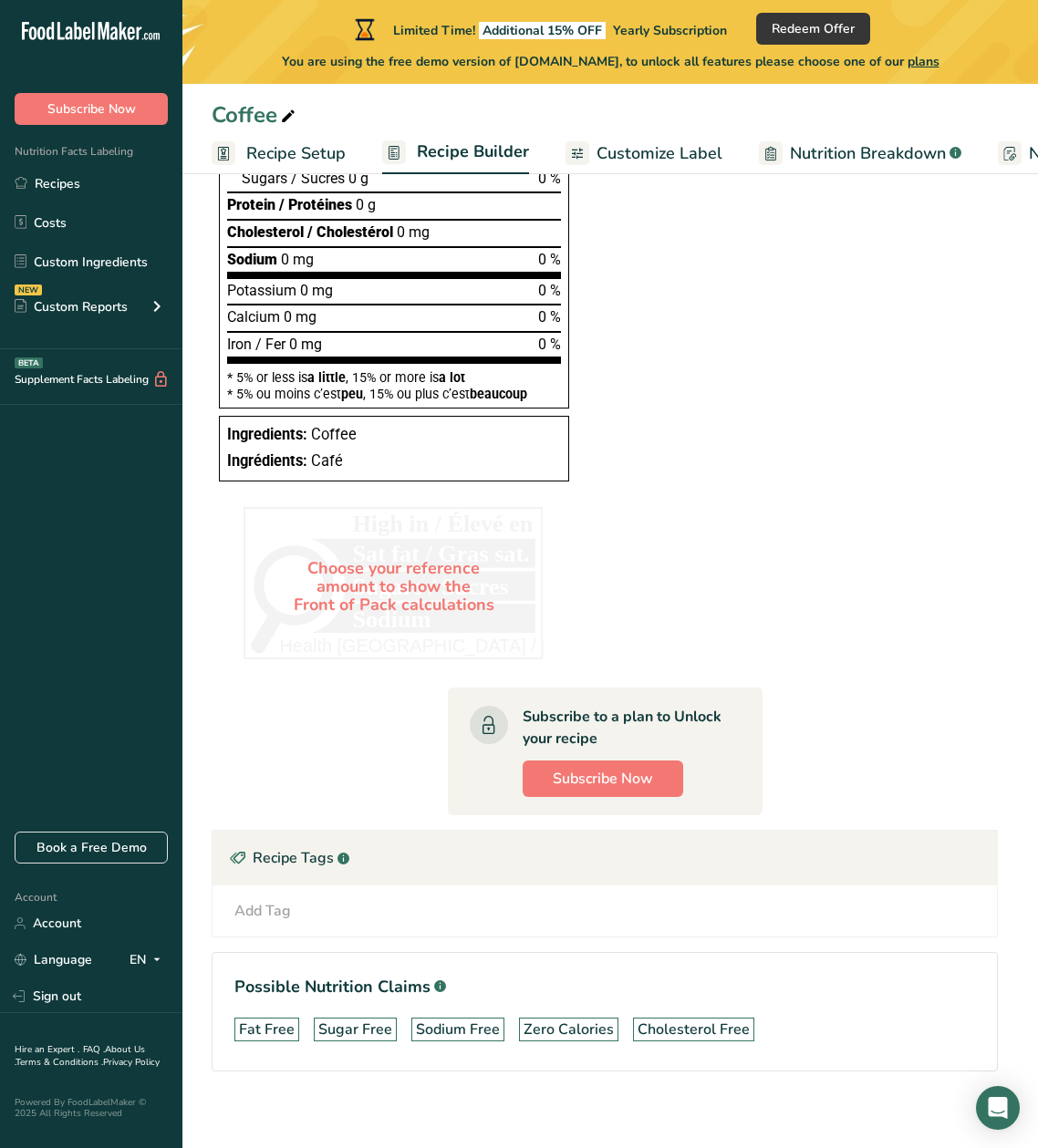
scroll to position [752, 0]
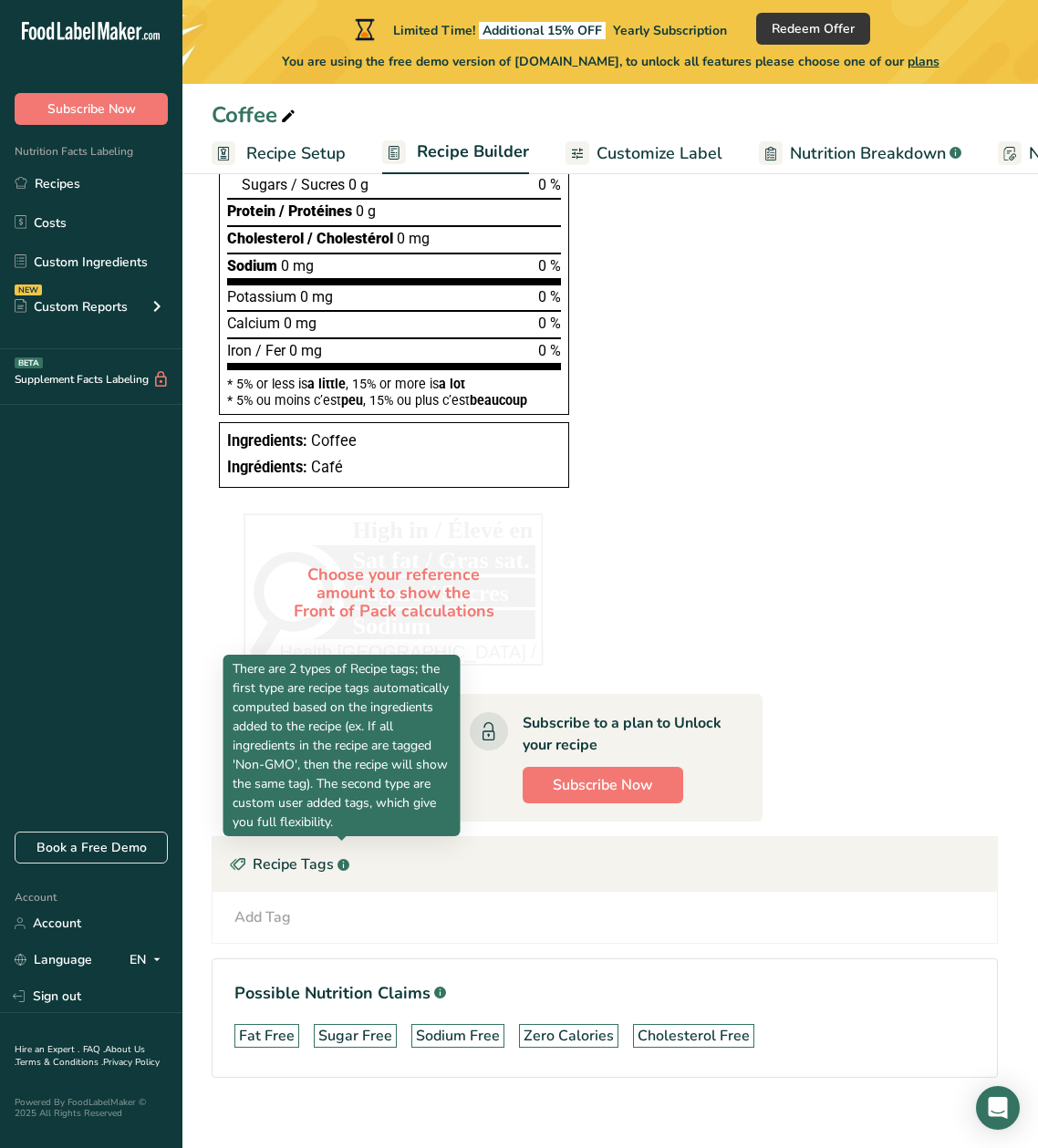
type input "454"
click at [344, 859] on rect at bounding box center [343, 864] width 12 height 12
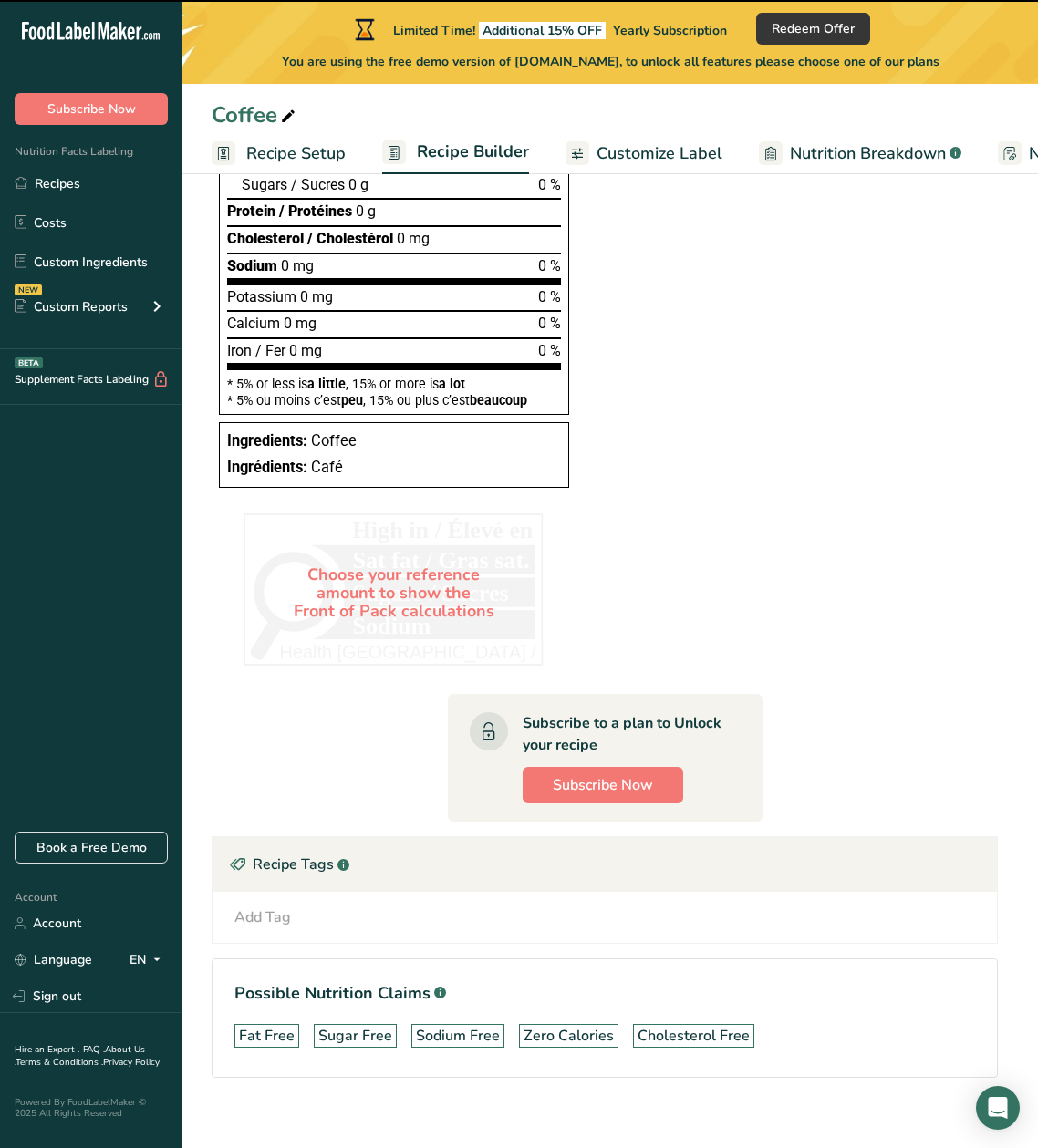
click at [344, 859] on rect at bounding box center [343, 864] width 12 height 12
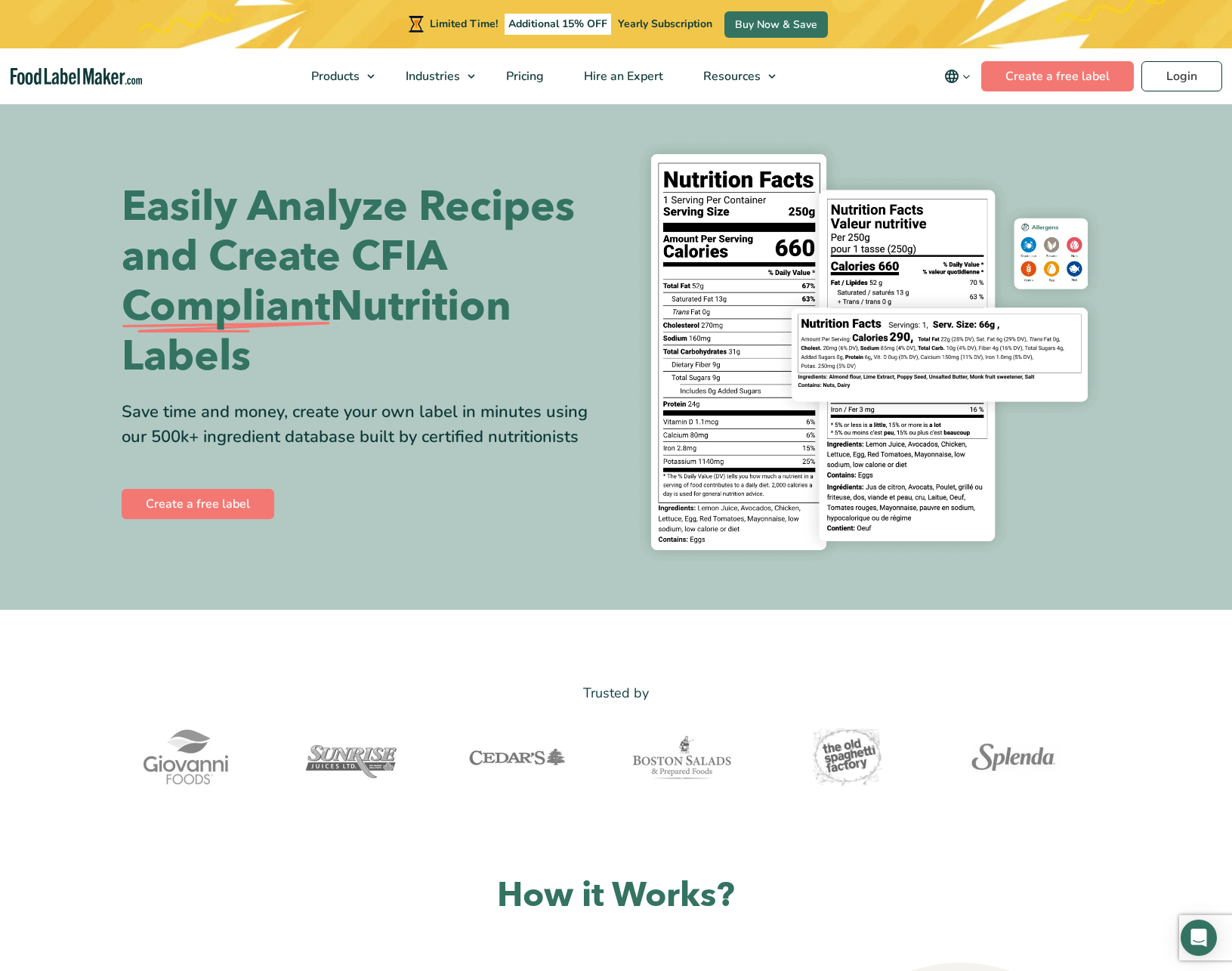
scroll to position [7, 0]
